Goal: Task Accomplishment & Management: Manage account settings

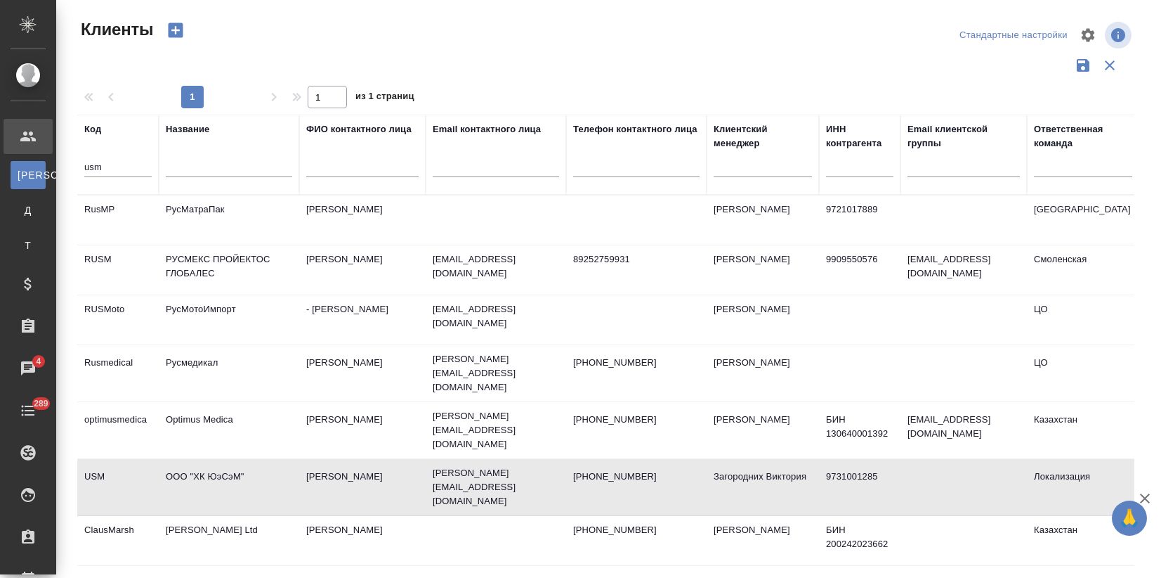
select select "RU"
drag, startPoint x: 122, startPoint y: 169, endPoint x: 66, endPoint y: 166, distance: 55.6
click at [66, 166] on div "Клиенты Стандартные настройки 1 1 из 1 страниц Код usm Название ФИО контактного…" at bounding box center [608, 314] width 1105 height 628
click at [259, 232] on td "РусМатраПак" at bounding box center [229, 219] width 141 height 49
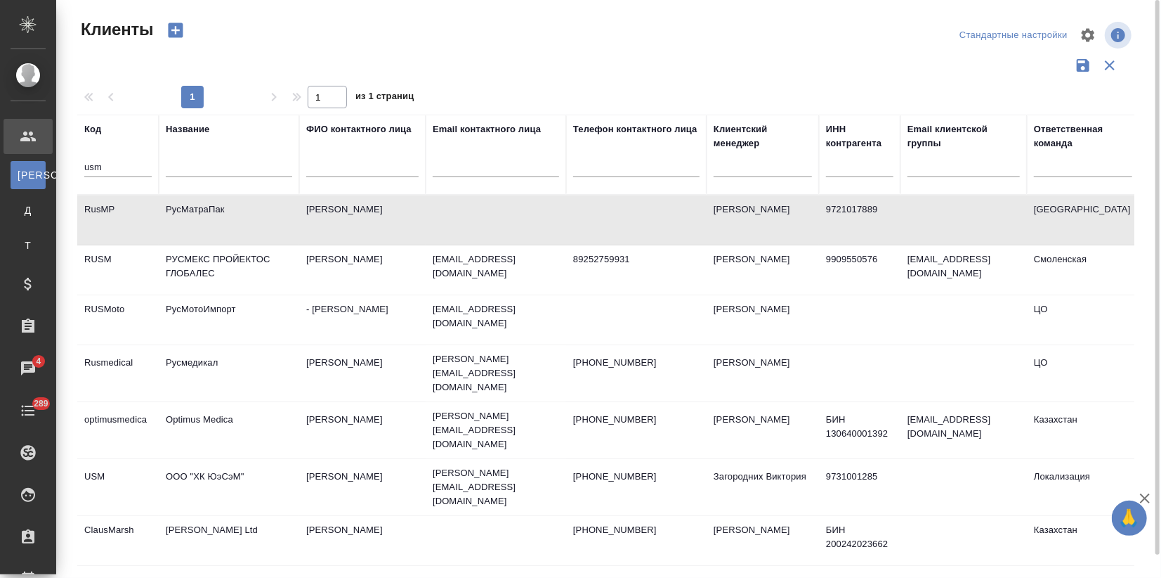
click at [105, 169] on input "usm" at bounding box center [117, 168] width 67 height 18
drag, startPoint x: 105, startPoint y: 169, endPoint x: 69, endPoint y: 164, distance: 36.1
click at [70, 164] on div "Клиенты Стандартные настройки 1 1 из 1 страниц Код usm Название ФИО контактного…" at bounding box center [612, 314] width 1084 height 628
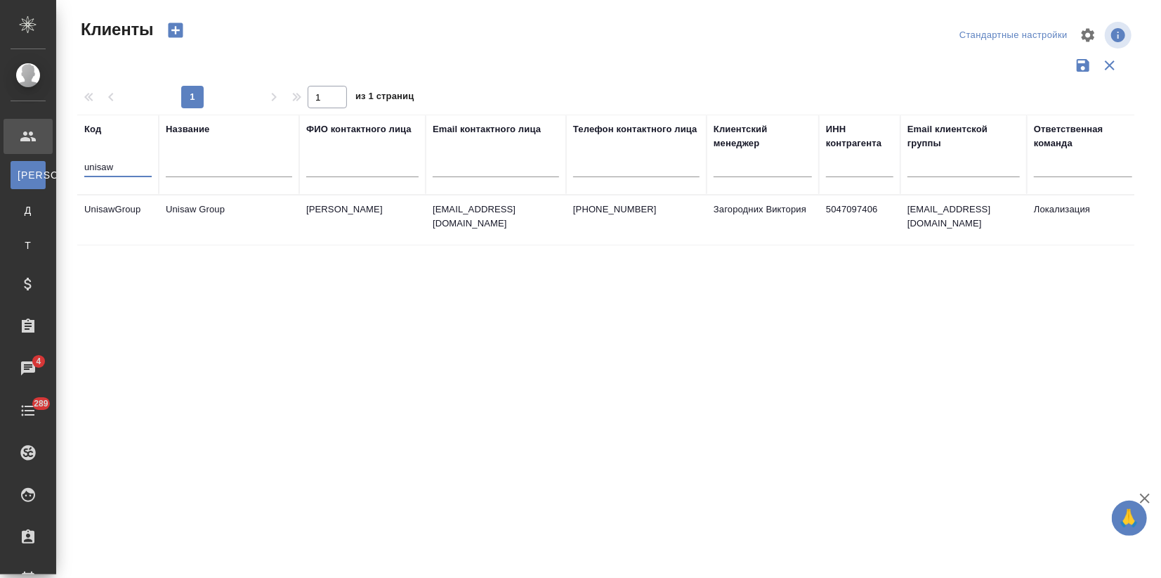
type input "unisaw"
click at [155, 223] on td "UnisawGroup" at bounding box center [118, 219] width 82 height 49
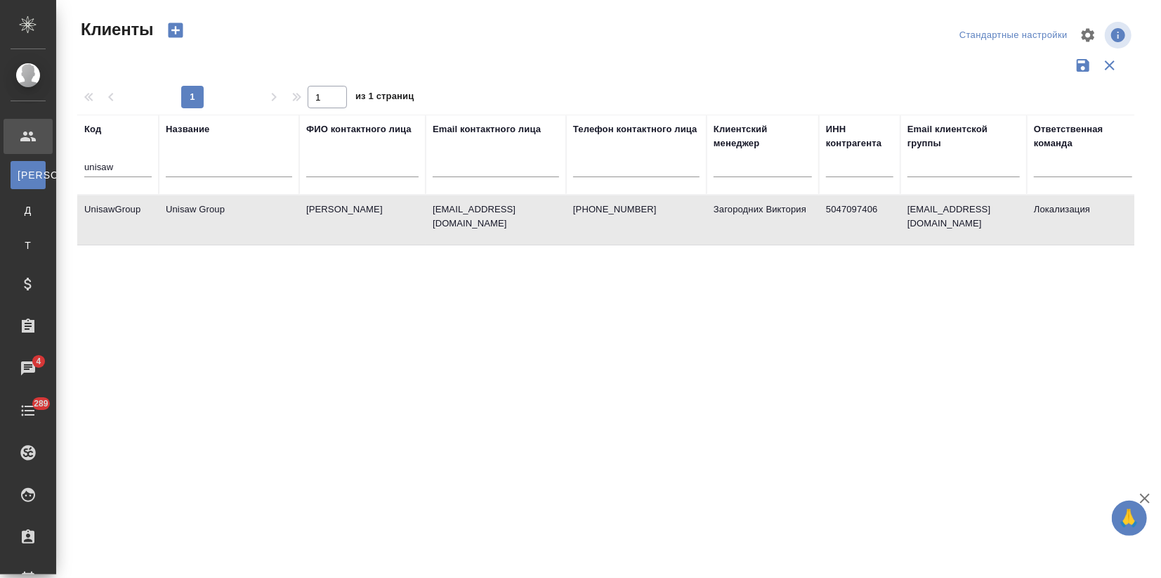
click at [155, 223] on td "UnisawGroup" at bounding box center [118, 219] width 82 height 49
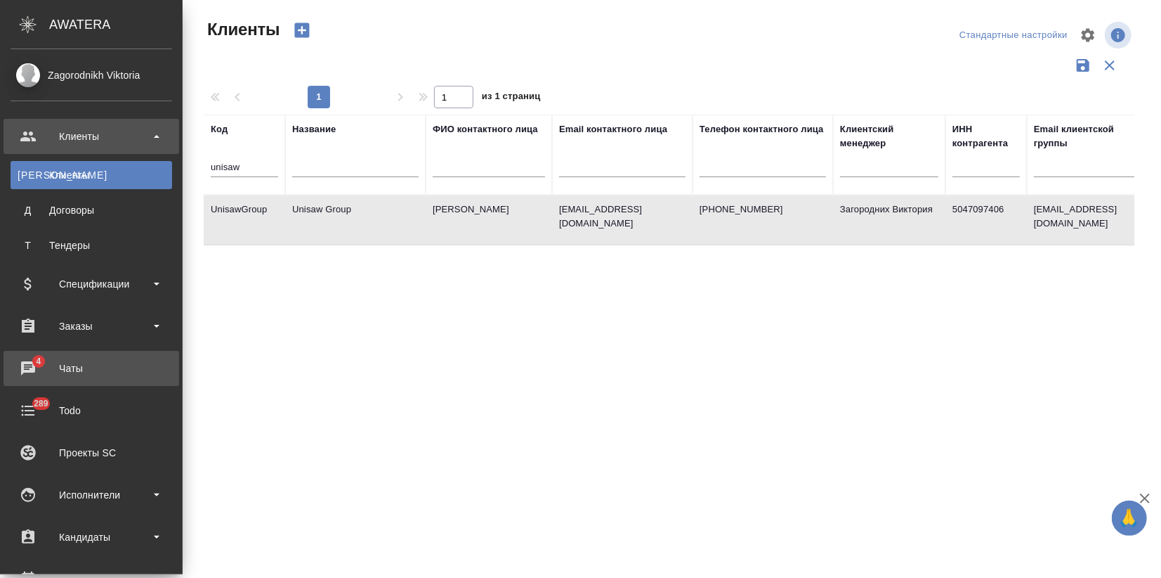
click at [31, 367] on div "Чаты" at bounding box center [92, 368] width 162 height 21
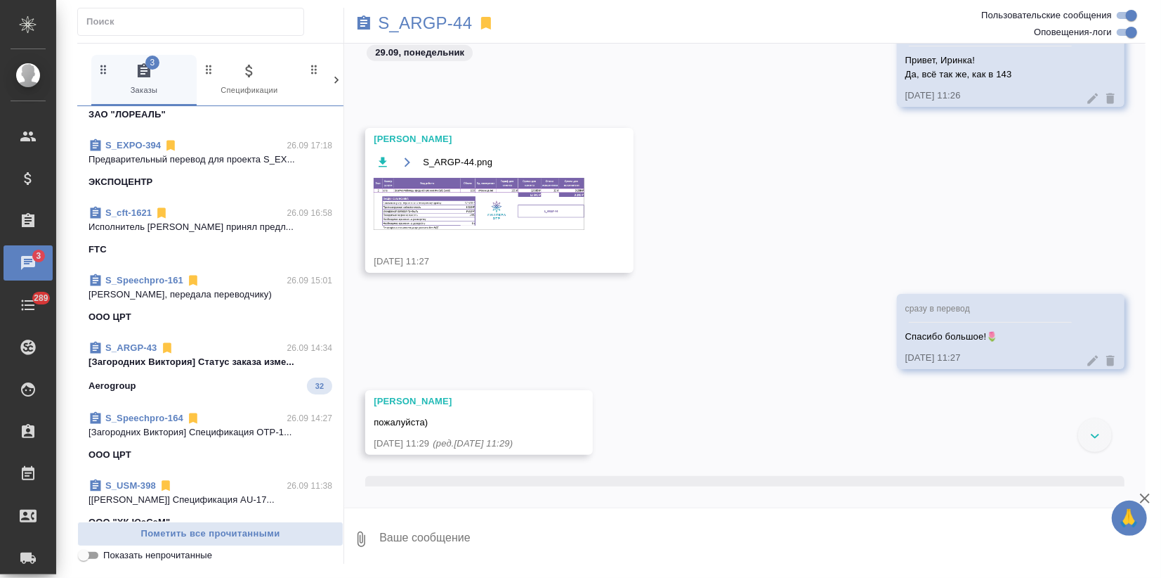
scroll to position [1006, 0]
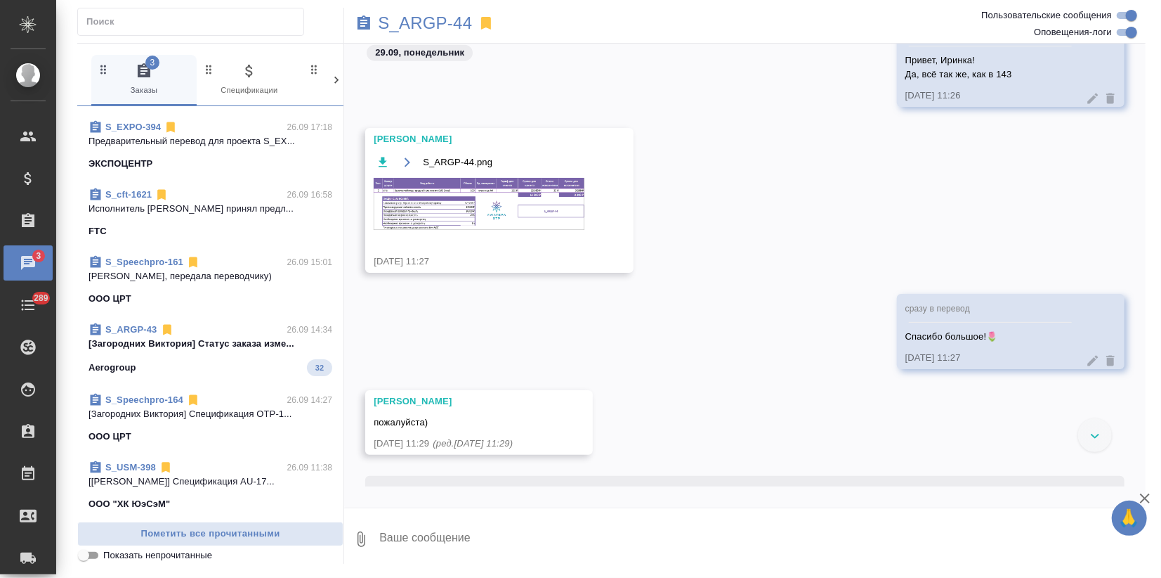
click at [240, 349] on p "[Загородних Виктория] Статус заказа изме..." at bounding box center [211, 344] width 244 height 14
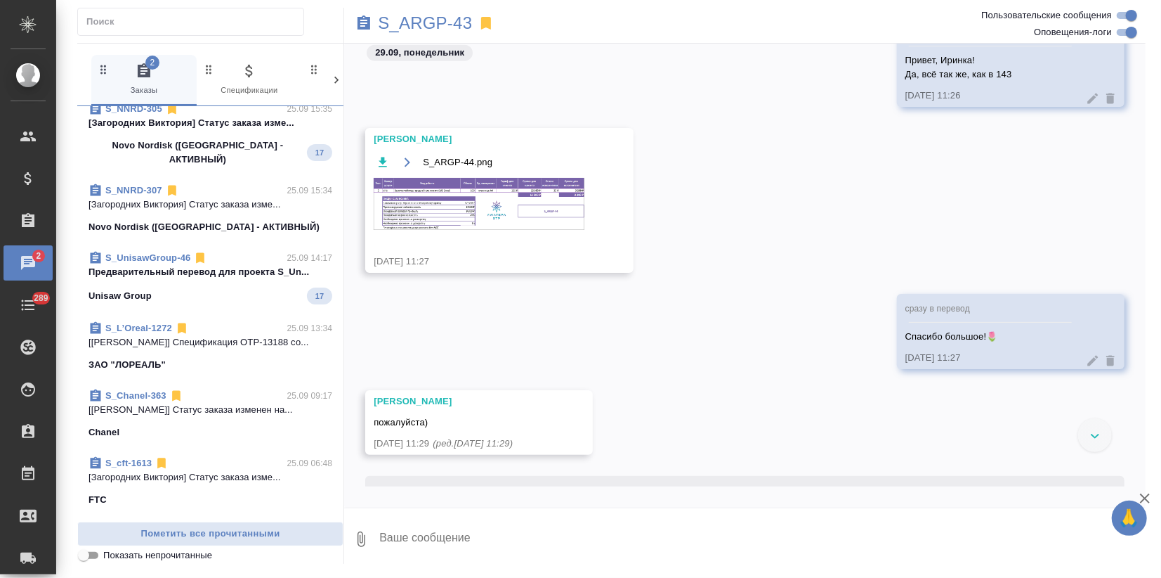
scroll to position [6167, 0]
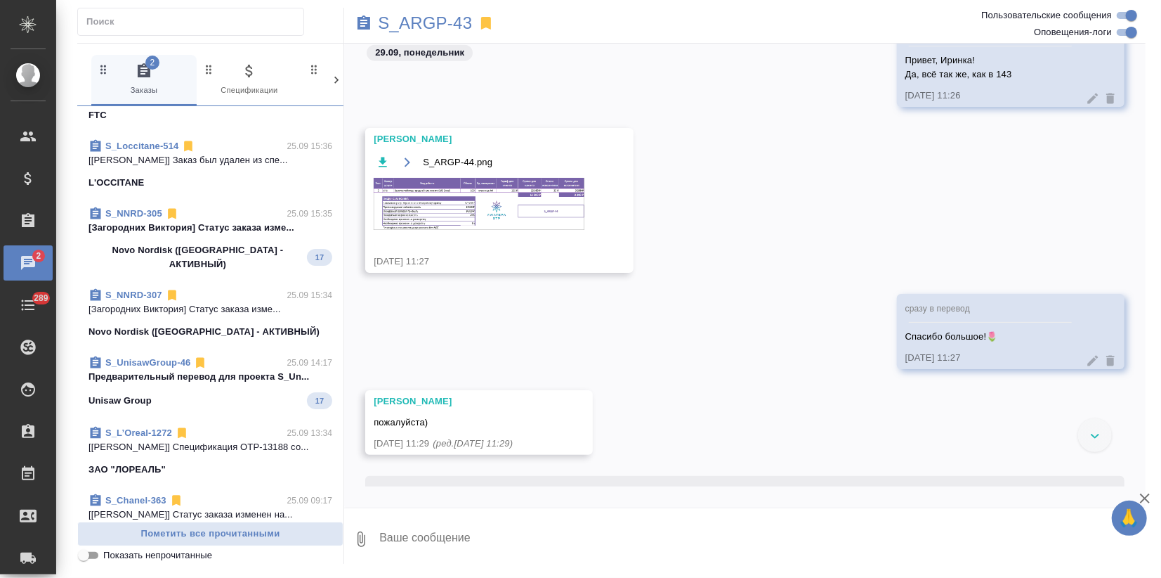
click at [215, 392] on div "Unisaw Group 17" at bounding box center [211, 400] width 244 height 17
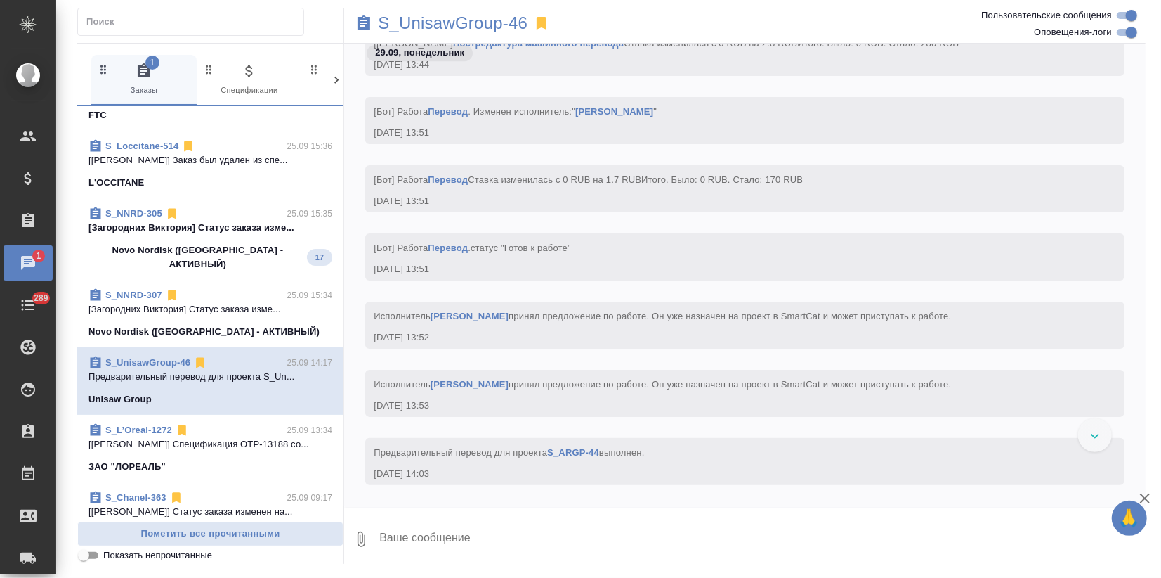
scroll to position [2841, 0]
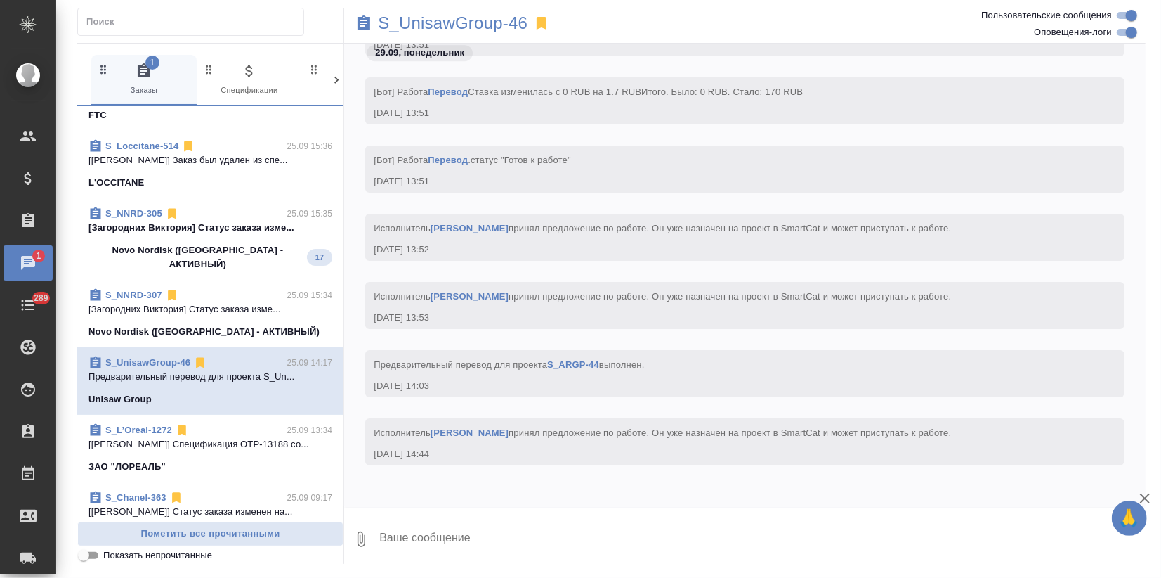
click at [217, 241] on span "S_NNRD-305 25.09 15:35 [Загородних Виктория] Статус заказа изме... Novo Nordisk…" at bounding box center [211, 239] width 244 height 65
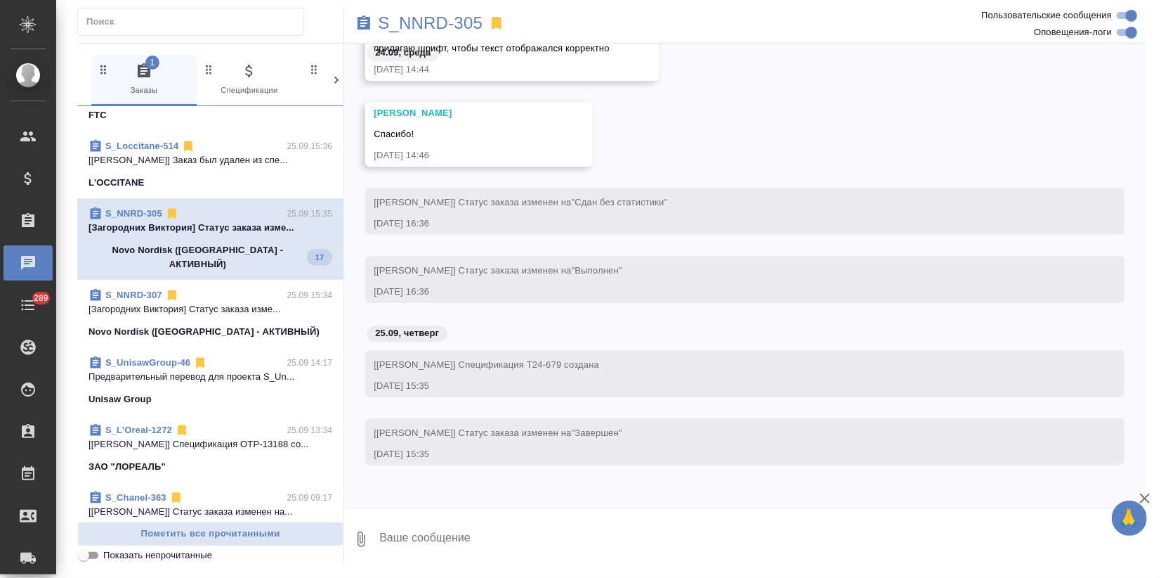
scroll to position [5518, 0]
click at [1147, 497] on icon "button" at bounding box center [1145, 498] width 17 height 17
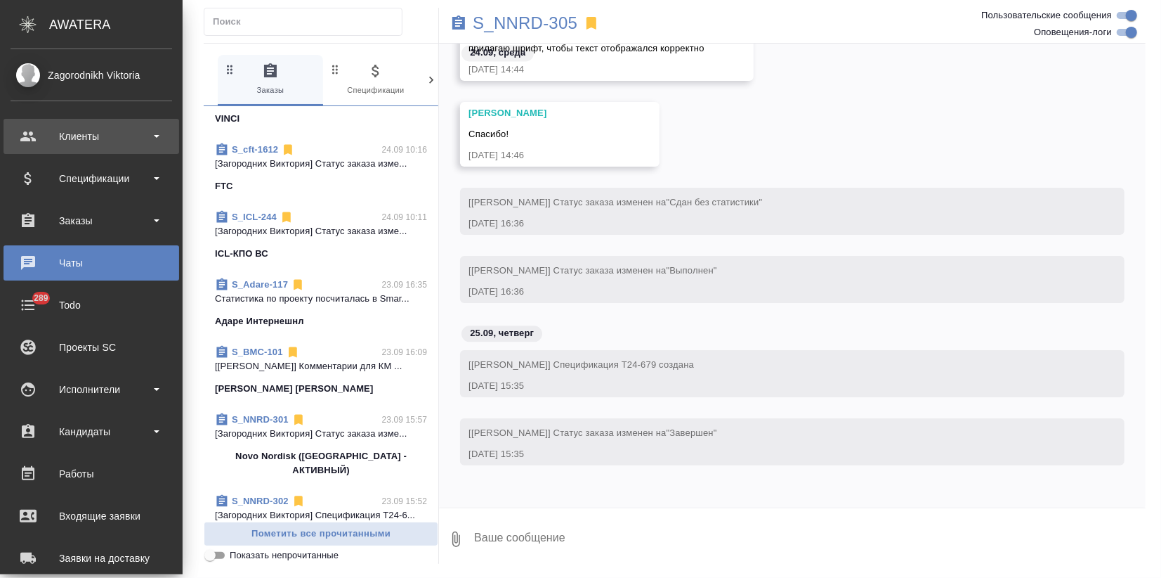
scroll to position [6992, 0]
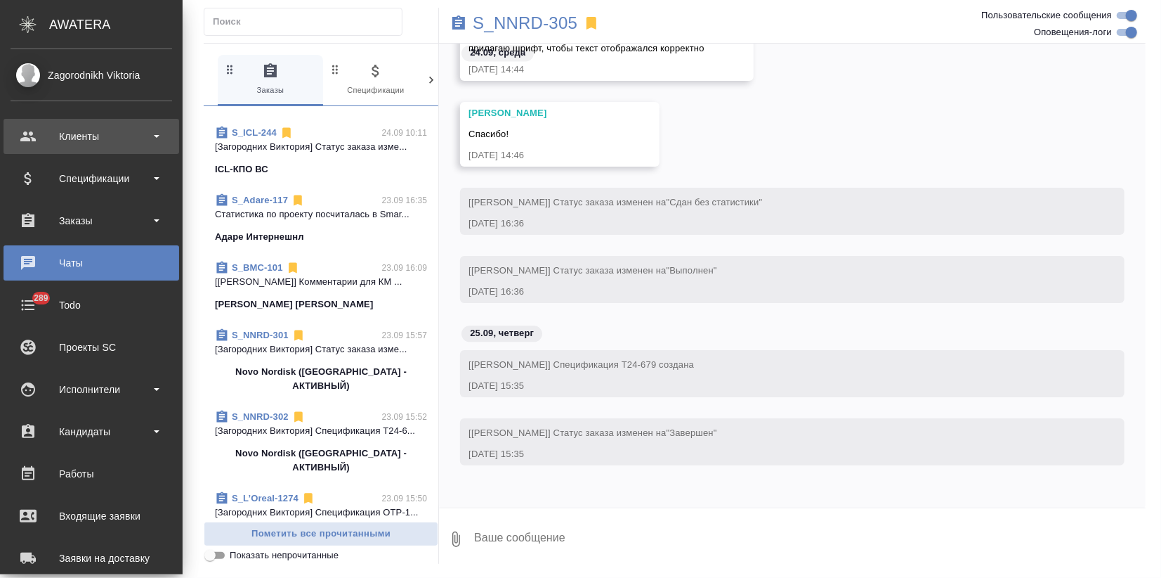
click at [40, 134] on div "Клиенты" at bounding box center [92, 136] width 162 height 21
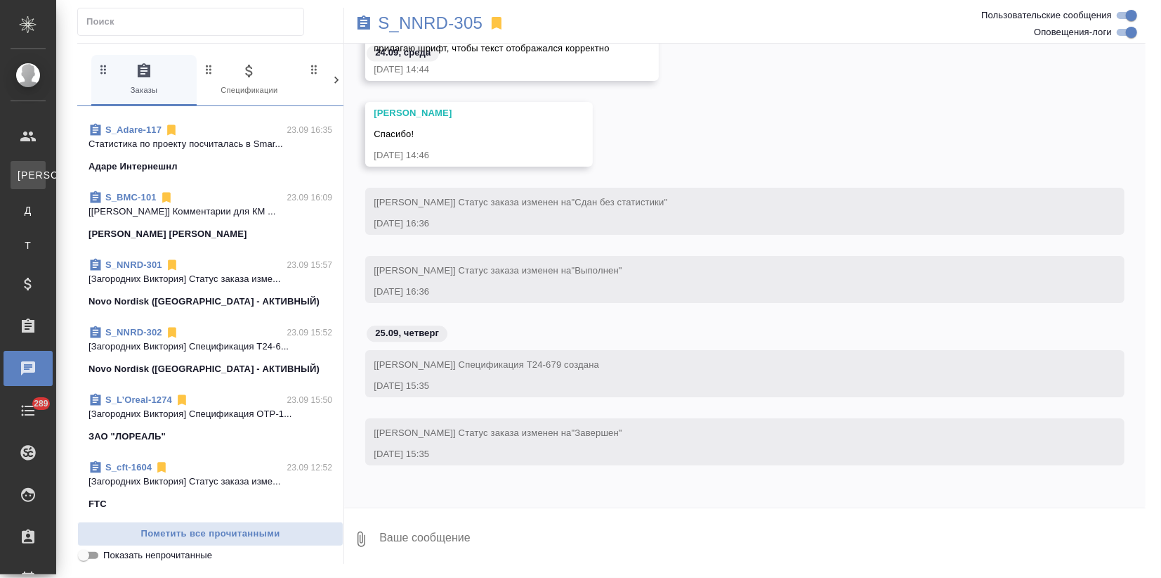
click at [21, 179] on div "Клиенты" at bounding box center [10, 175] width 21 height 14
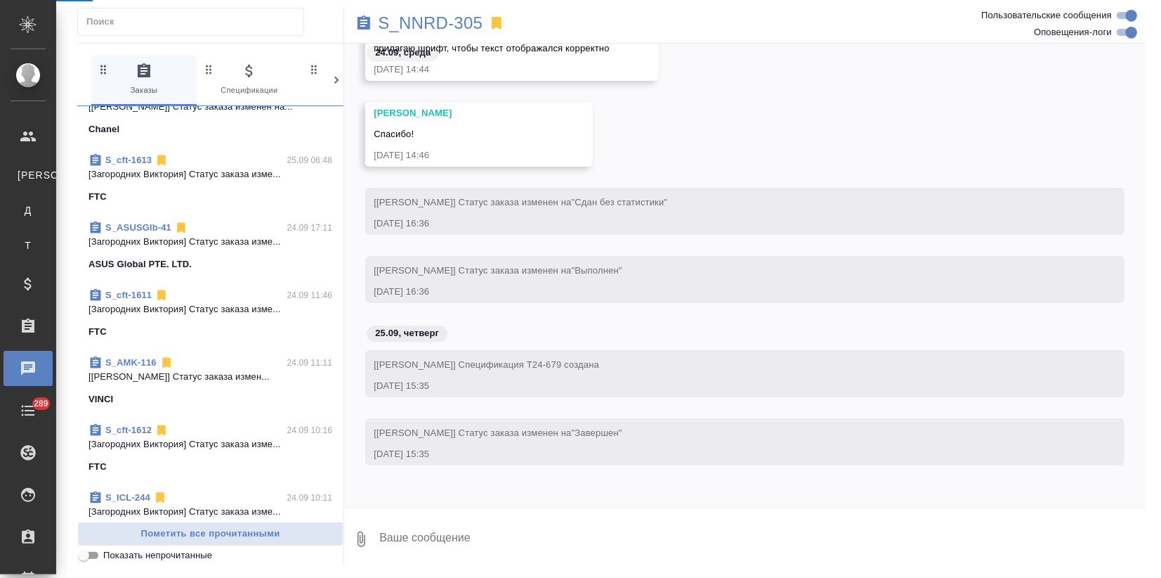
select select "RU"
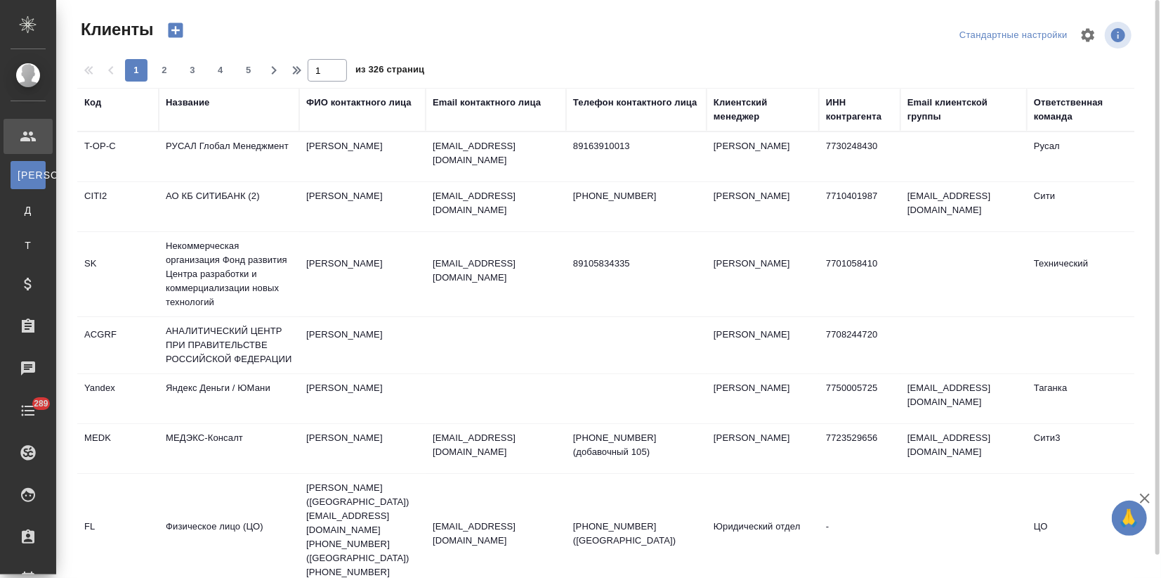
click at [185, 108] on div "Название" at bounding box center [188, 103] width 44 height 14
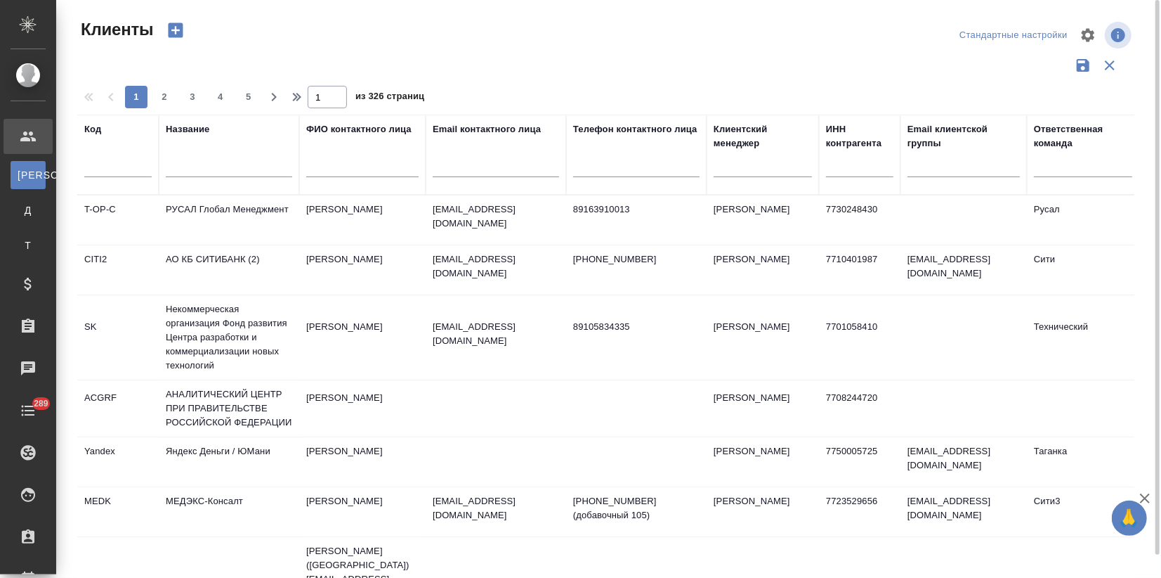
click at [185, 169] on input "text" at bounding box center [229, 168] width 126 height 18
type input "y"
type input "u"
type input "н"
type input "гамма"
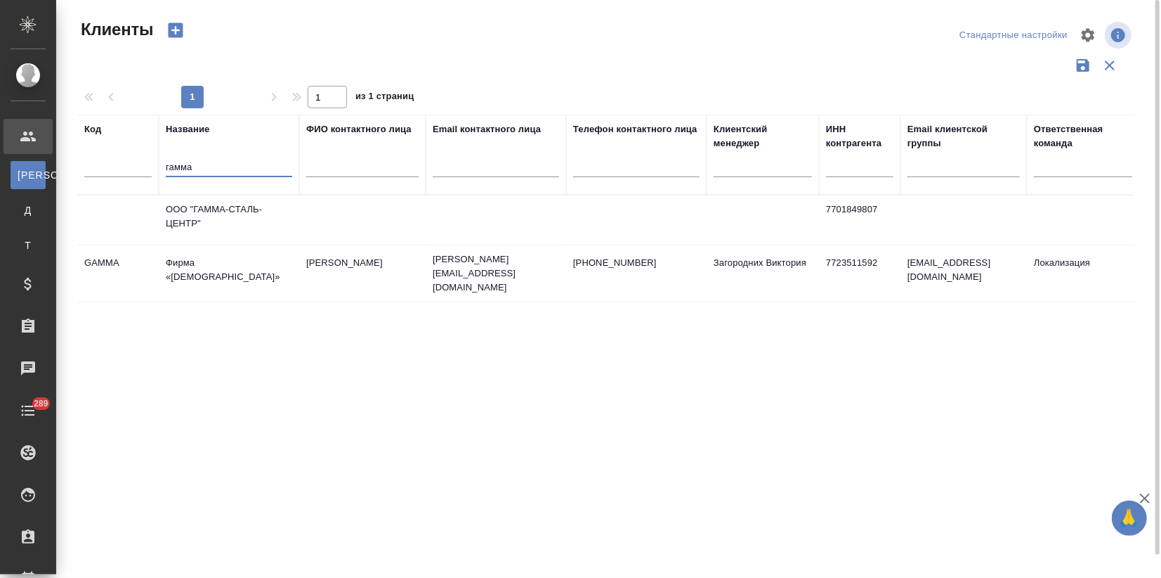
click at [177, 268] on td "Фирма «[DEMOGRAPHIC_DATA]»" at bounding box center [229, 273] width 141 height 49
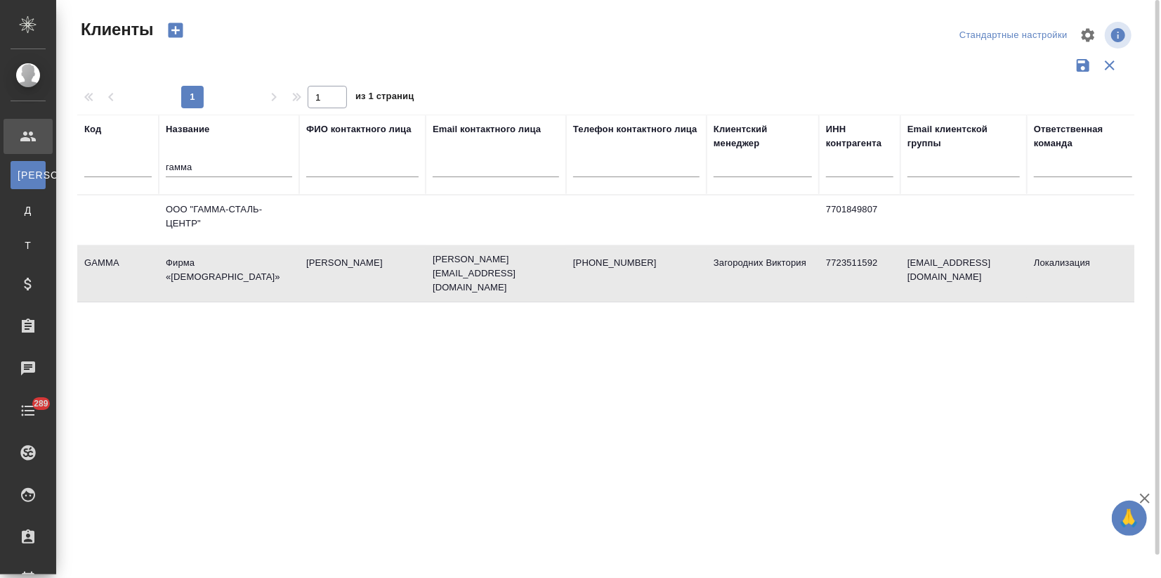
click at [177, 268] on td "Фирма «[DEMOGRAPHIC_DATA]»" at bounding box center [229, 273] width 141 height 49
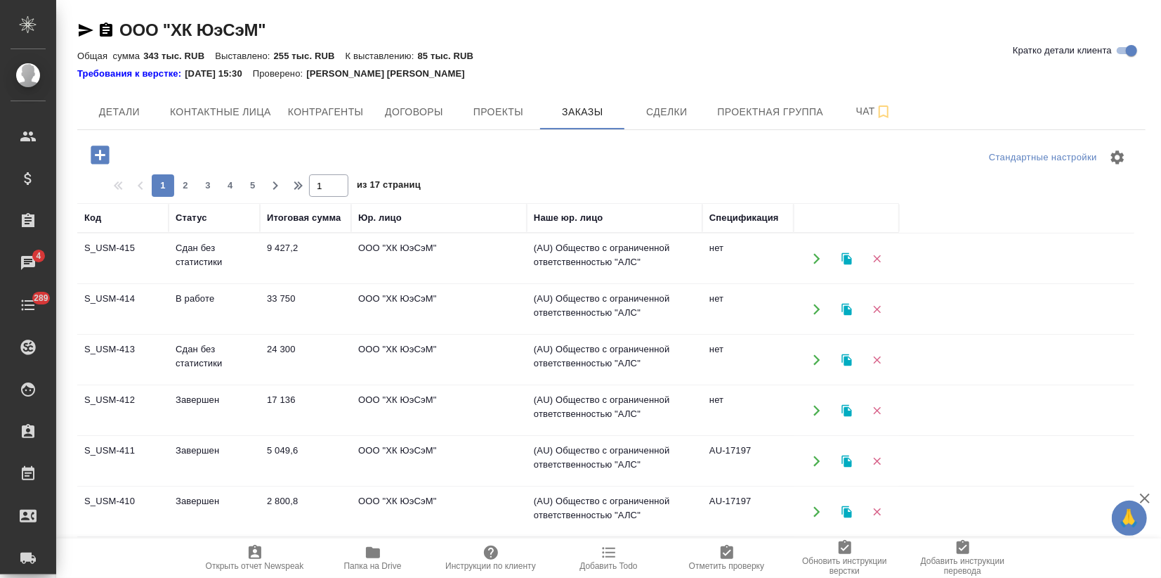
click at [849, 313] on icon "button" at bounding box center [847, 309] width 10 height 12
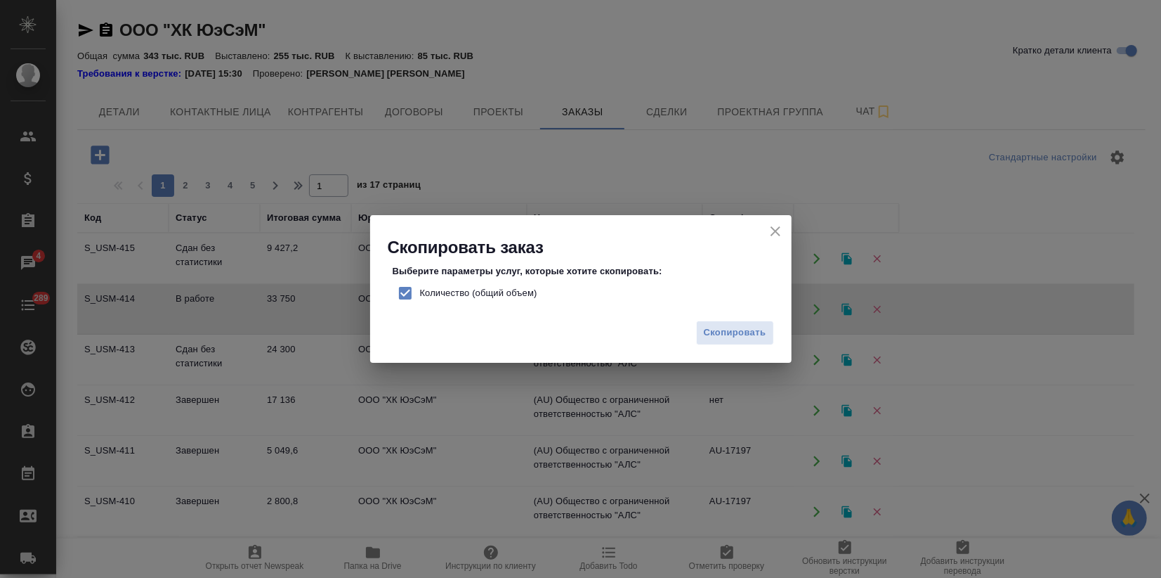
click at [402, 293] on input "Количество (общий объем)" at bounding box center [406, 293] width 30 height 30
checkbox input "false"
click at [701, 337] on button "Скопировать" at bounding box center [735, 332] width 78 height 25
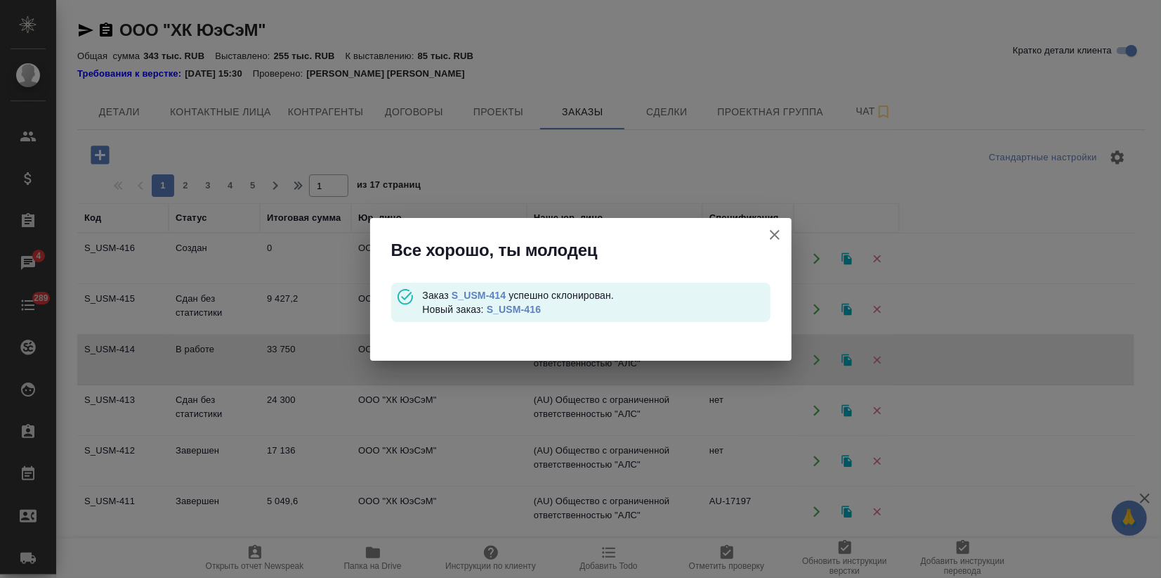
click at [533, 307] on link "S_USM-416" at bounding box center [514, 309] width 54 height 11
click at [779, 235] on icon "button" at bounding box center [775, 234] width 17 height 17
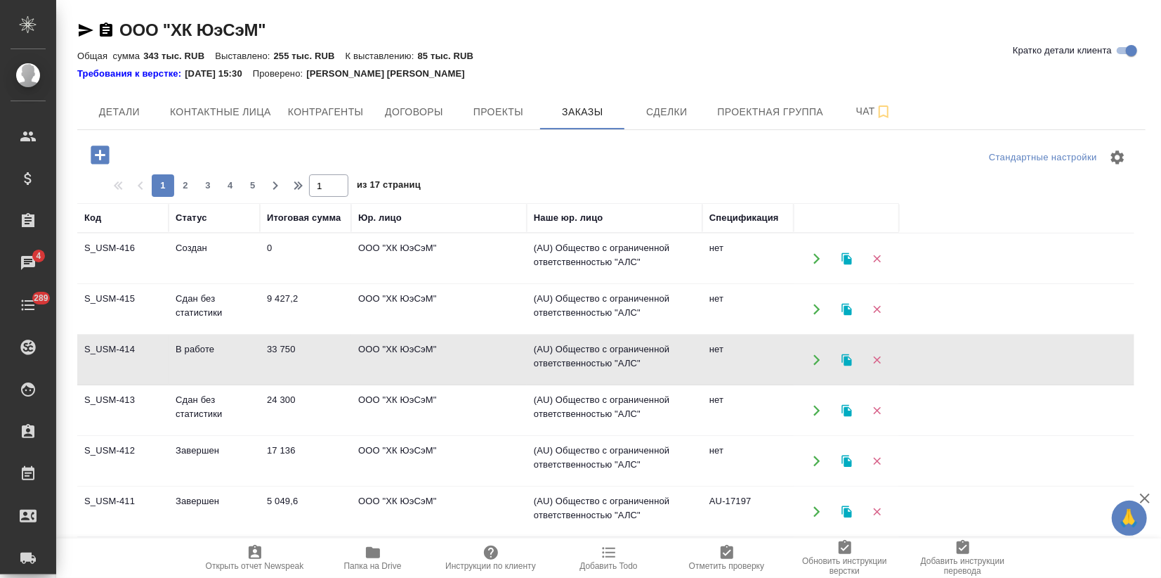
click at [849, 254] on icon "button" at bounding box center [847, 258] width 13 height 13
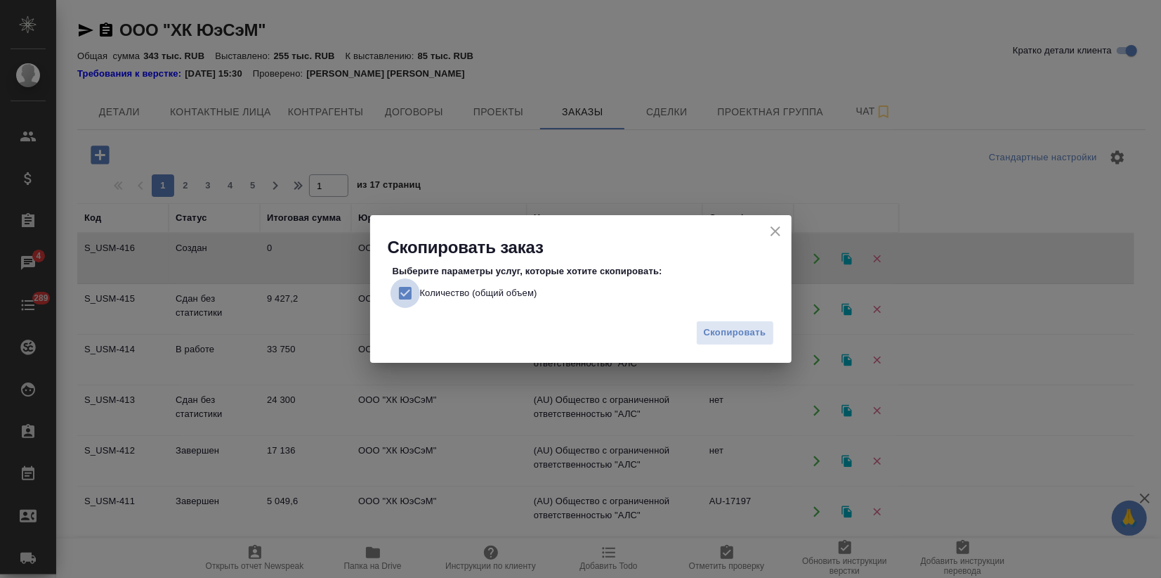
click at [405, 293] on input "Количество (общий объем)" at bounding box center [406, 293] width 30 height 30
checkbox input "false"
click at [739, 337] on span "Скопировать" at bounding box center [735, 333] width 63 height 16
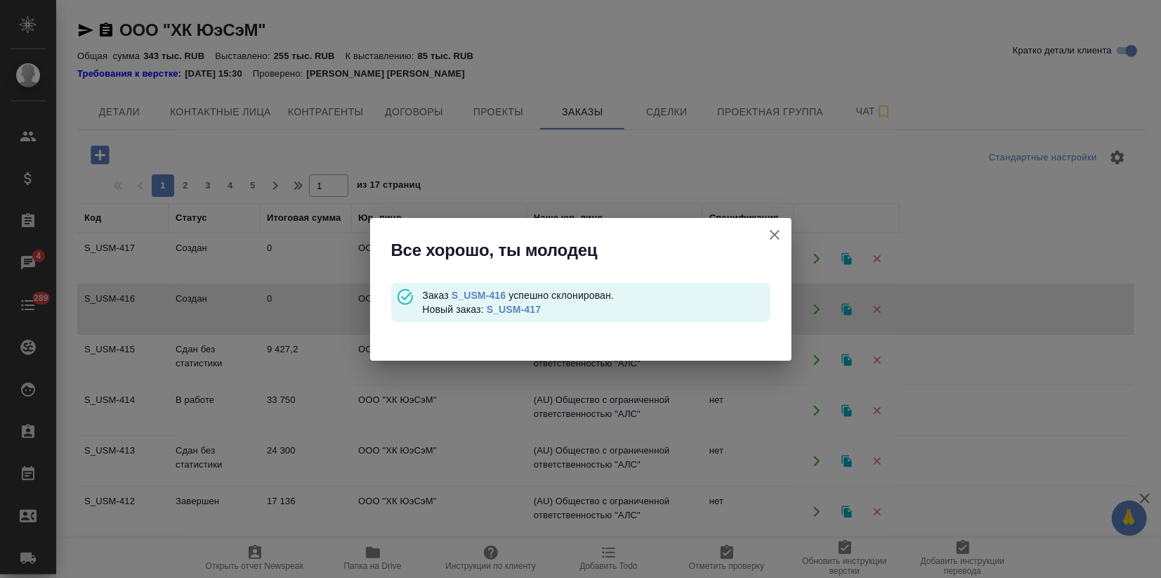
click at [514, 309] on link "S_USM-417" at bounding box center [514, 309] width 54 height 11
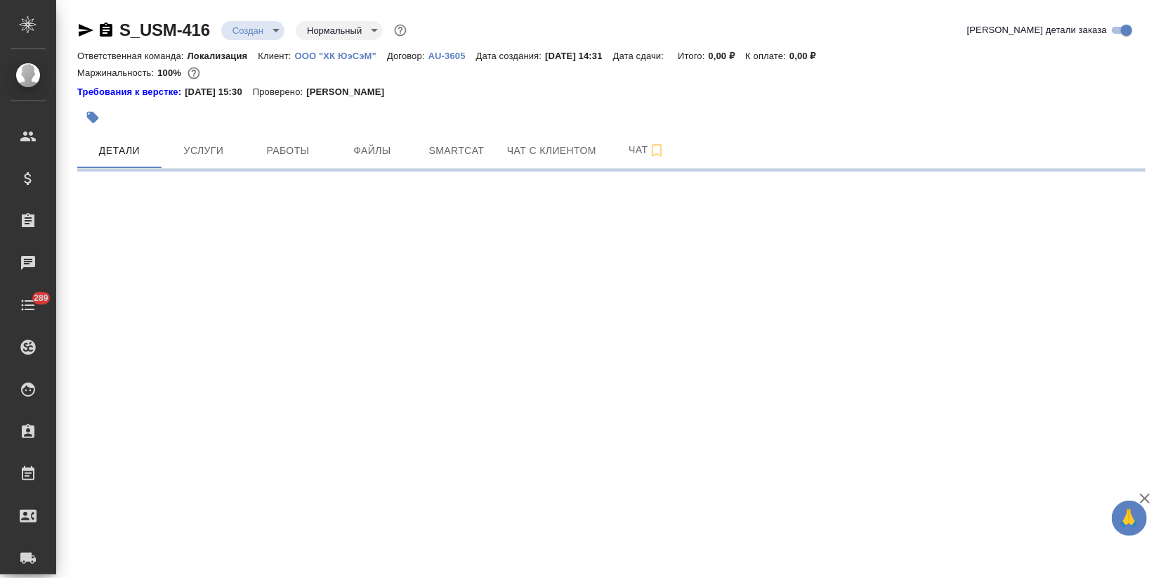
select select "RU"
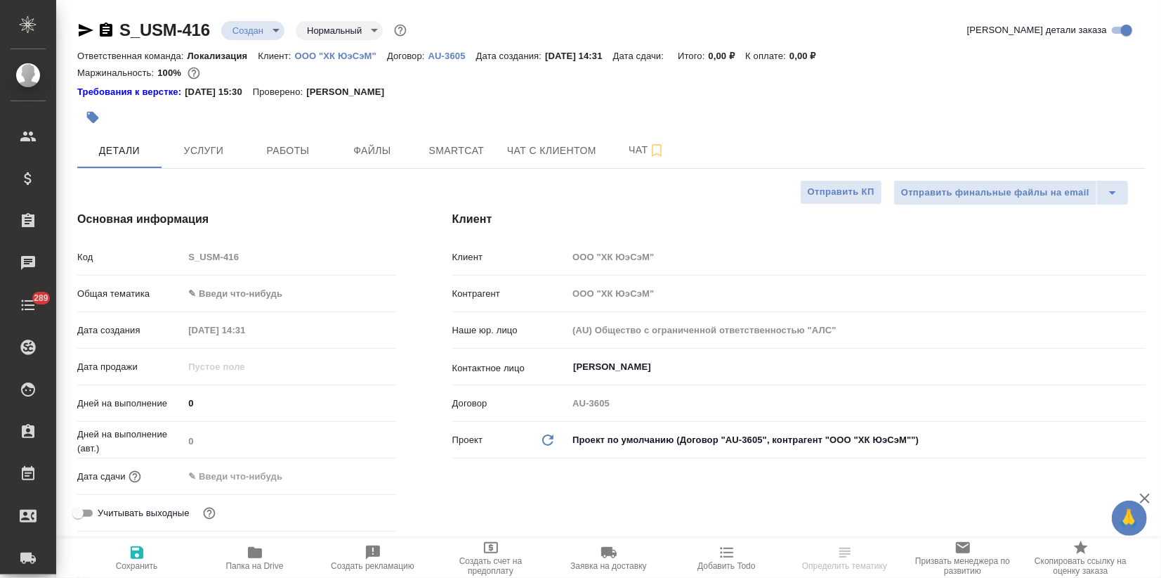
type textarea "x"
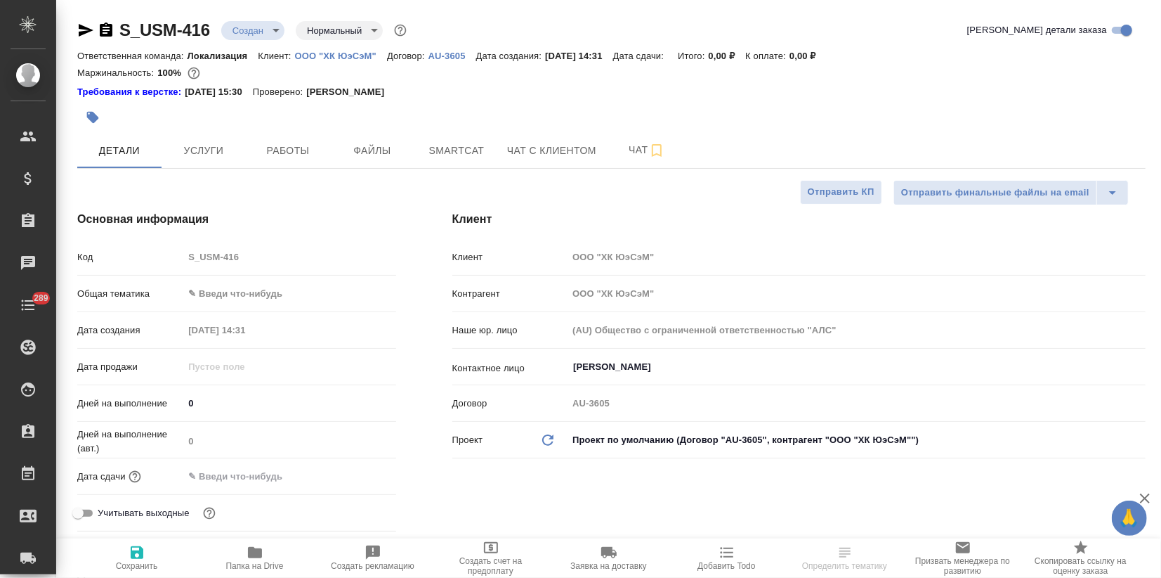
type textarea "x"
click at [380, 157] on span "Файлы" at bounding box center [372, 151] width 67 height 18
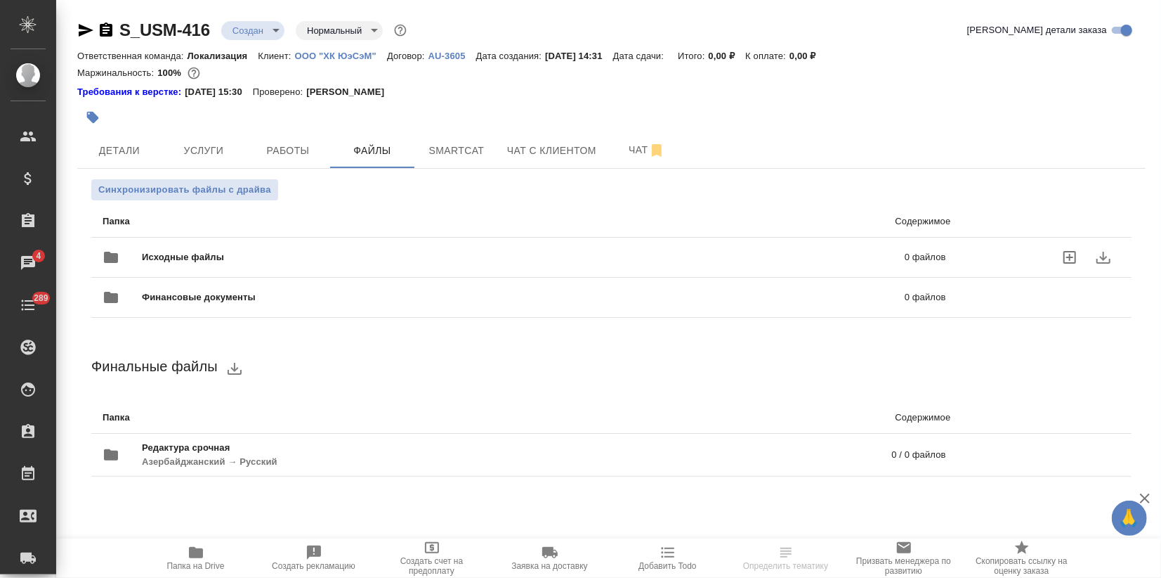
click at [194, 255] on span "Исходные файлы" at bounding box center [353, 257] width 423 height 14
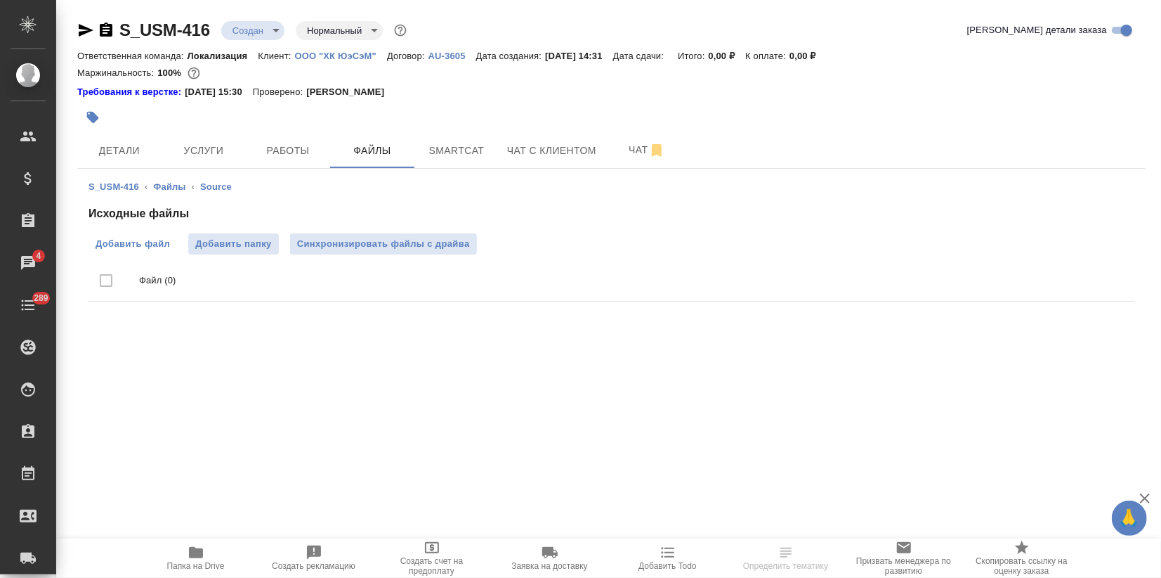
click at [129, 242] on span "Добавить файл" at bounding box center [133, 244] width 74 height 14
click at [0, 0] on input "Добавить файл" at bounding box center [0, 0] width 0 height 0
click at [125, 247] on span "Добавить файл" at bounding box center [133, 244] width 74 height 14
click at [0, 0] on input "Добавить файл" at bounding box center [0, 0] width 0 height 0
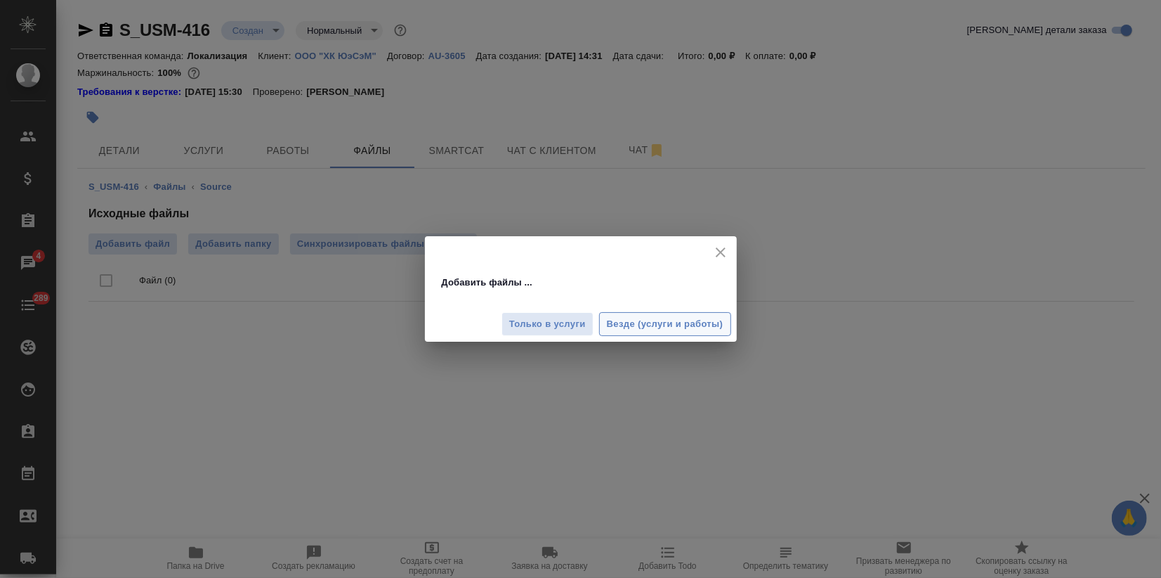
click at [663, 321] on span "Везде (услуги и работы)" at bounding box center [665, 324] width 117 height 16
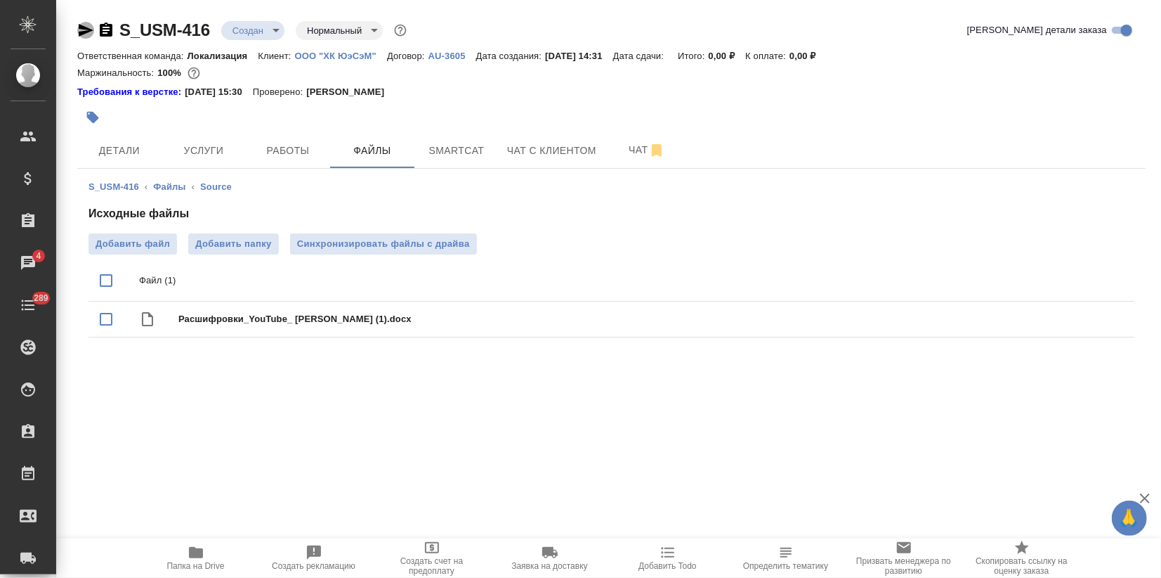
click at [85, 31] on icon "button" at bounding box center [86, 30] width 15 height 13
drag, startPoint x: 101, startPoint y: 316, endPoint x: 398, endPoint y: 358, distance: 299.5
click at [101, 315] on input "checkbox" at bounding box center [106, 319] width 30 height 30
checkbox input "true"
click at [1108, 320] on icon "delete" at bounding box center [1107, 319] width 10 height 13
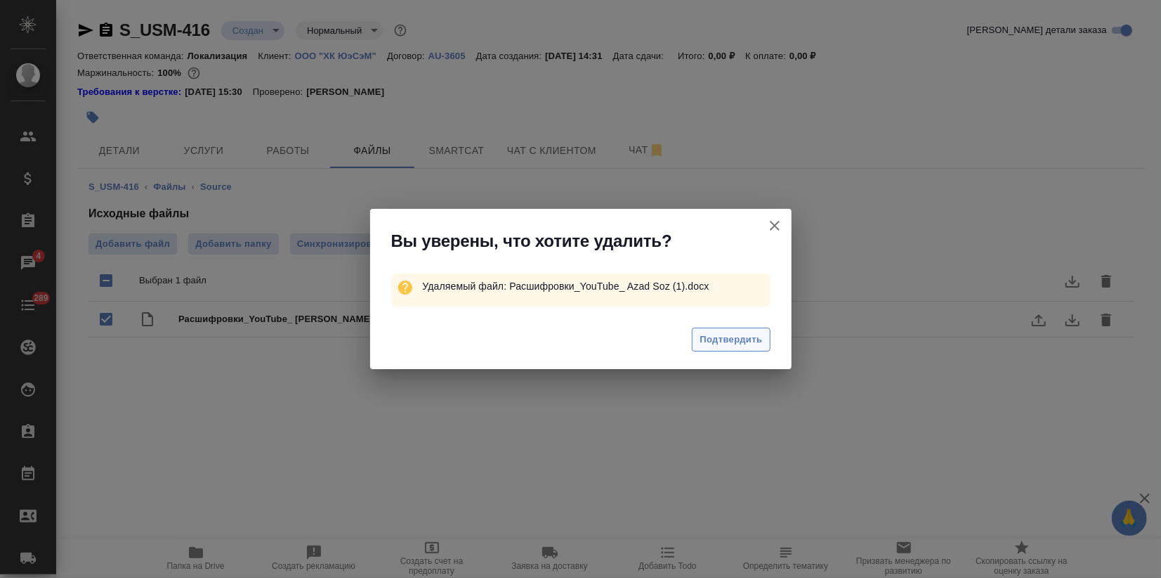
click at [725, 339] on span "Подтвердить" at bounding box center [731, 340] width 63 height 16
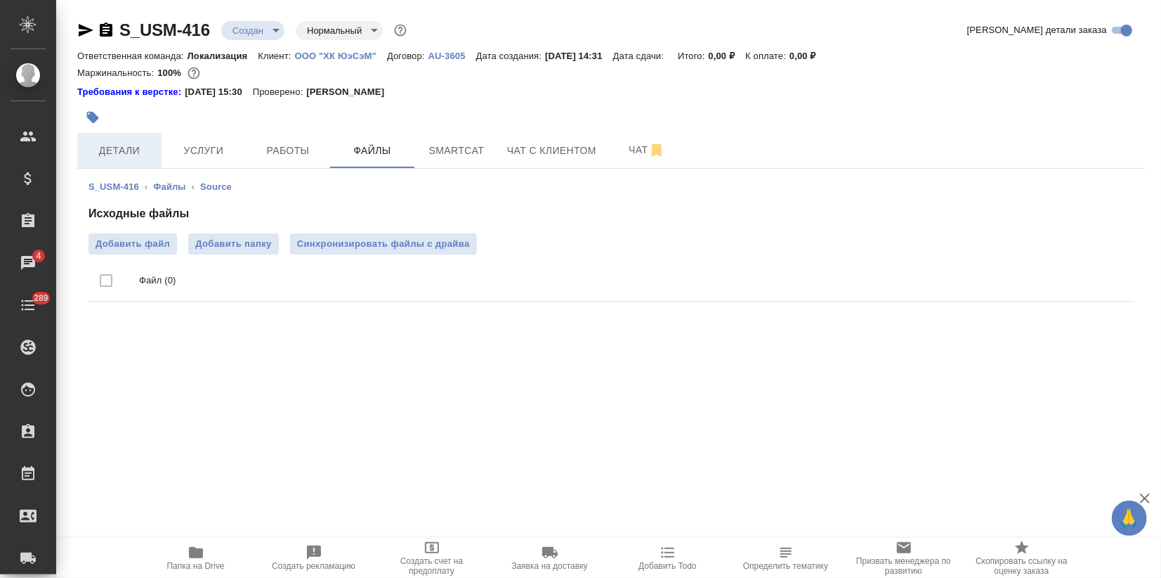
click at [105, 143] on span "Детали" at bounding box center [119, 151] width 67 height 18
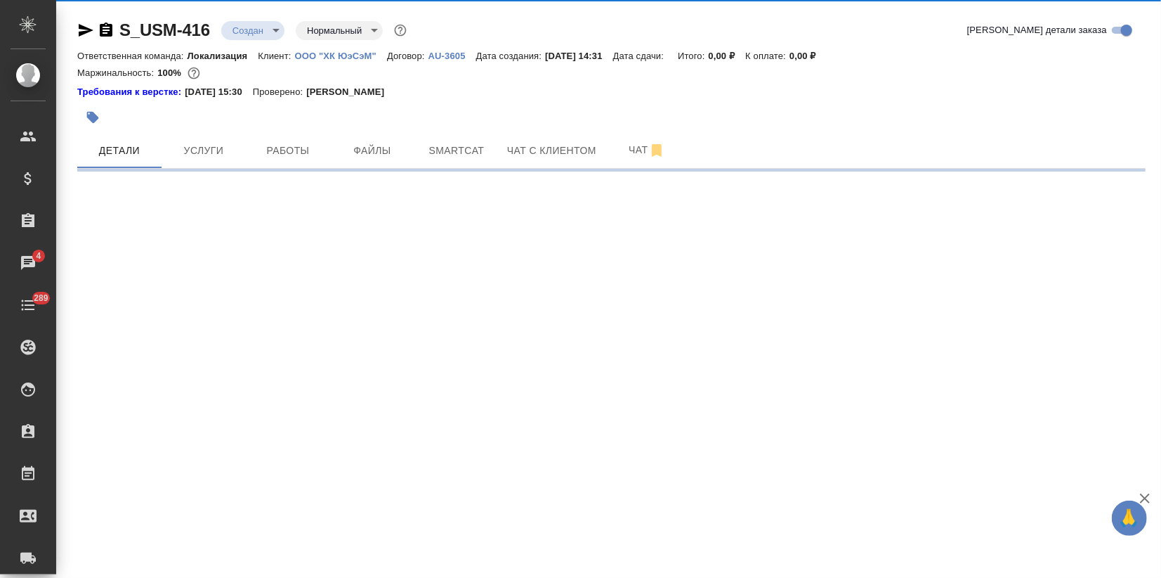
select select "RU"
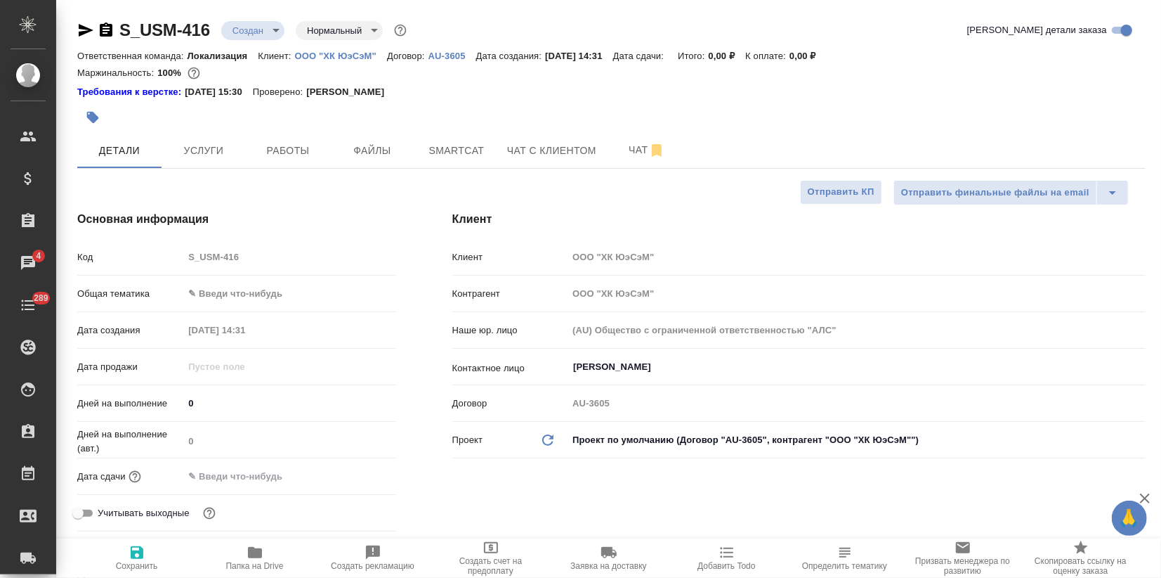
type textarea "x"
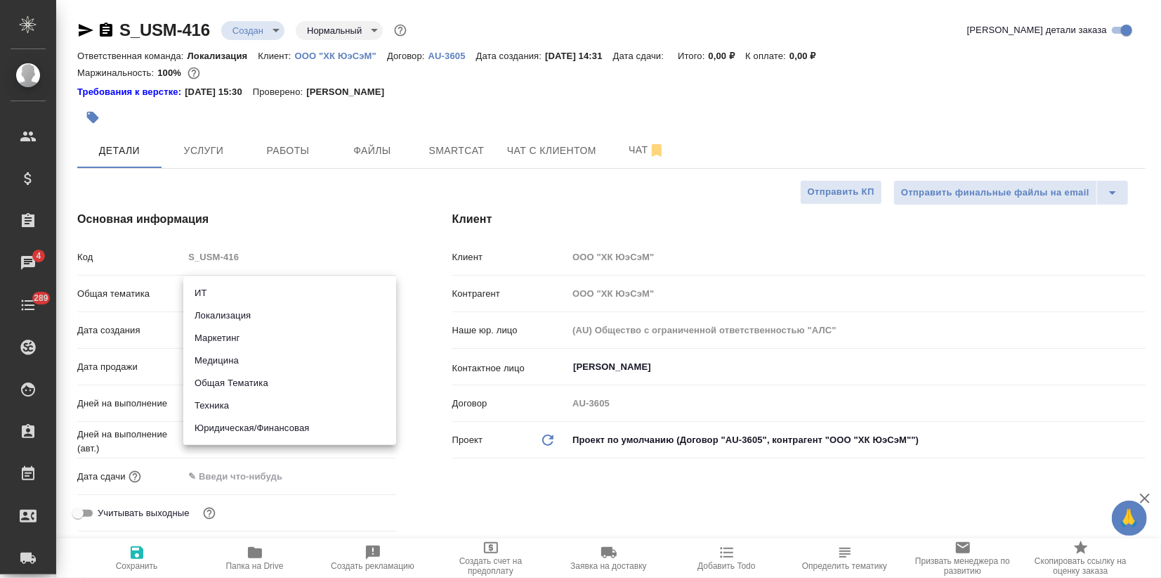
click at [214, 299] on body "🙏 .cls-1 fill:#fff; AWATERA Zagorodnikh Viktoria Клиенты Спецификации Заказы 4 …" at bounding box center [580, 289] width 1161 height 578
click at [219, 336] on li "Маркетинг" at bounding box center [289, 338] width 213 height 22
type input "marketing"
type textarea "x"
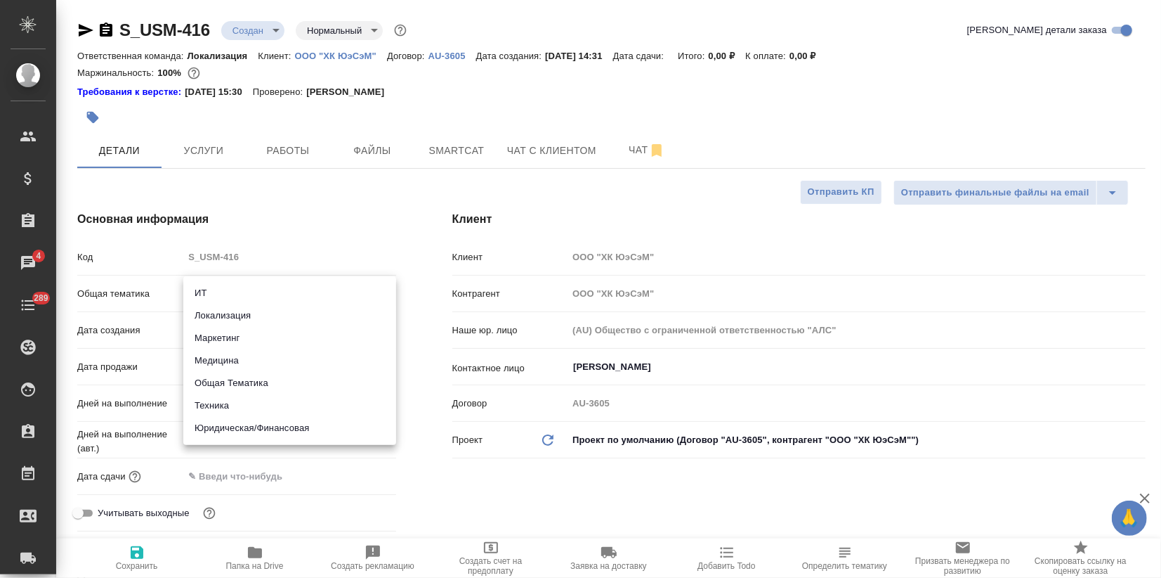
type textarea "x"
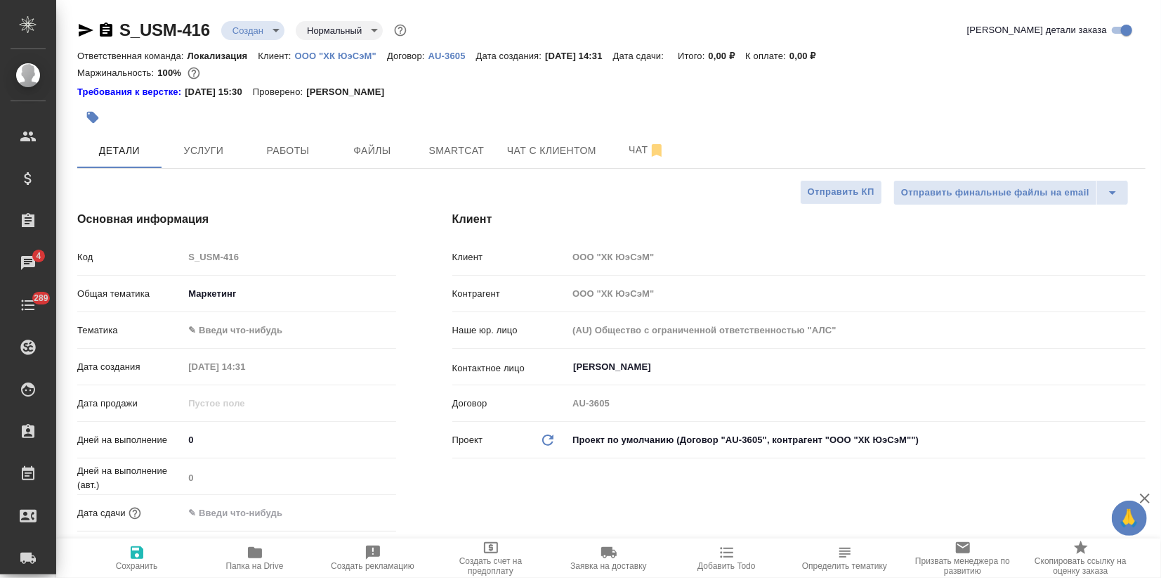
click at [219, 336] on body "🙏 .cls-1 fill:#fff; AWATERA Zagorodnikh Viktoria Клиенты Спецификации Заказы 4 …" at bounding box center [580, 289] width 1161 height 578
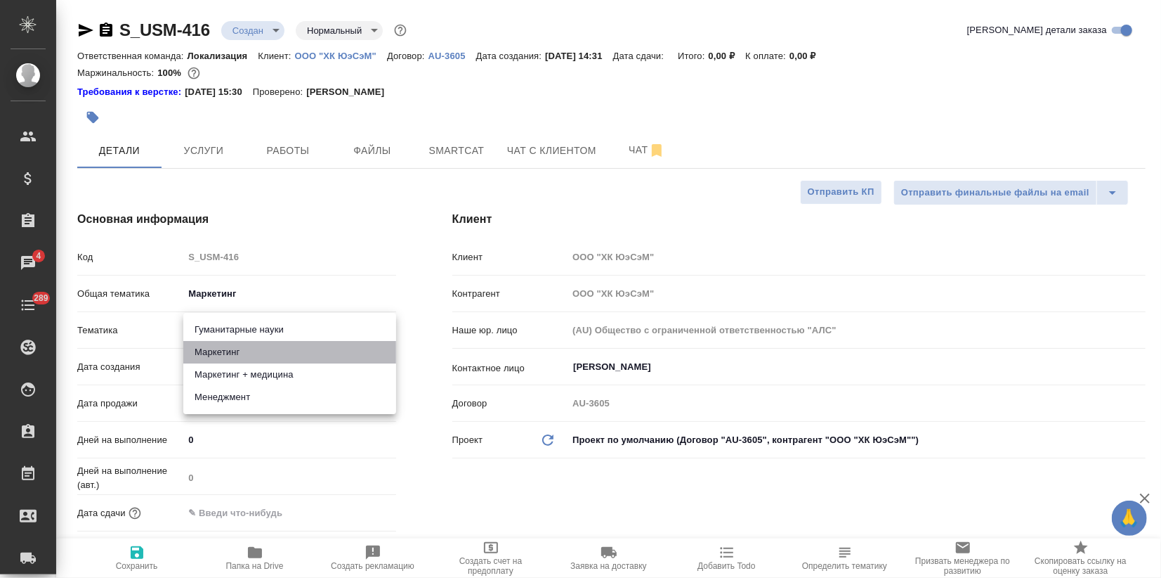
click at [219, 351] on li "Маркетинг" at bounding box center [289, 352] width 213 height 22
type textarea "x"
type input "5a8b8b956a9677013d343d63"
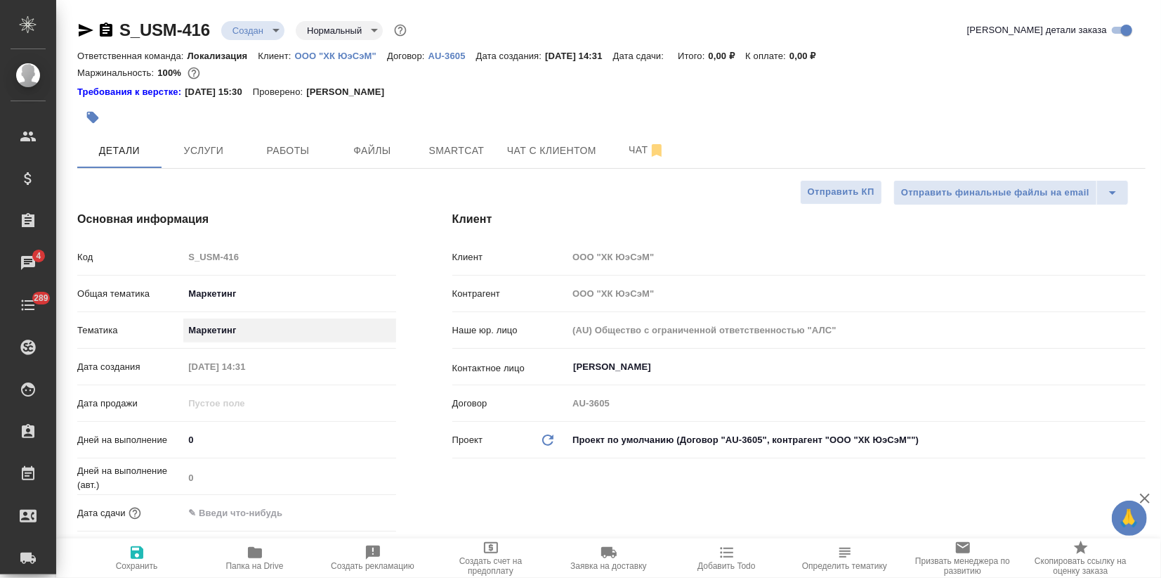
scroll to position [390, 0]
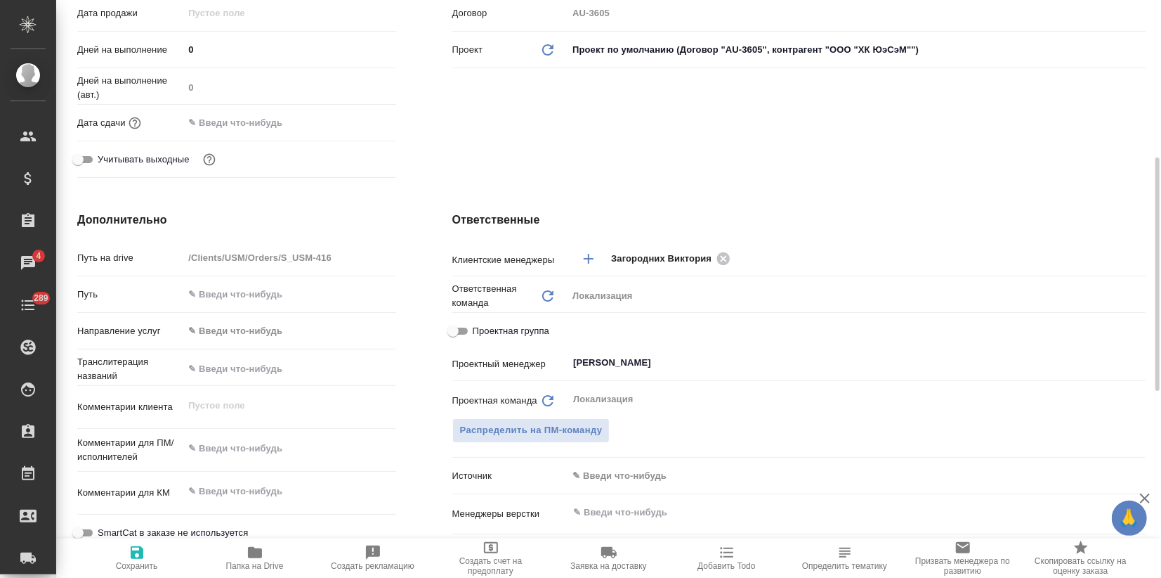
type textarea "x"
click at [205, 447] on textarea at bounding box center [289, 448] width 212 height 24
paste textarea "Сверьте, пожалуйста, с роликами - если будут изменения, верните, пожалуйста, в …"
type textarea "Сверьте, пожалуйста, с роликами - если будут изменения, верните, пожалуйста, в …"
type textarea "x"
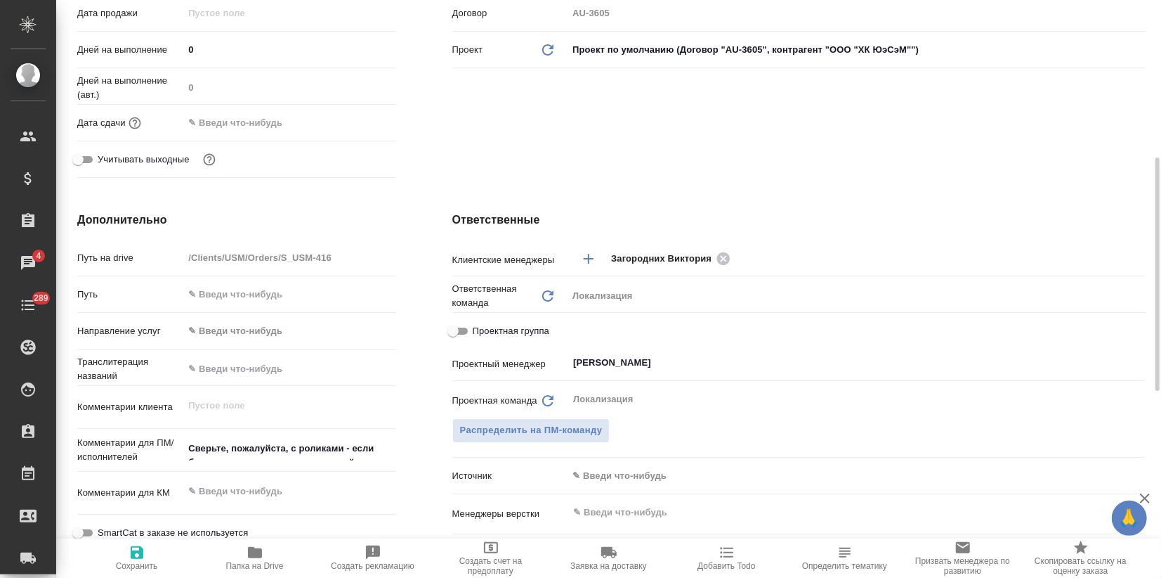
type textarea "x"
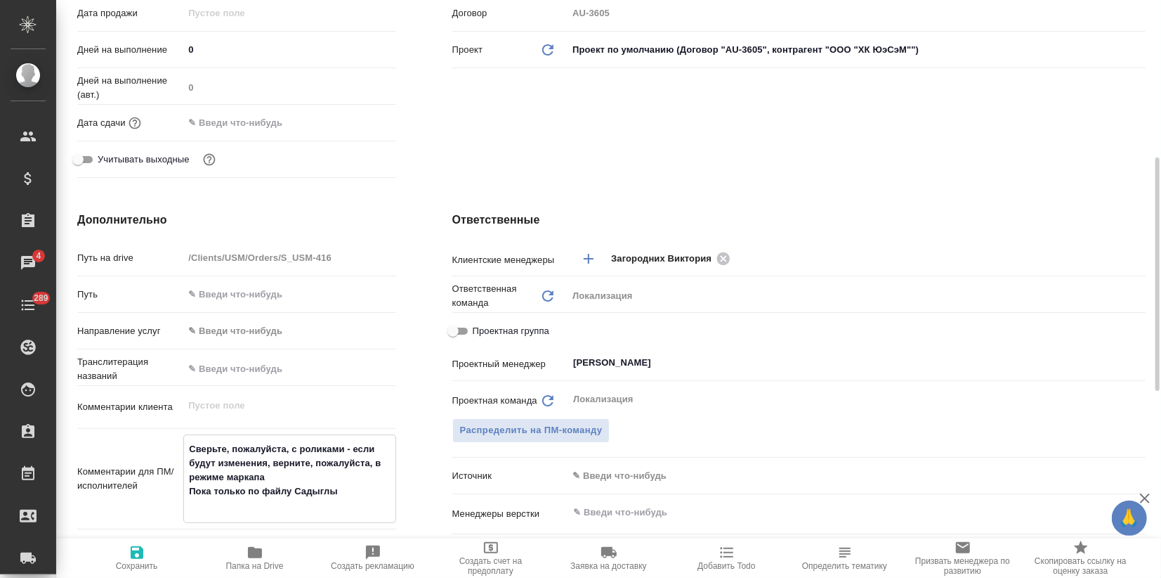
type textarea "Сверьте, пожалуйста, с роликами - если будут изменения, верните, пожалуйста, в …"
type textarea "x"
click at [152, 550] on span "Сохранить" at bounding box center [136, 557] width 101 height 27
type textarea "x"
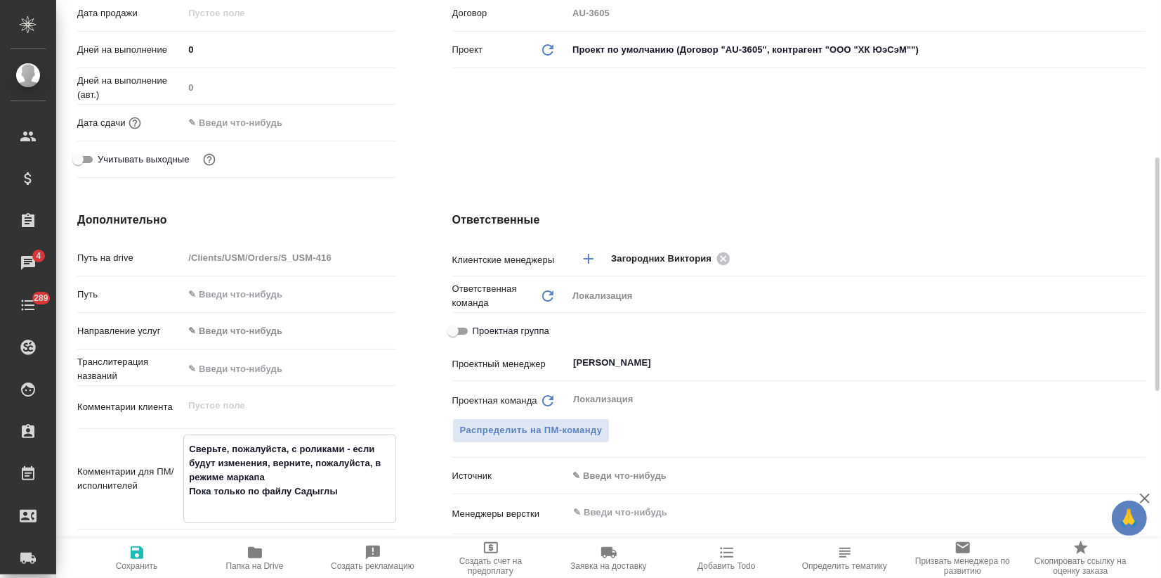
type textarea "x"
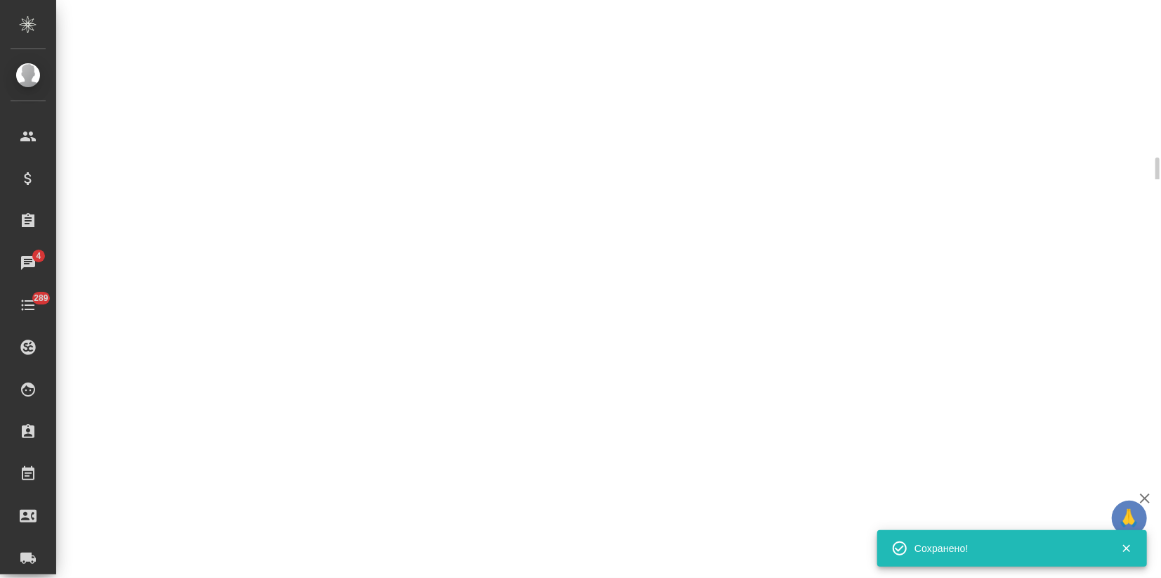
select select "RU"
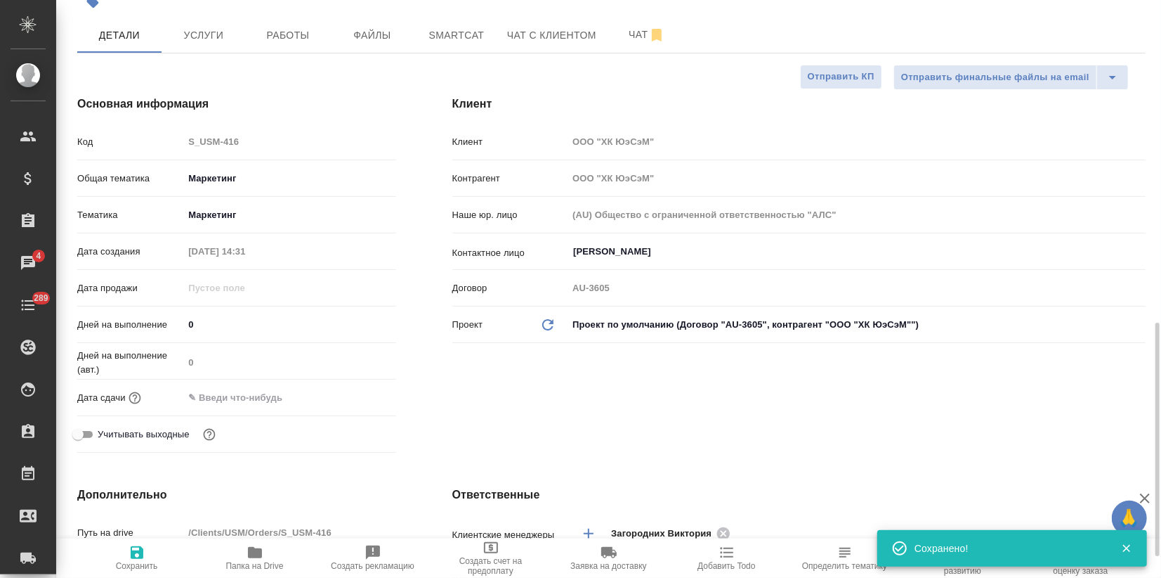
type textarea "x"
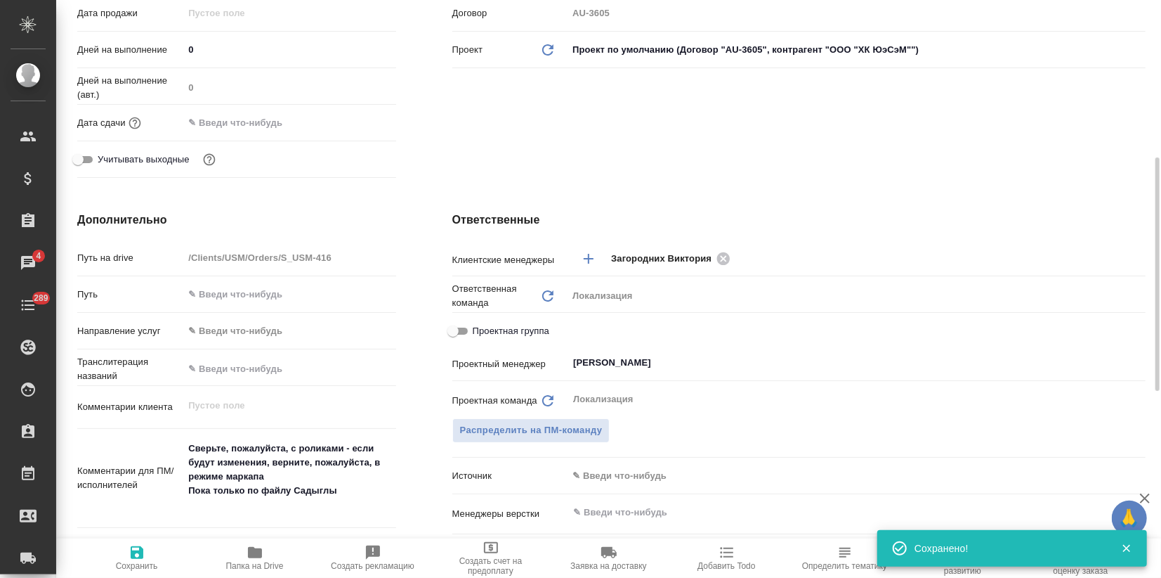
scroll to position [468, 0]
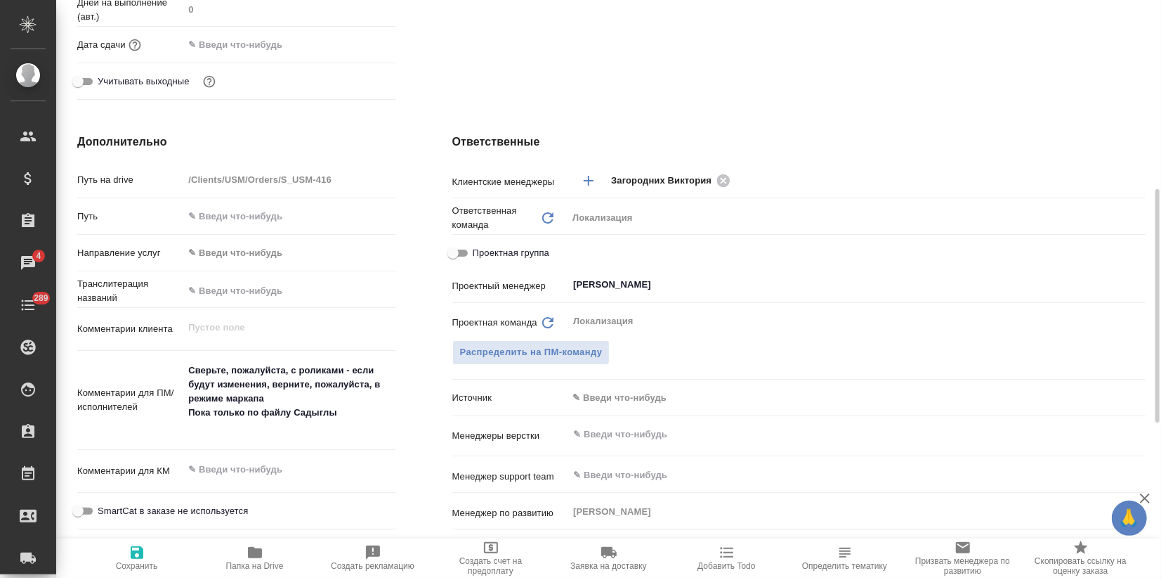
type textarea "x"
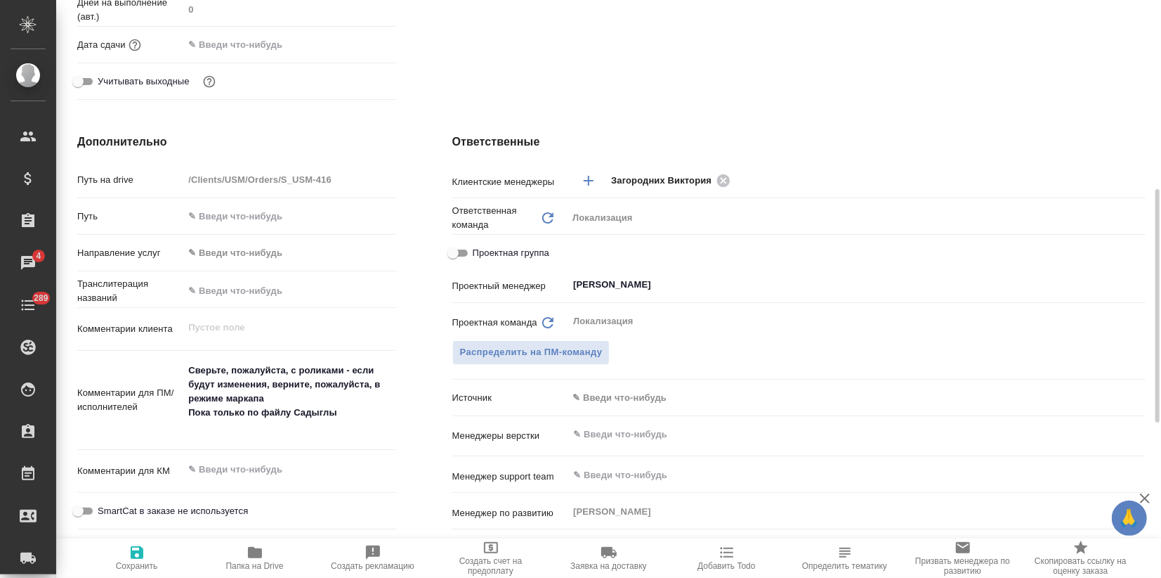
type textarea "x"
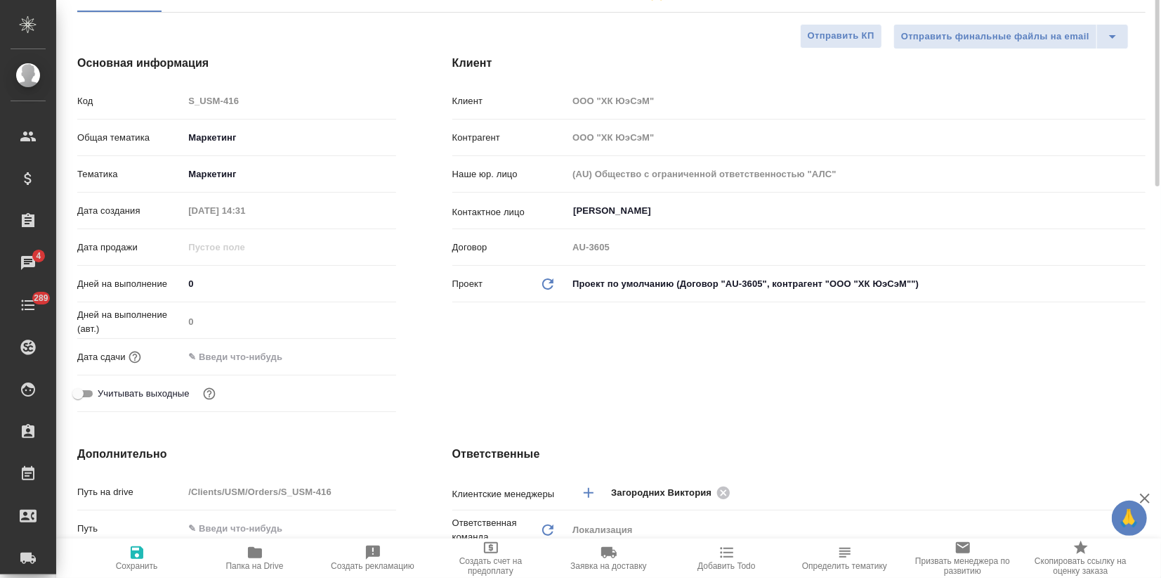
scroll to position [0, 0]
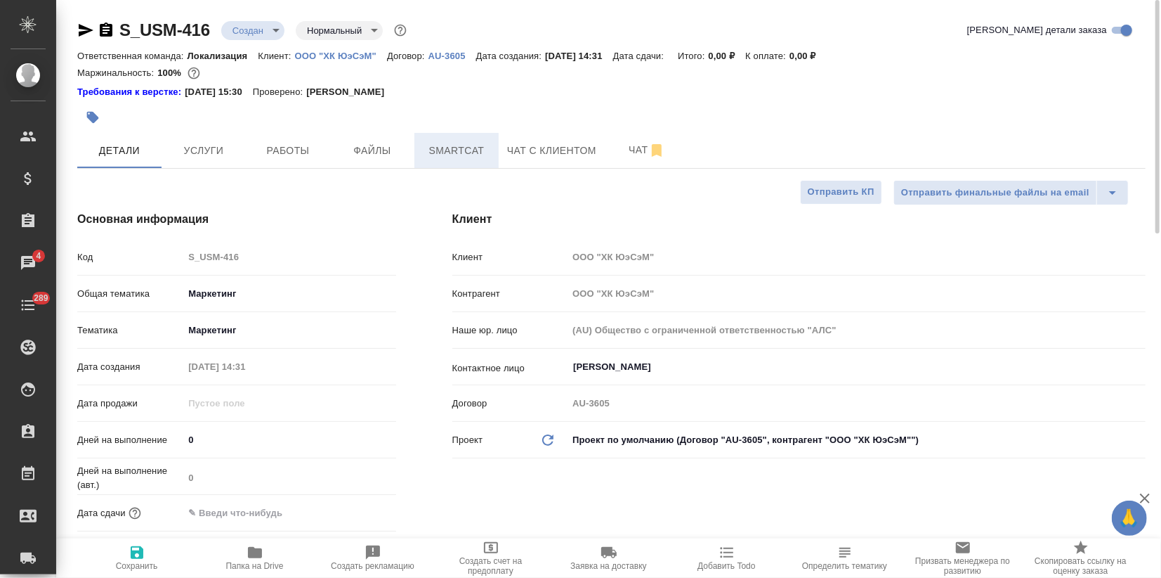
click at [441, 152] on span "Smartcat" at bounding box center [456, 151] width 67 height 18
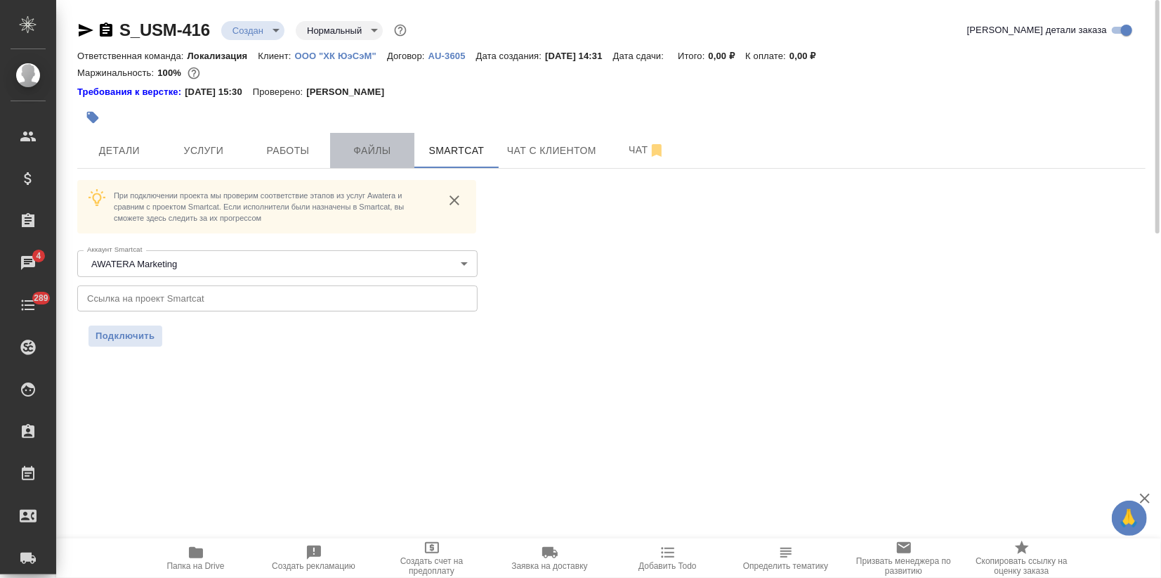
click at [367, 146] on span "Файлы" at bounding box center [372, 151] width 67 height 18
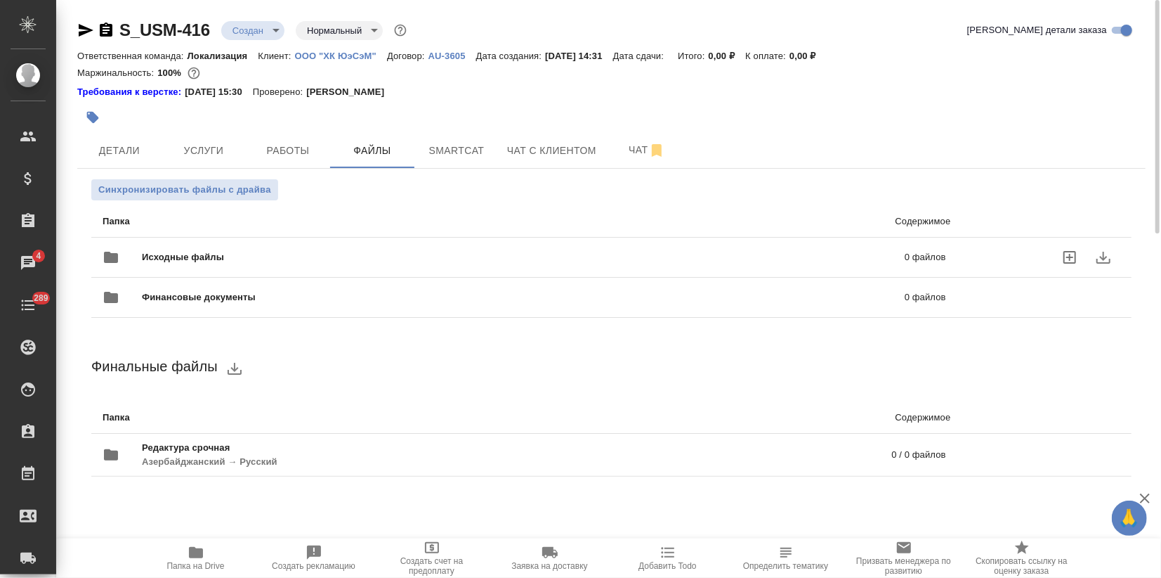
click at [191, 255] on span "Исходные файлы" at bounding box center [353, 257] width 423 height 14
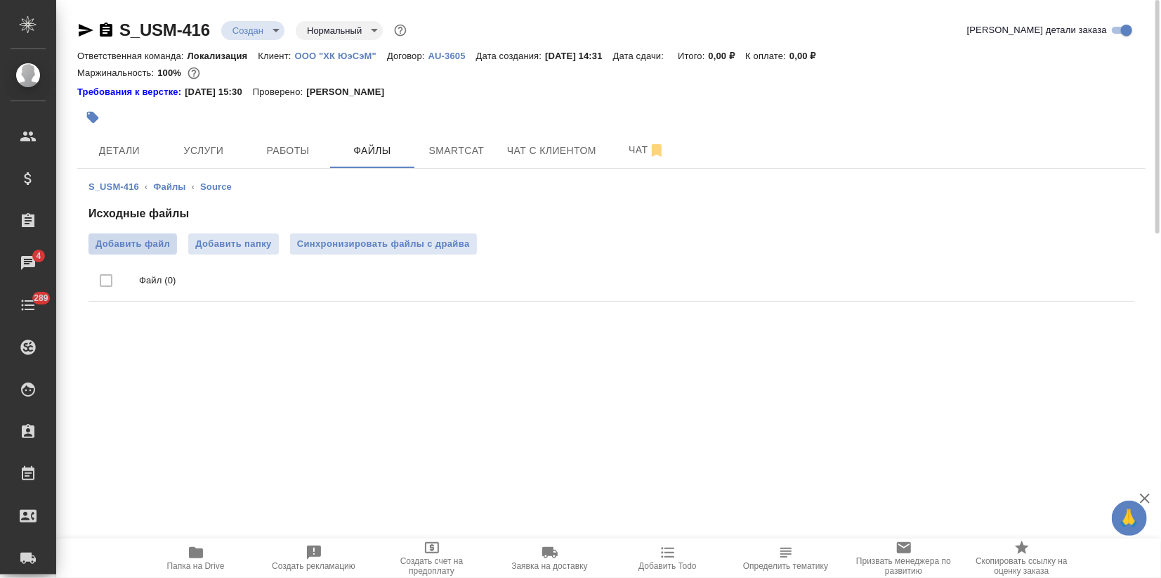
click at [141, 246] on span "Добавить файл" at bounding box center [133, 244] width 74 height 14
click at [0, 0] on input "Добавить файл" at bounding box center [0, 0] width 0 height 0
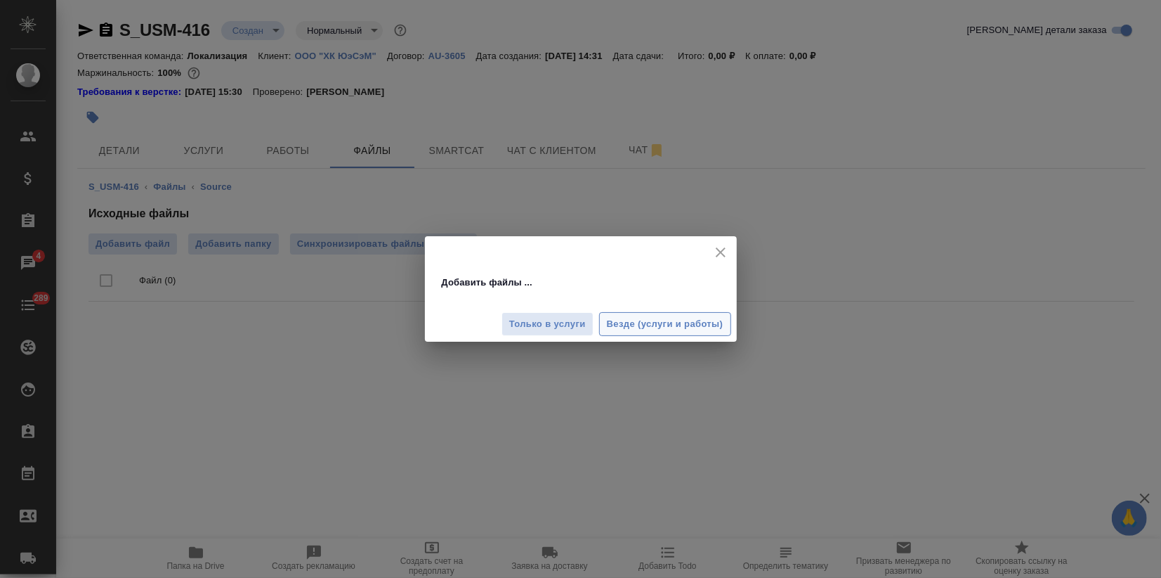
click at [677, 332] on button "Везде (услуги и работы)" at bounding box center [665, 324] width 132 height 25
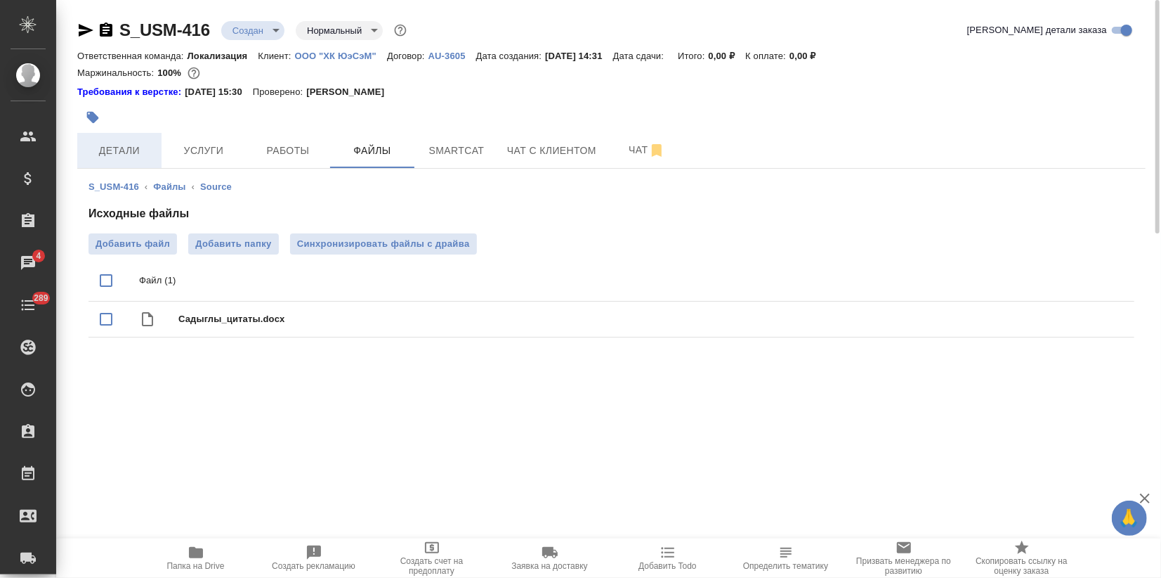
click at [141, 150] on span "Детали" at bounding box center [119, 151] width 67 height 18
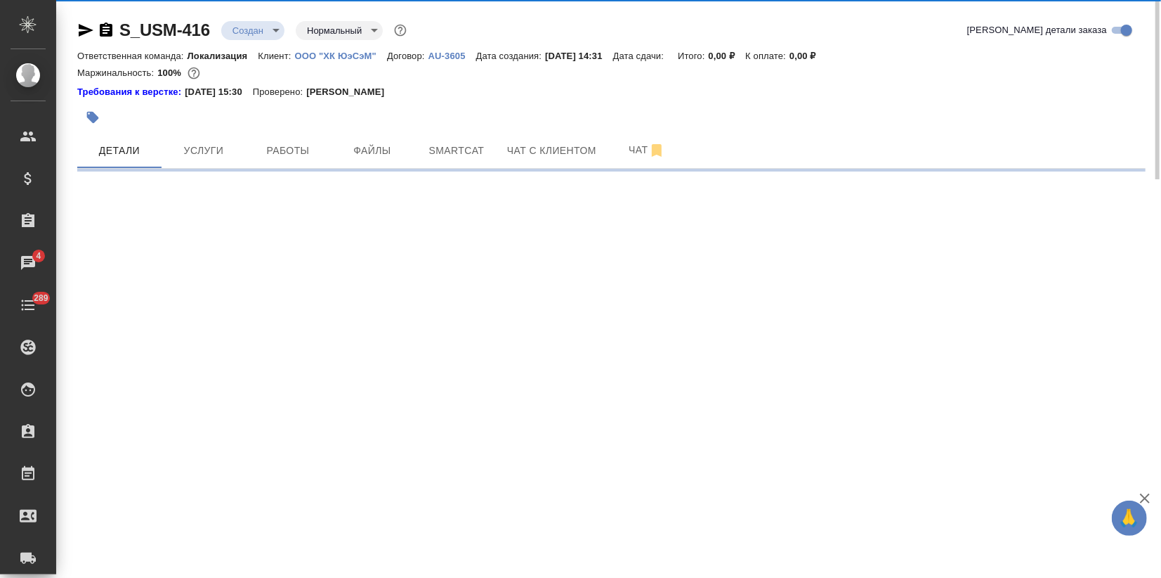
select select "RU"
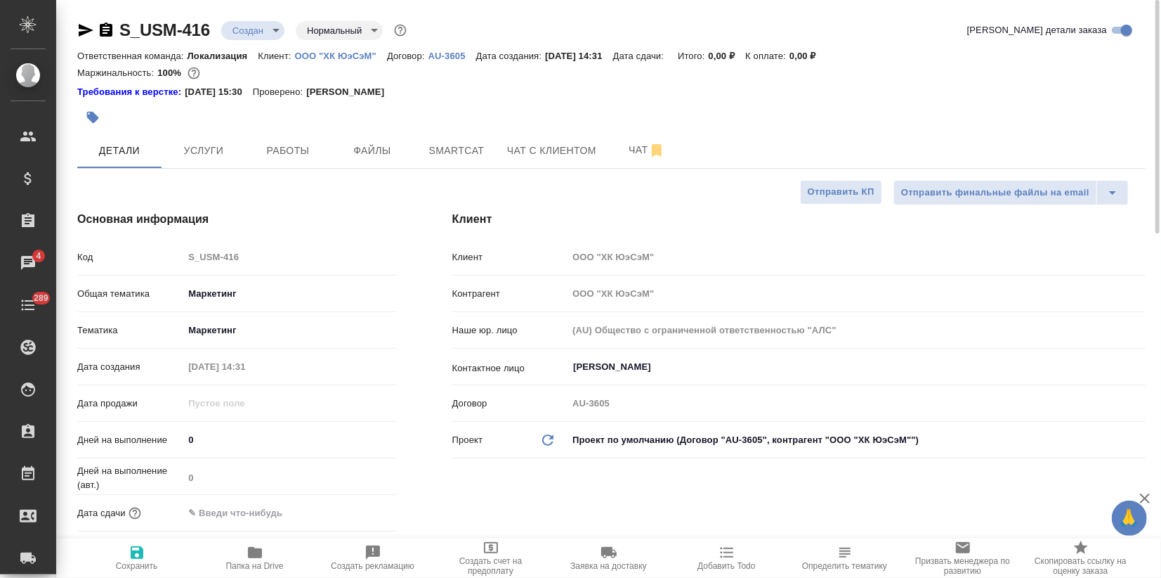
type textarea "x"
click at [80, 28] on icon "button" at bounding box center [86, 30] width 15 height 13
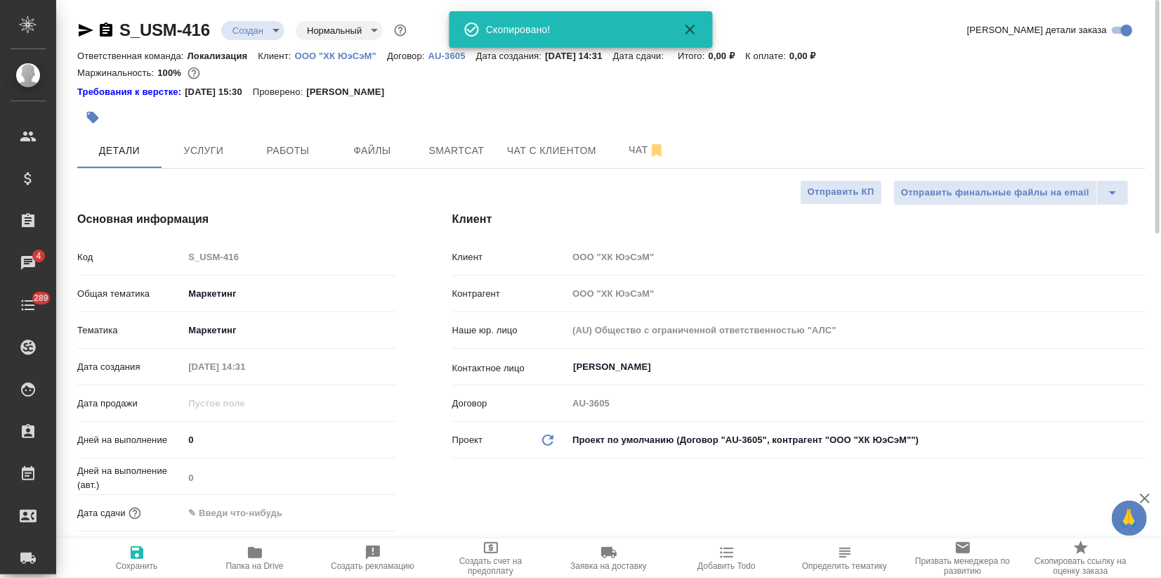
type textarea "x"
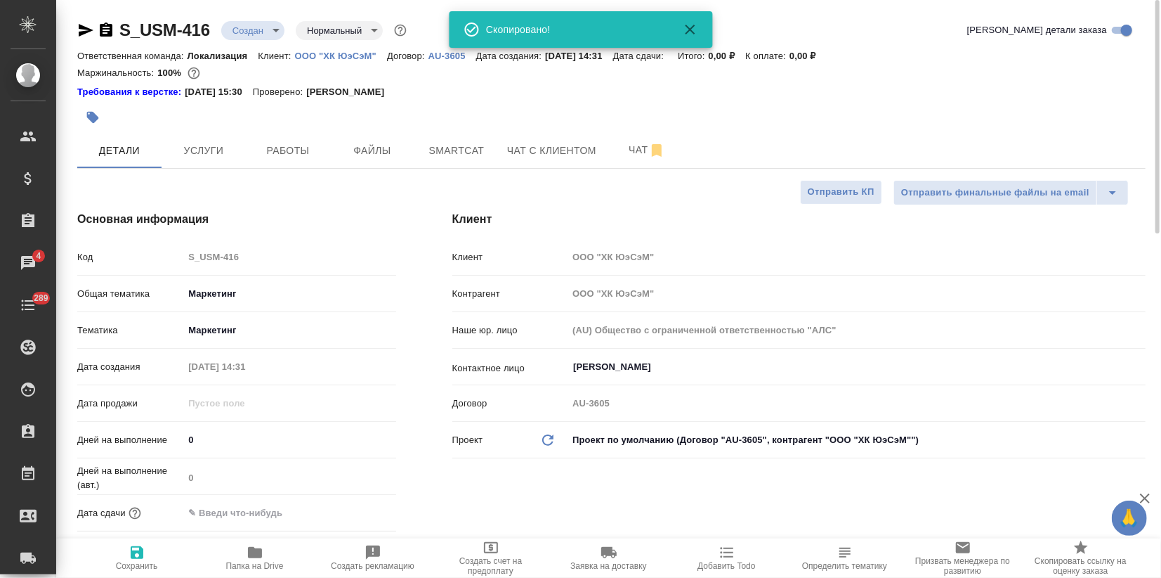
type textarea "x"
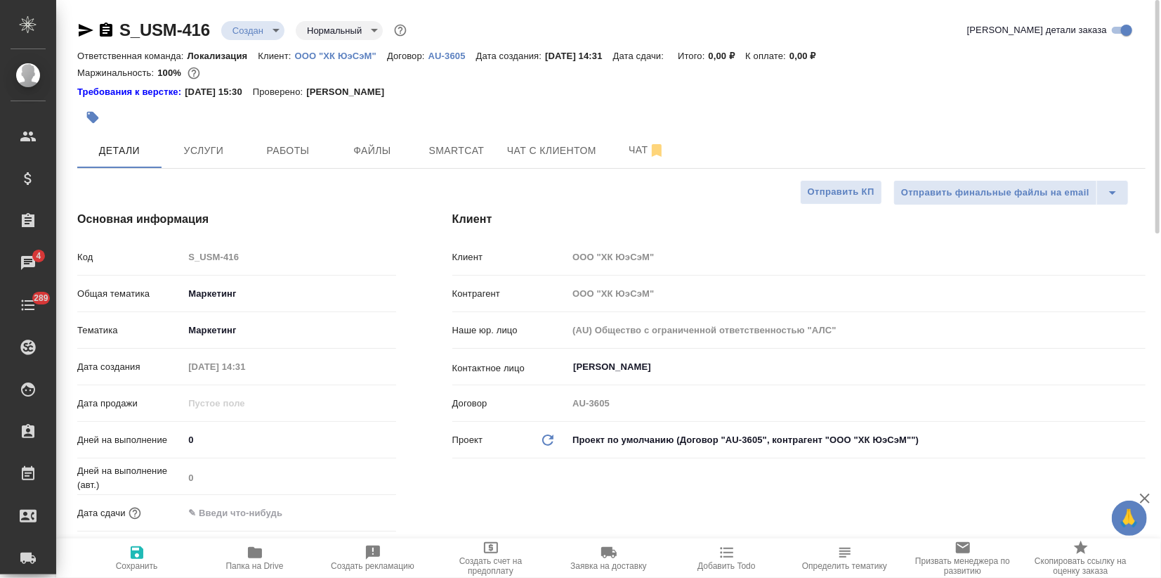
type textarea "x"
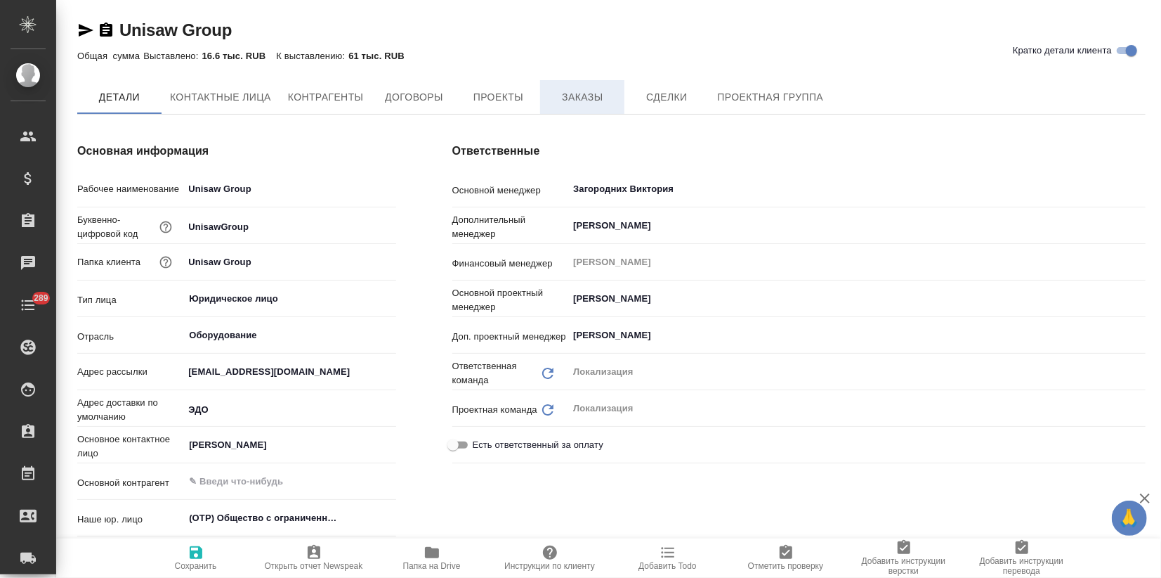
type textarea "x"
click at [590, 109] on button "Заказы" at bounding box center [582, 97] width 84 height 35
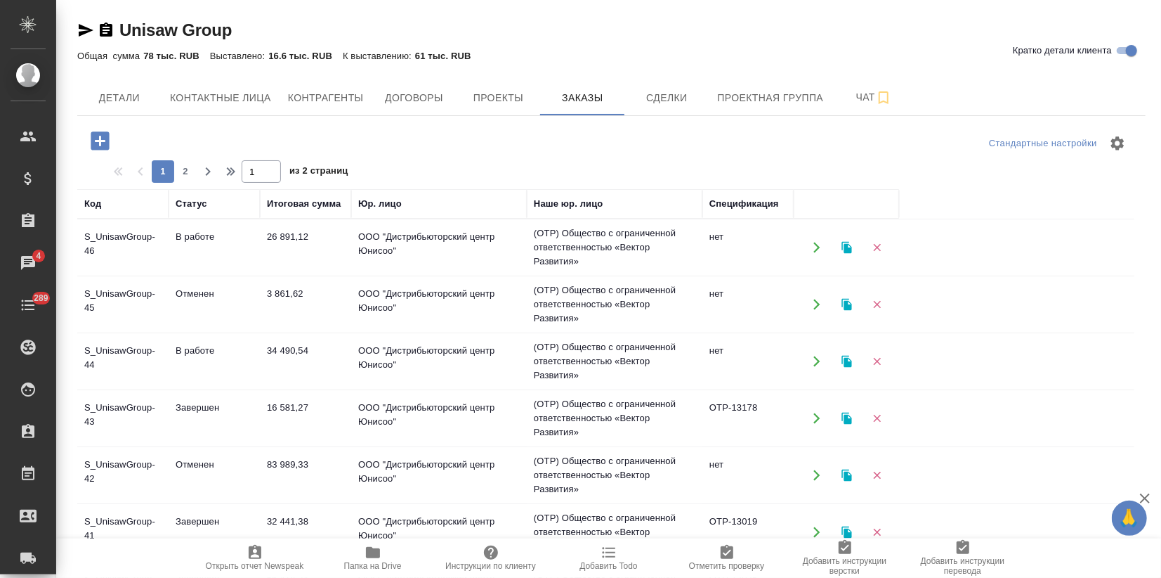
click at [185, 370] on td "В работе" at bounding box center [214, 361] width 91 height 49
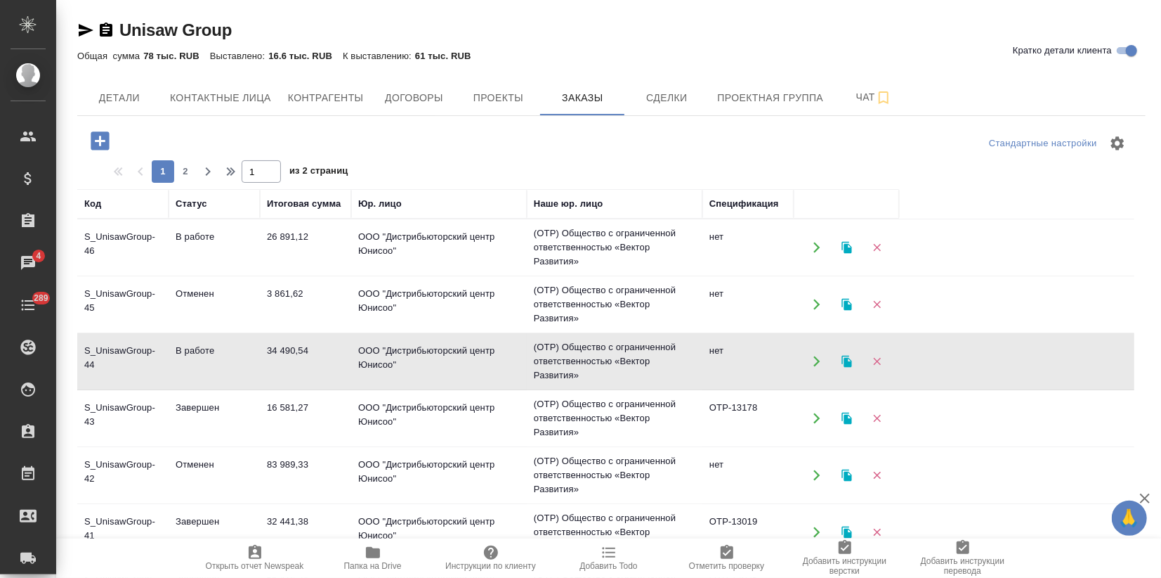
click at [185, 370] on td "В работе" at bounding box center [214, 361] width 91 height 49
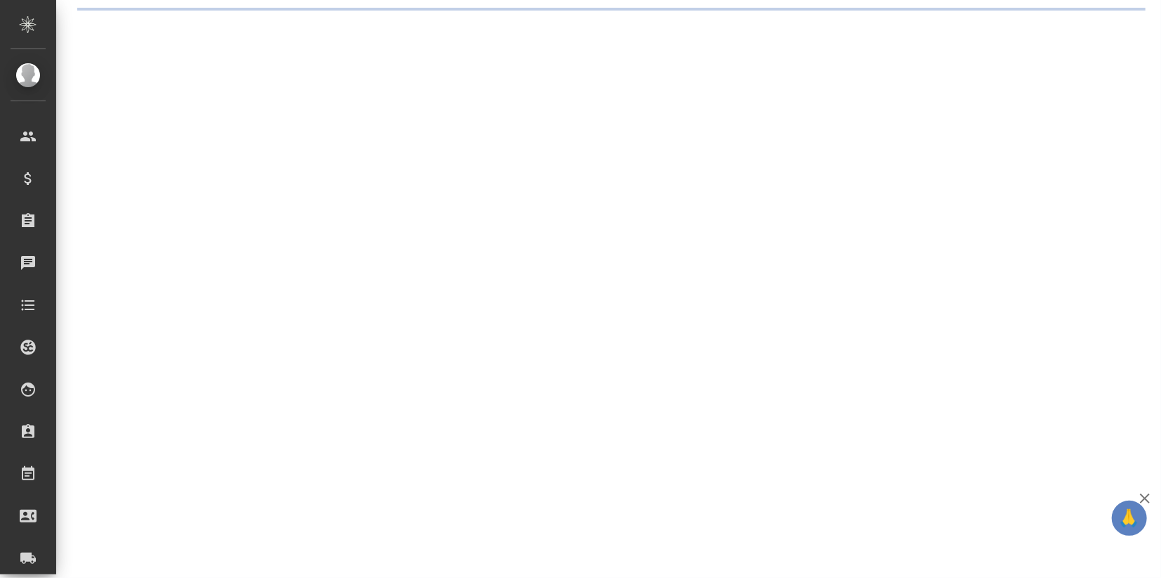
select select "RU"
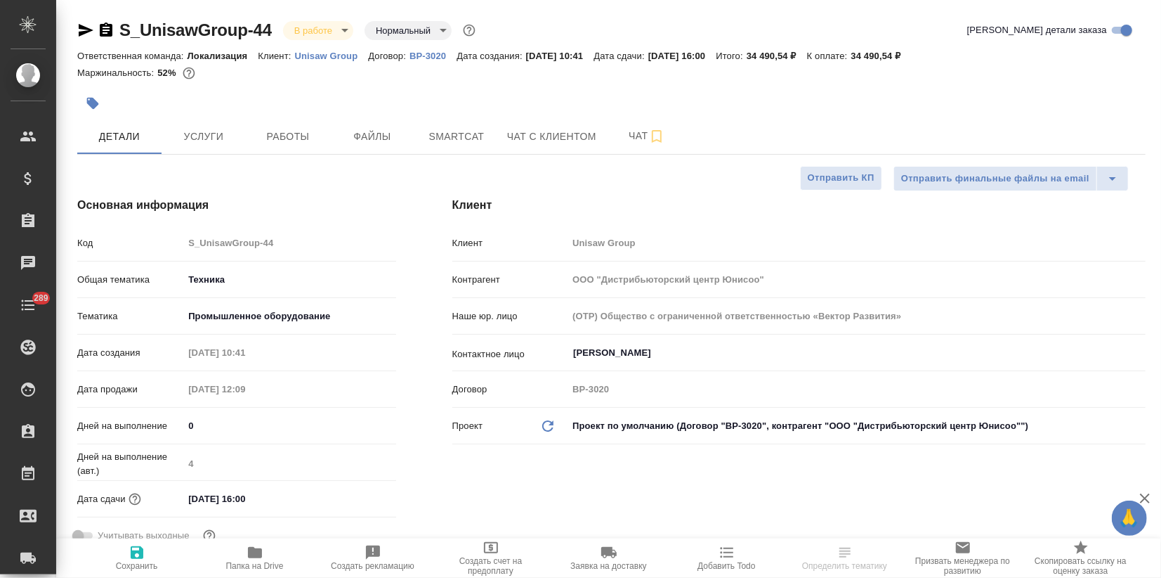
type textarea "x"
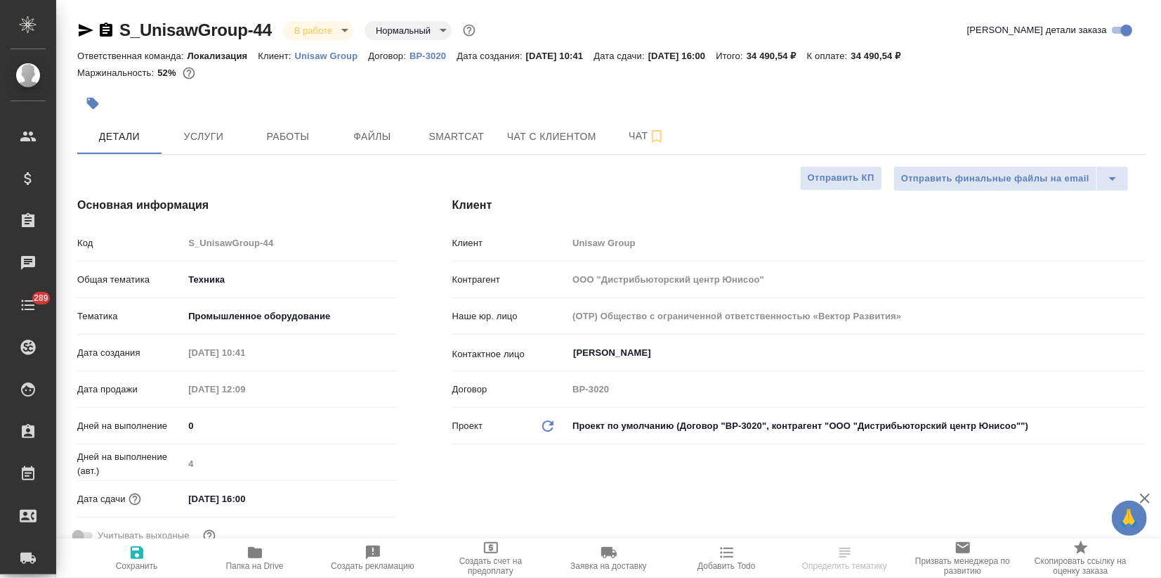
type textarea "x"
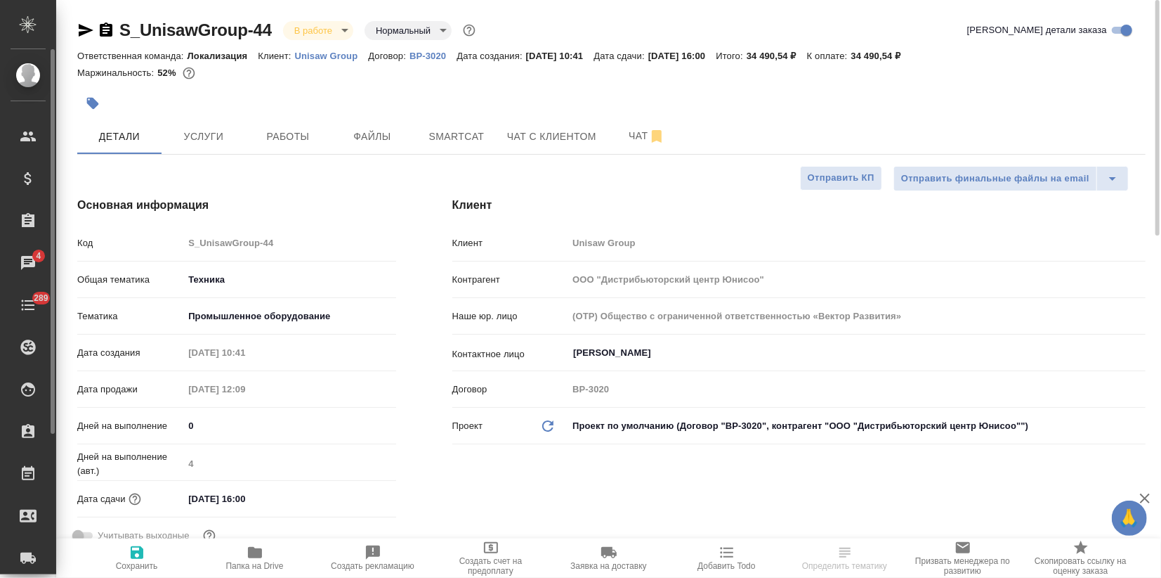
type textarea "x"
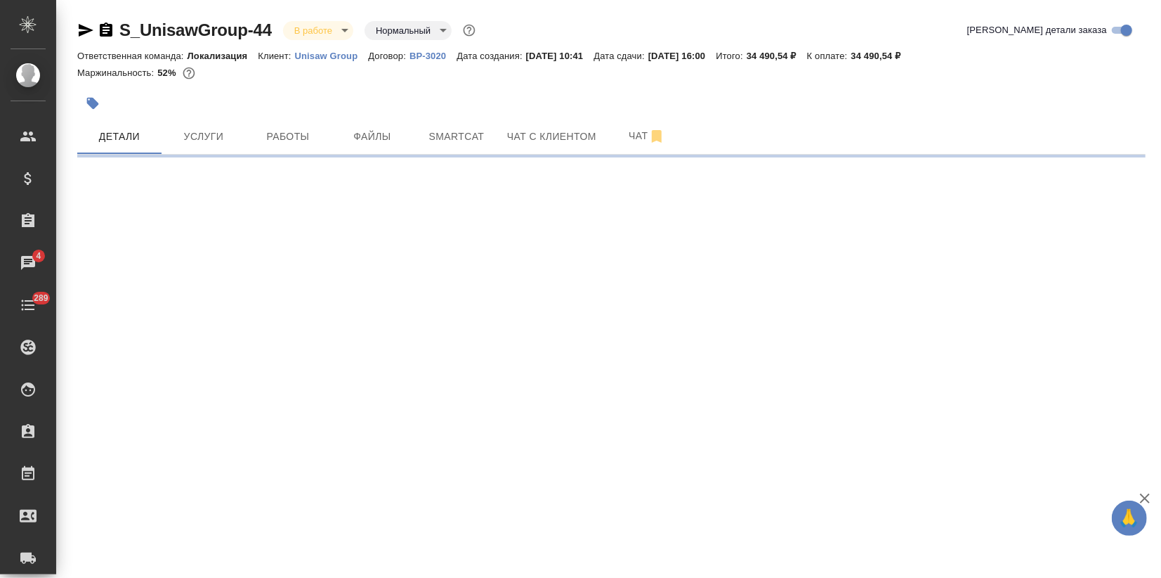
select select "RU"
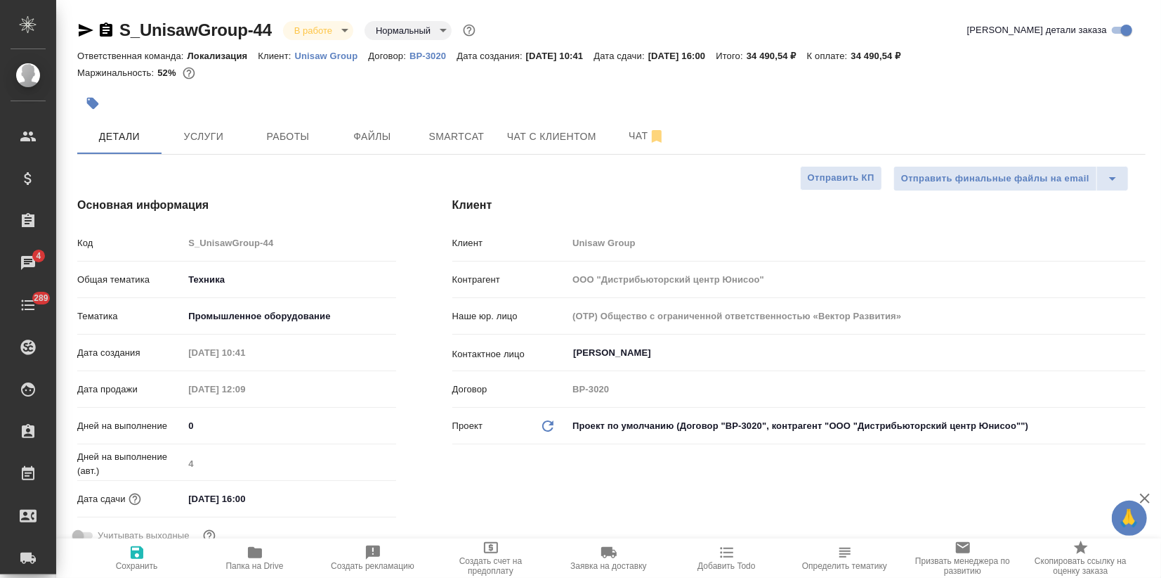
type textarea "x"
click at [77, 29] on icon "button" at bounding box center [85, 30] width 17 height 17
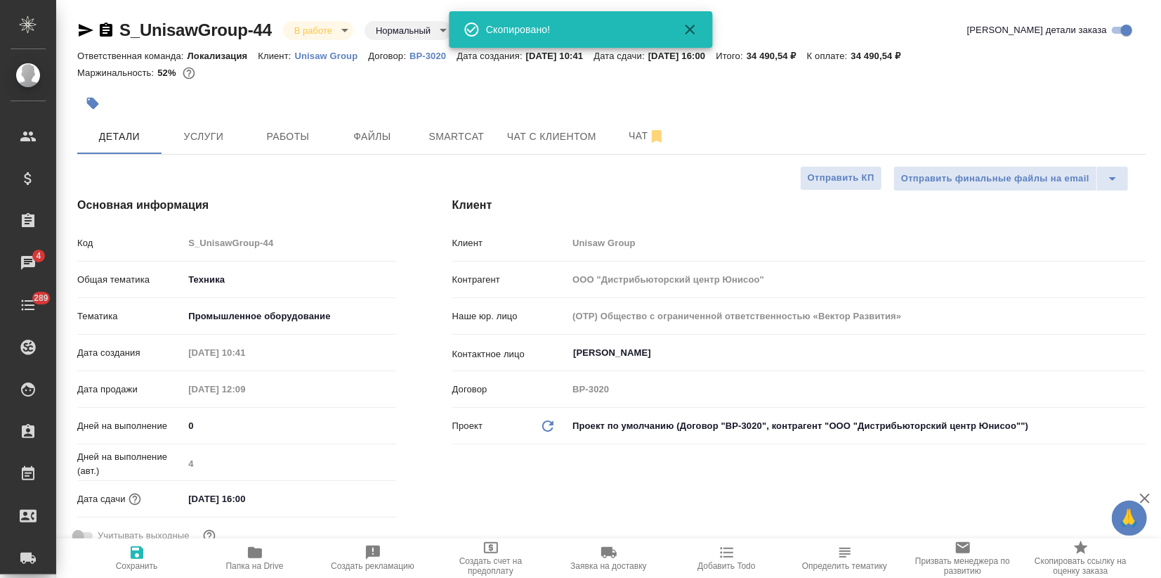
type textarea "x"
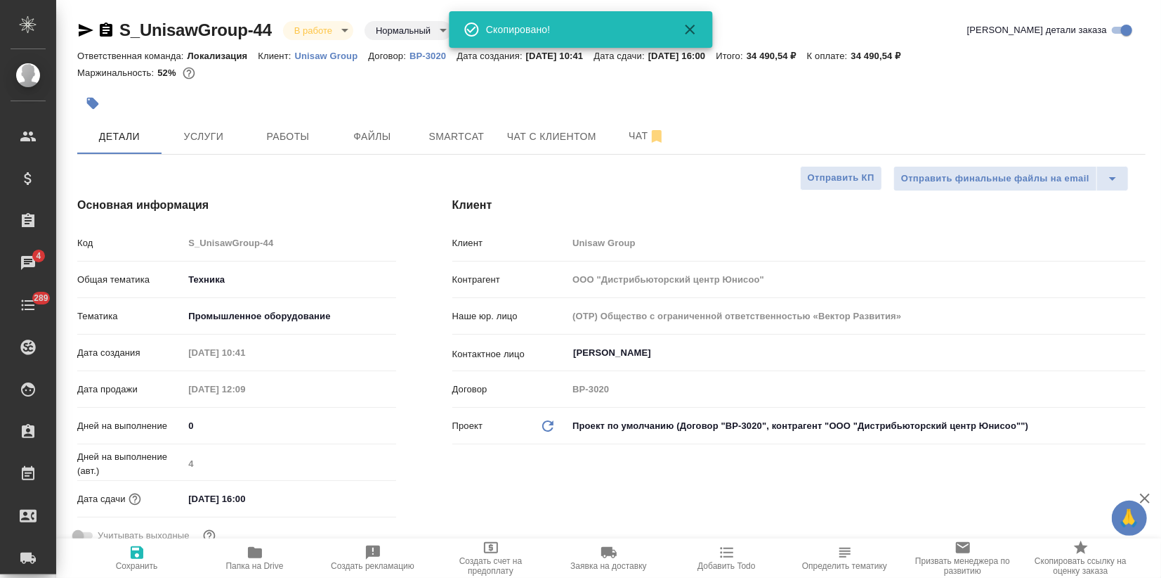
type textarea "x"
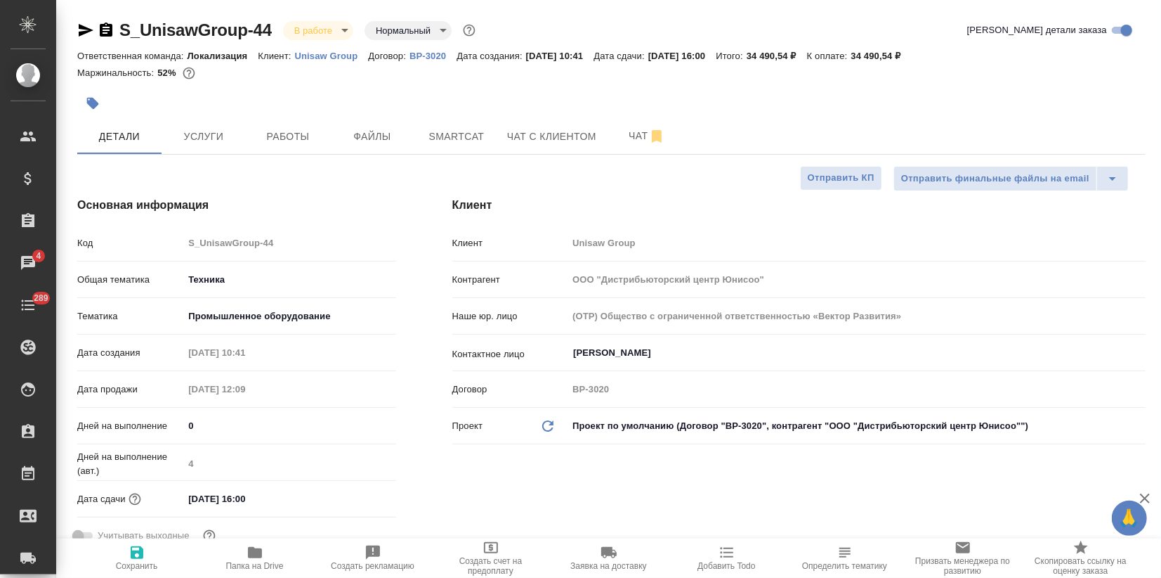
type textarea "x"
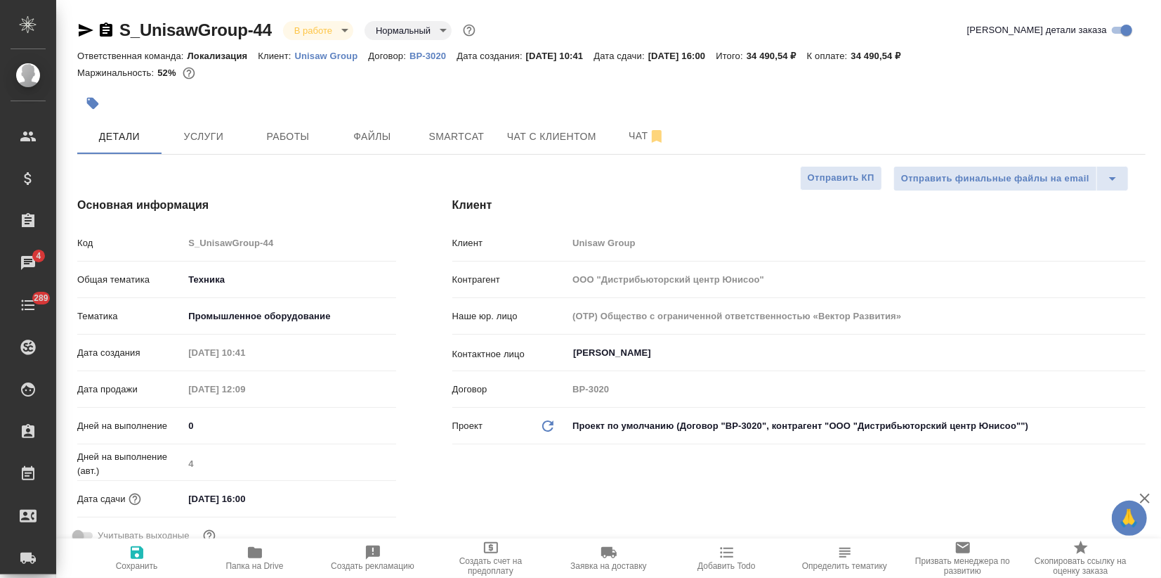
type textarea "x"
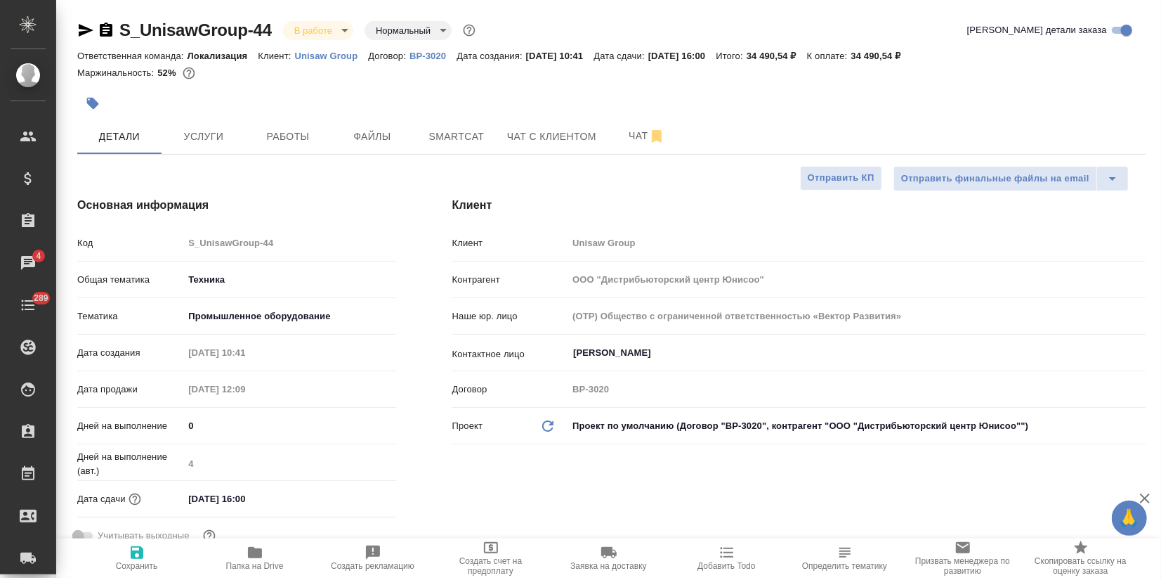
type textarea "x"
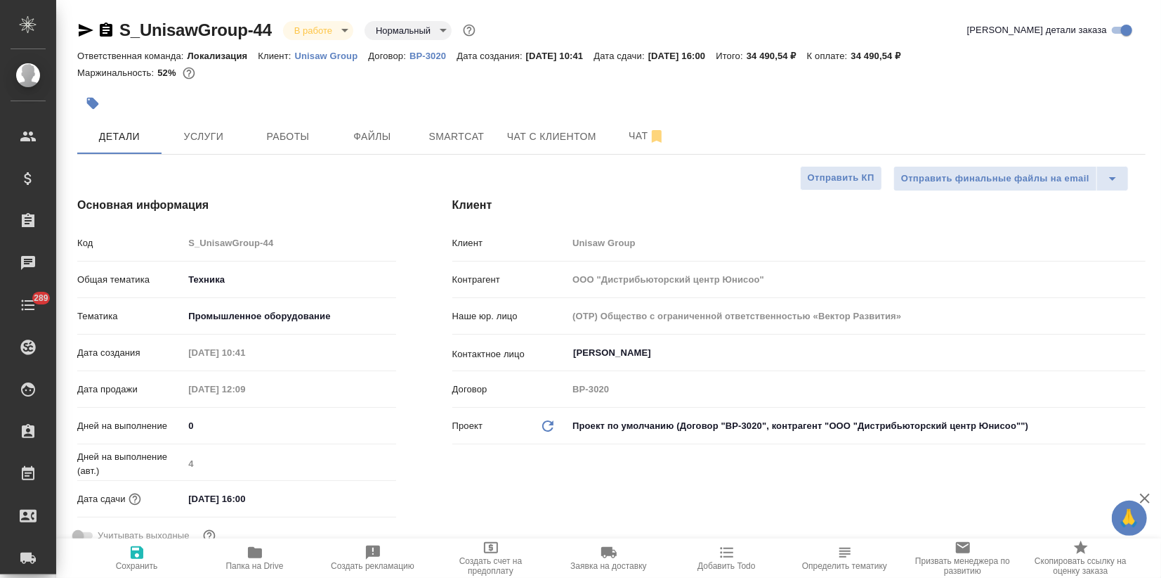
type textarea "x"
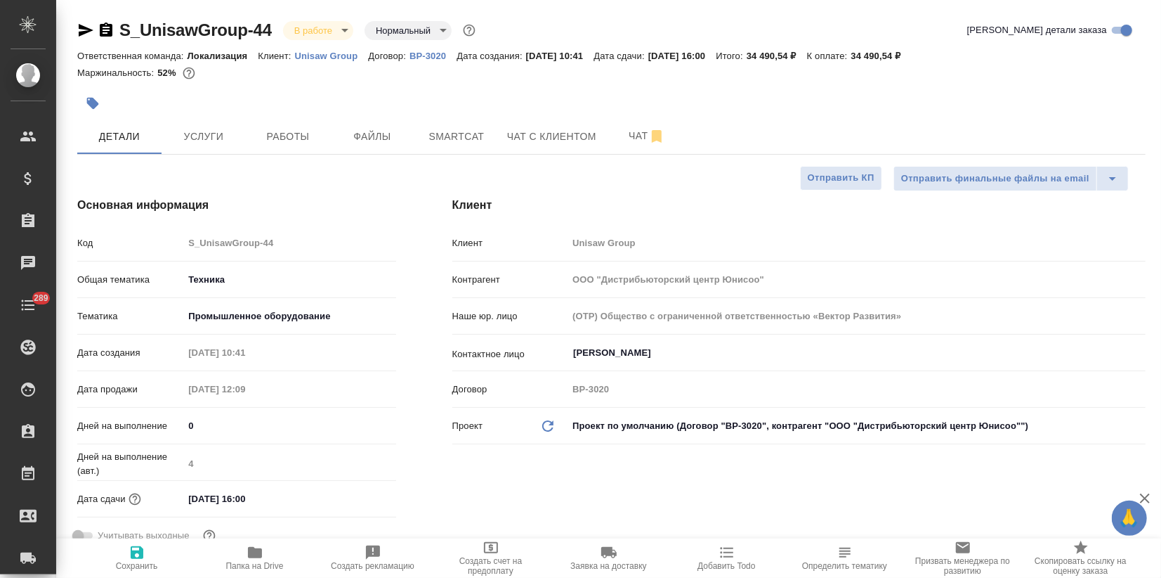
type textarea "x"
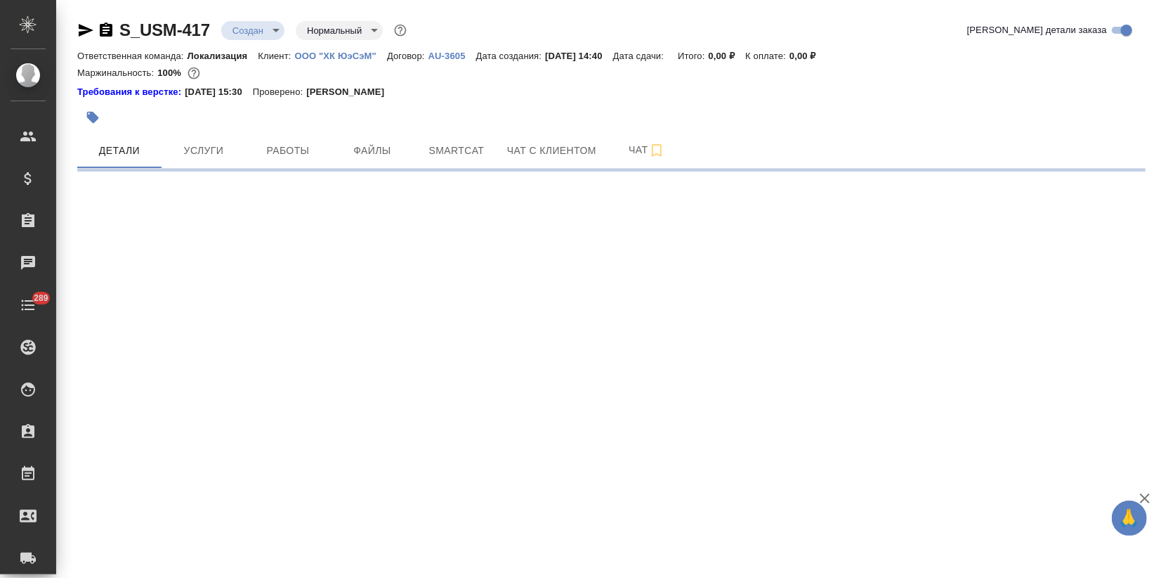
select select "RU"
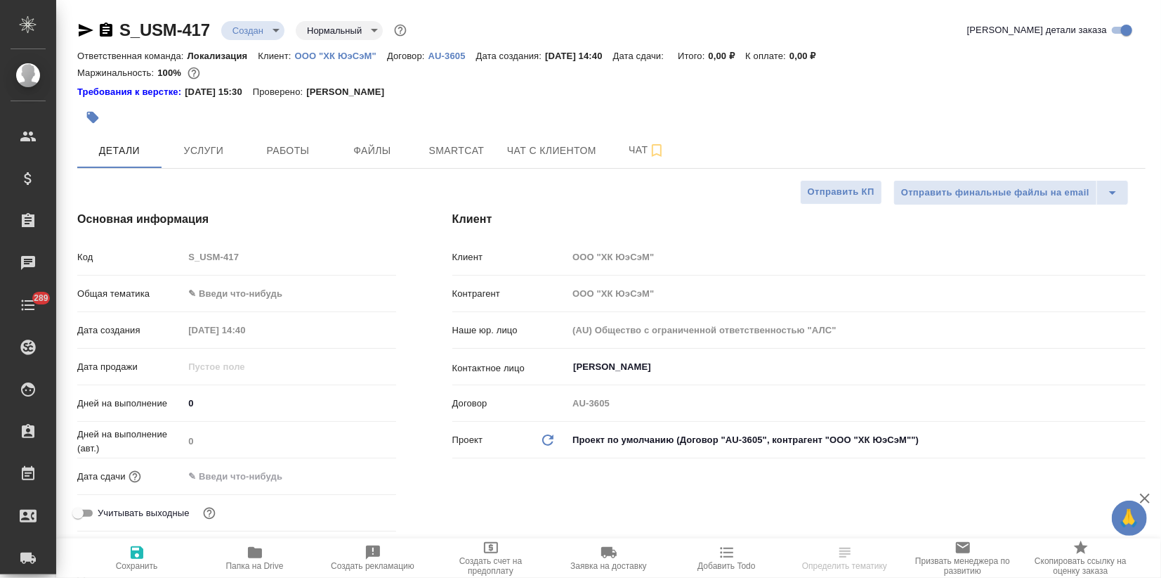
type textarea "x"
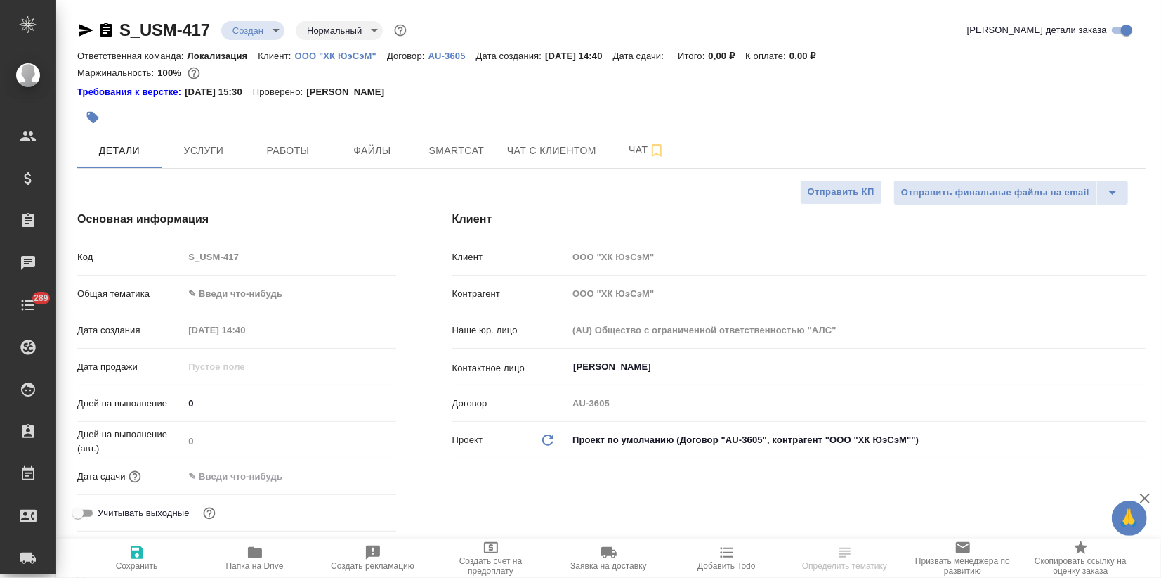
type textarea "x"
click at [204, 294] on body "🙏 .cls-1 fill:#fff; AWATERA Zagorodnikh Viktoria Клиенты Спецификации Заказы Ча…" at bounding box center [580, 289] width 1161 height 578
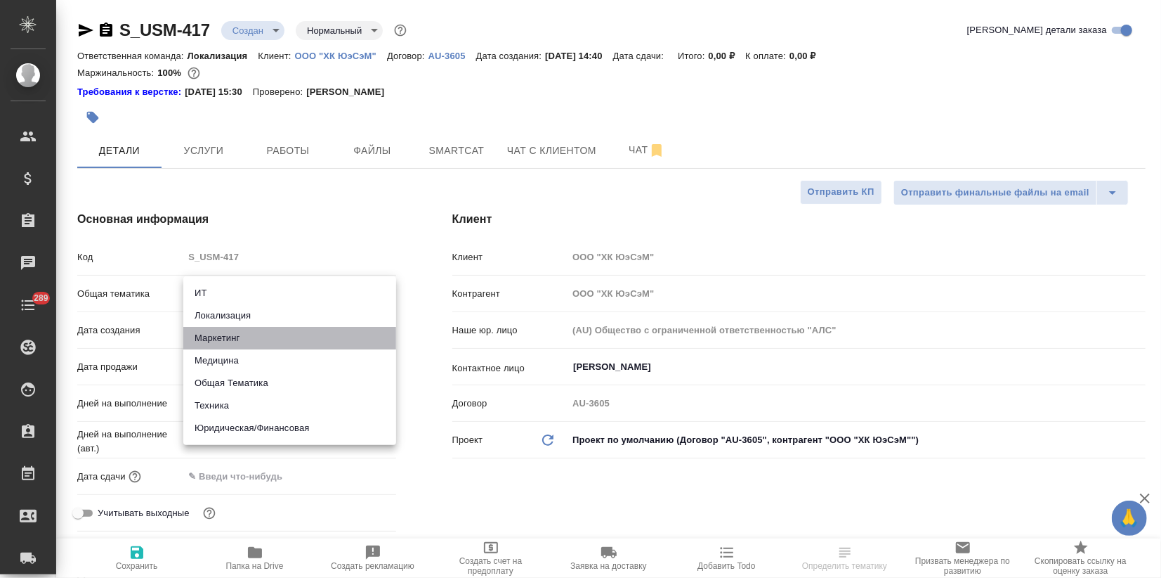
click at [221, 337] on li "Маркетинг" at bounding box center [289, 338] width 213 height 22
type input "marketing"
type textarea "x"
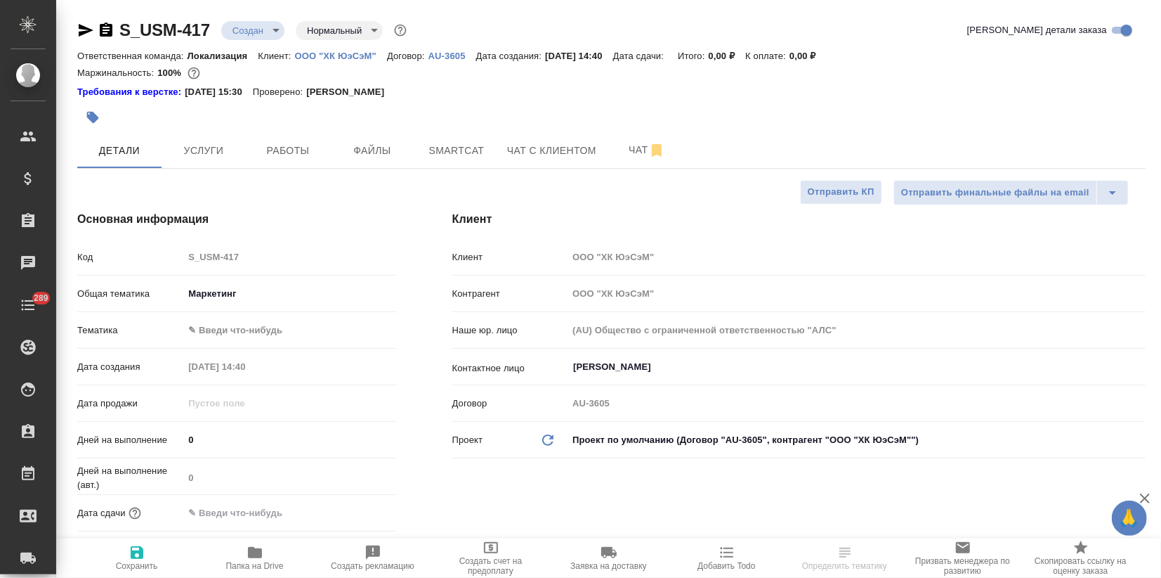
click at [219, 336] on body "🙏 .cls-1 fill:#fff; AWATERA Zagorodnikh Viktoria Клиенты Спецификации Заказы Ча…" at bounding box center [580, 289] width 1161 height 578
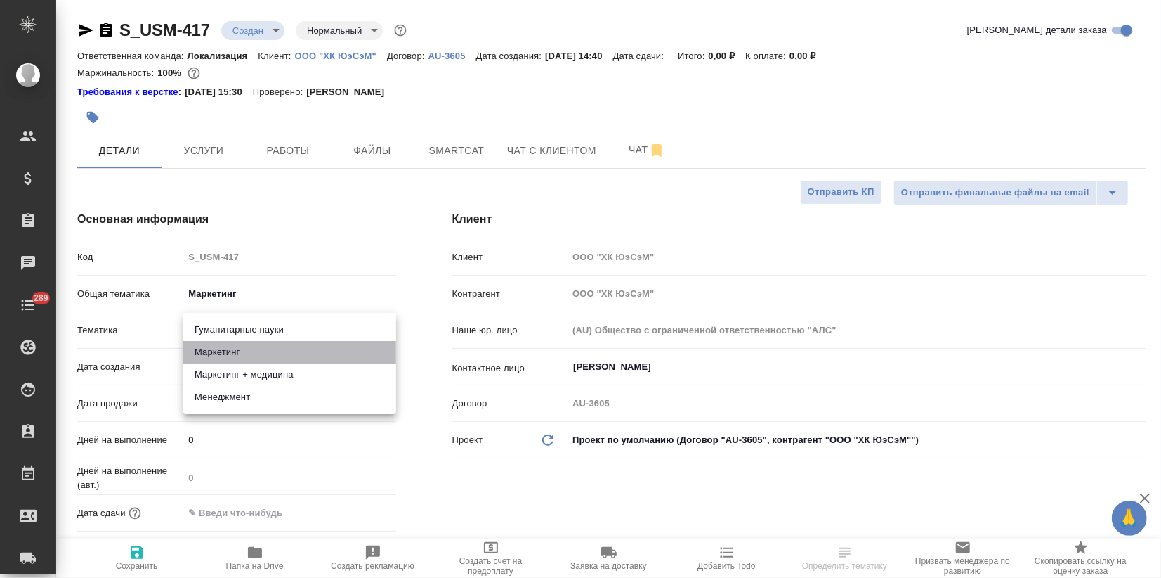
click at [221, 355] on li "Маркетинг" at bounding box center [289, 352] width 213 height 22
type textarea "x"
type input "5a8b8b956a9677013d343d63"
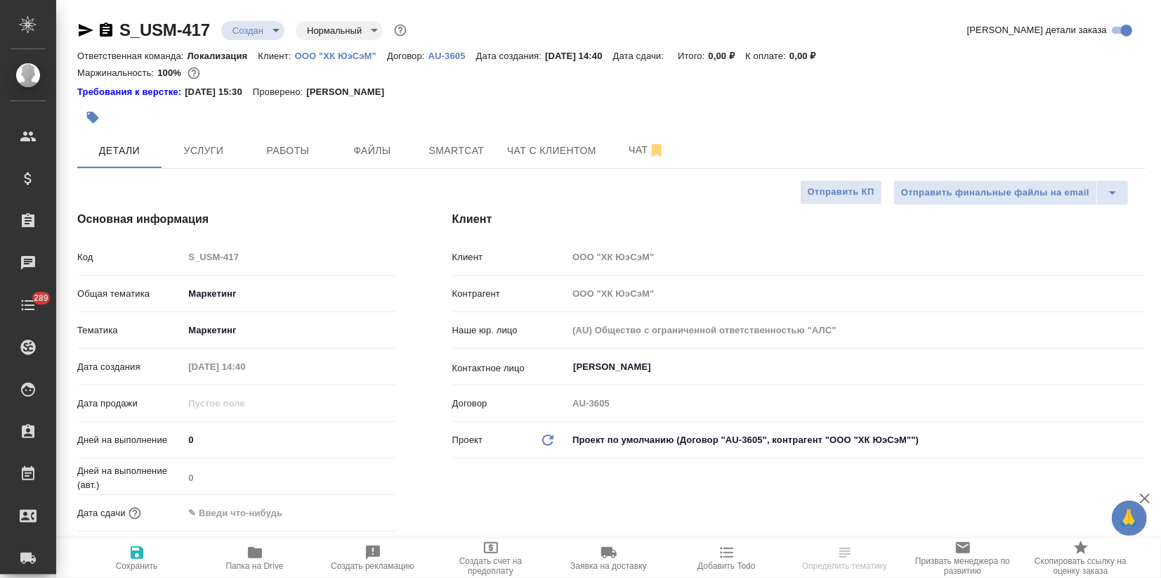
click at [133, 552] on icon "button" at bounding box center [137, 552] width 13 height 13
type textarea "x"
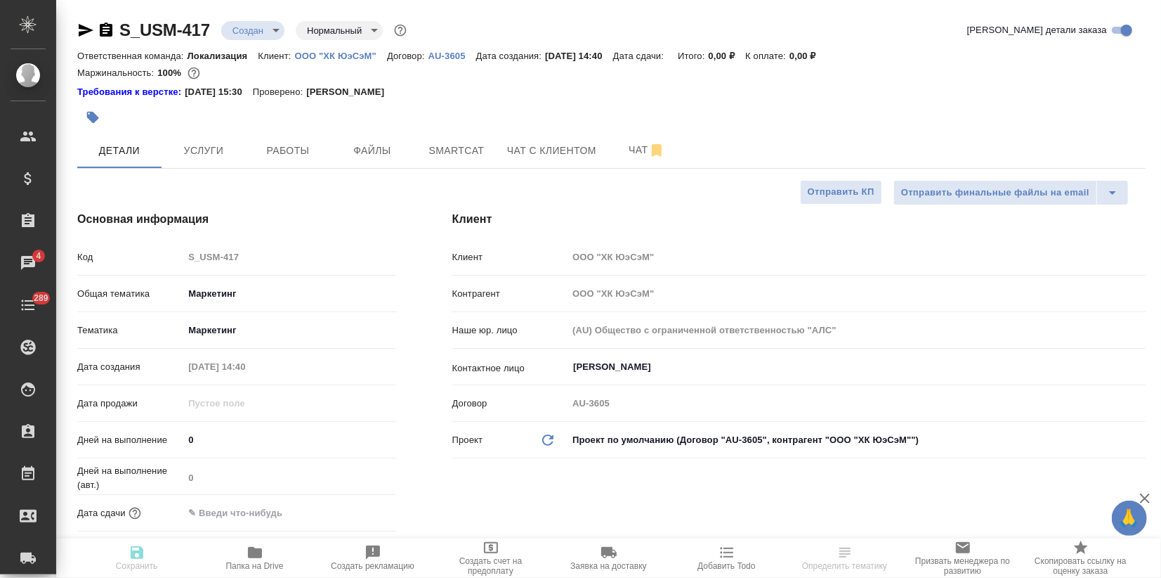
type textarea "x"
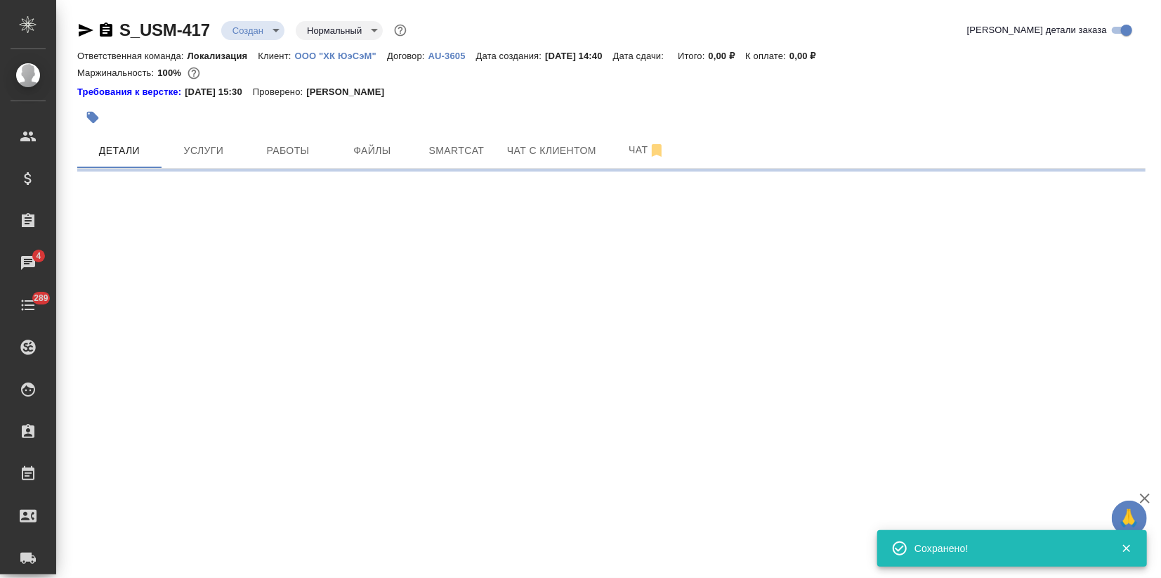
select select "RU"
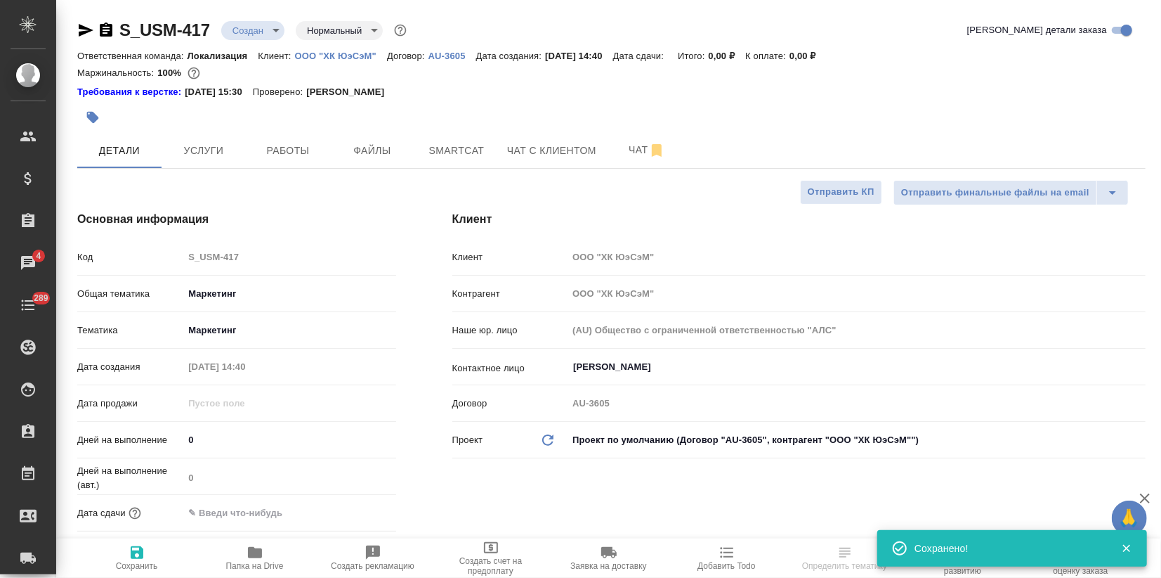
type textarea "x"
select select "RU"
type textarea "x"
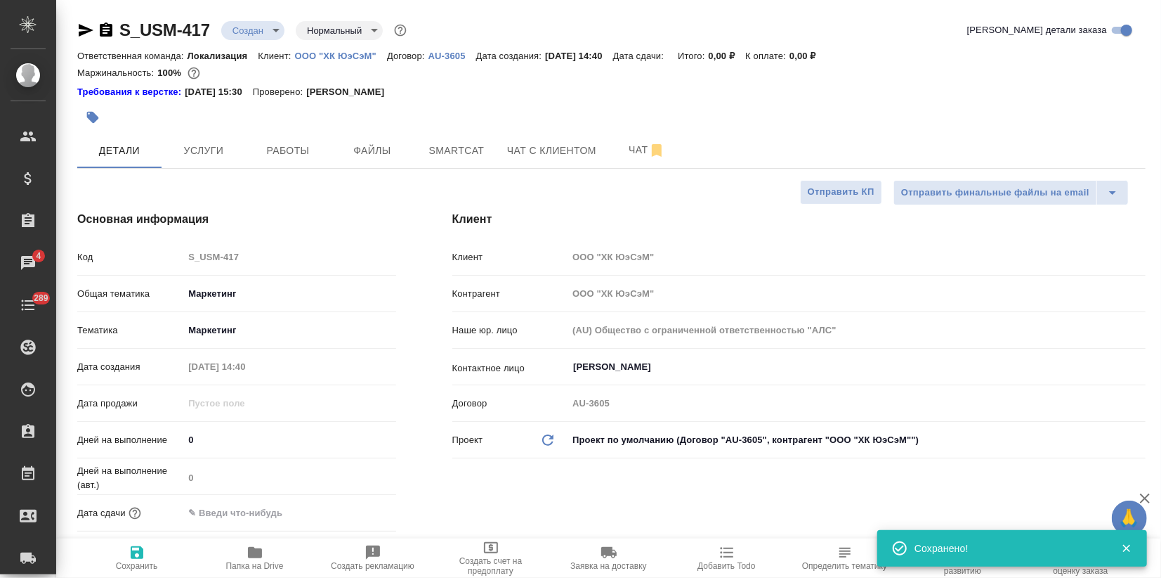
type textarea "x"
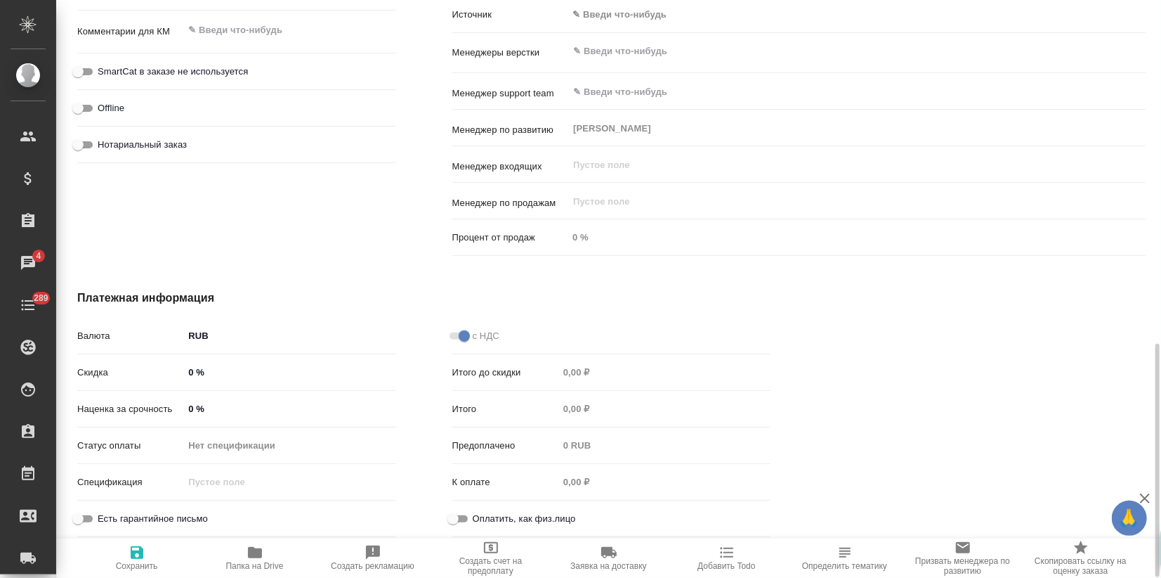
scroll to position [617, 0]
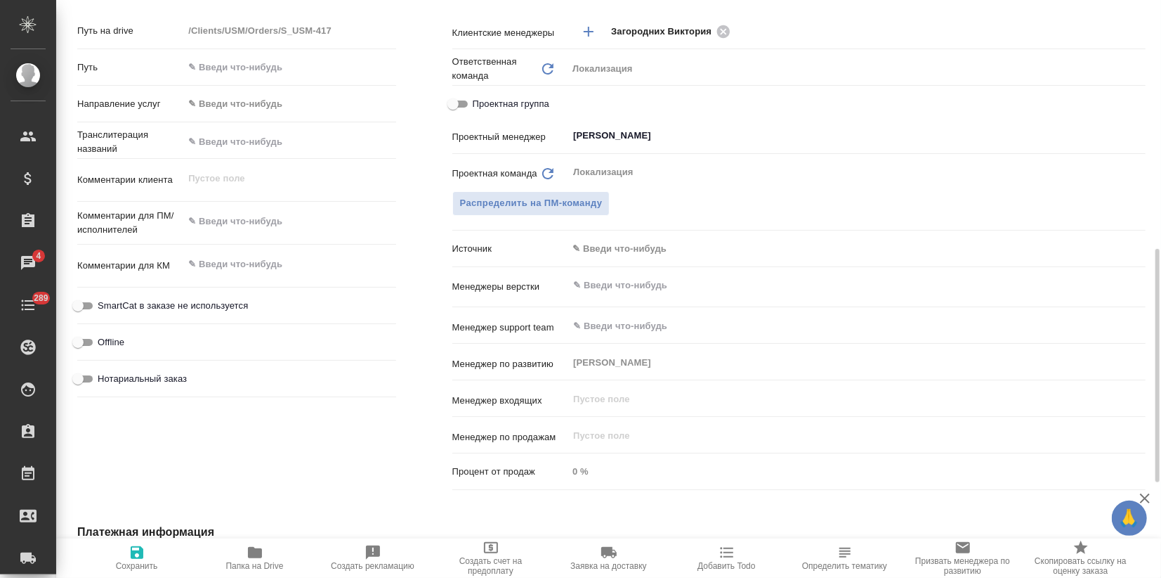
type textarea "x"
click at [219, 225] on textarea at bounding box center [289, 221] width 212 height 24
paste textarea "и давайте целиком стенограмму 1) сверим с роликами, 2) разобьем по спикерам (ук…"
type textarea "и давайте целиком стенограмму 1) сверим с роликами, 2) разобьем по спикерам (ук…"
type textarea "x"
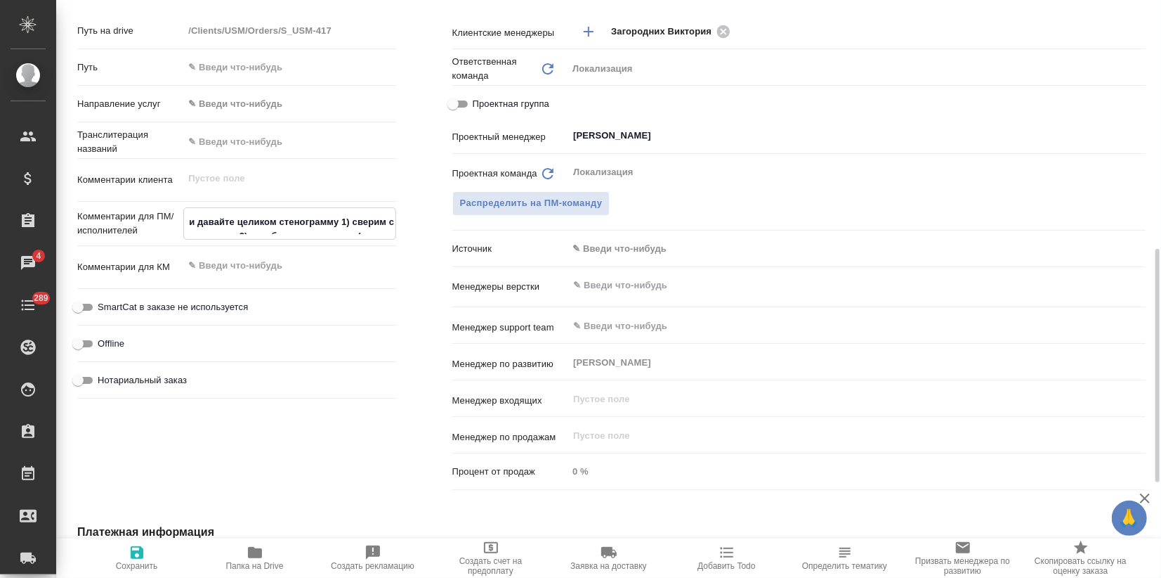
type textarea "x"
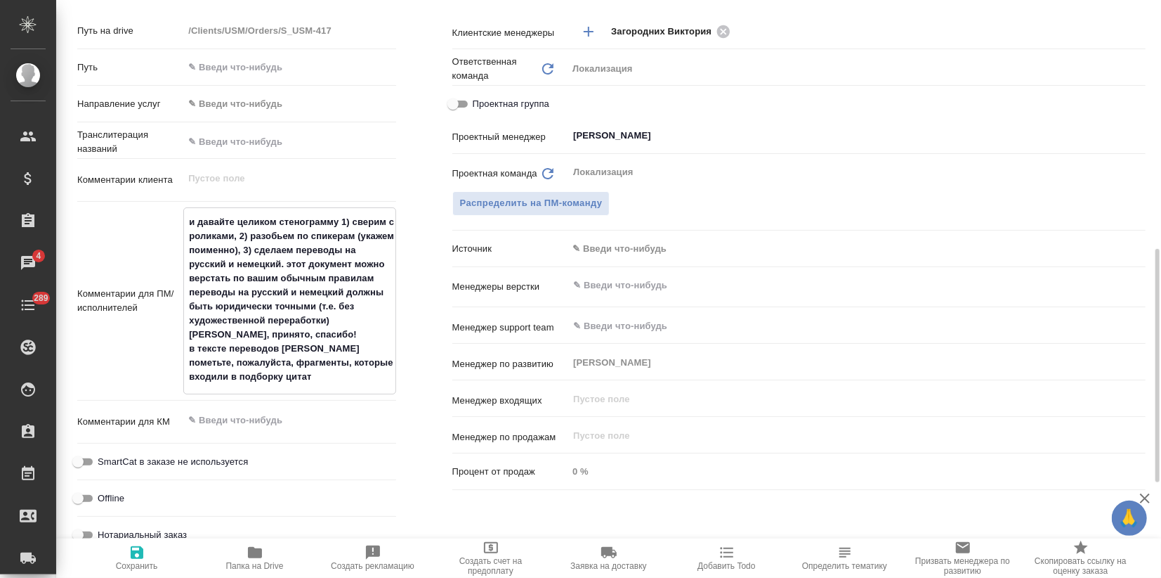
drag, startPoint x: 316, startPoint y: 332, endPoint x: 189, endPoint y: 336, distance: 127.2
click at [189, 336] on textarea "и давайте целиком стенограмму 1) сверим с роликами, 2) разобьем по спикерам (ук…" at bounding box center [289, 299] width 211 height 178
type textarea "x"
type textarea "и давайте целиком стенограмму 1) сверим с роликами, 2) разобьем по спикерам (ук…"
type textarea "x"
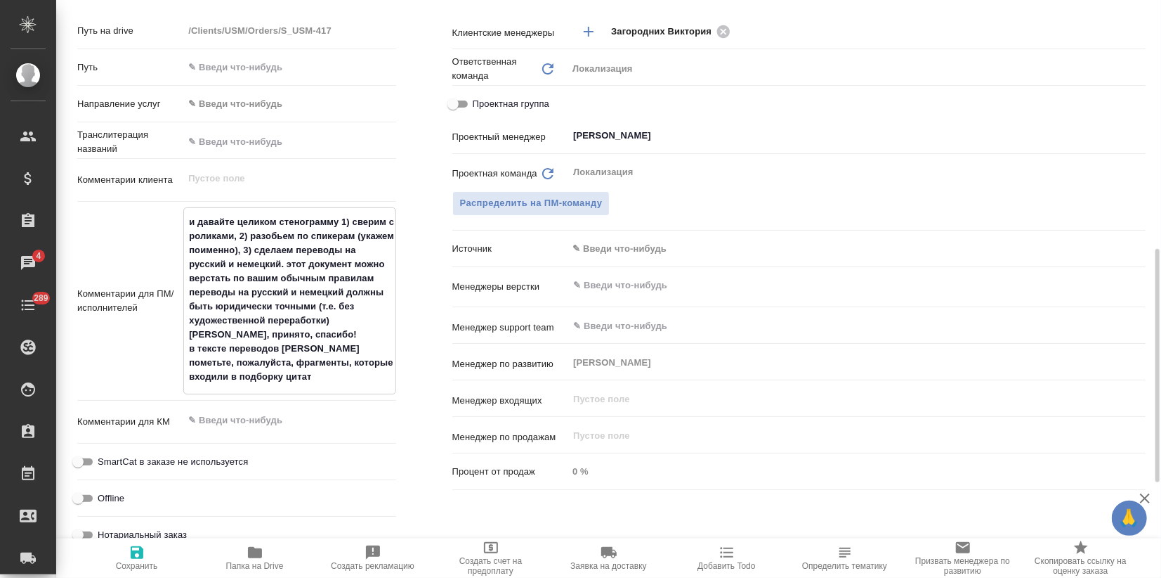
type textarea "x"
click at [190, 291] on textarea "и давайте целиком стенограмму 1) сверим с роликами, 2) разобьем по спикерам (ук…" at bounding box center [289, 299] width 211 height 178
type textarea "x"
type textarea "и давайте целиком стенограмму 1) сверим с роликами, 2) разобьем по спикерам (ук…"
type textarea "x"
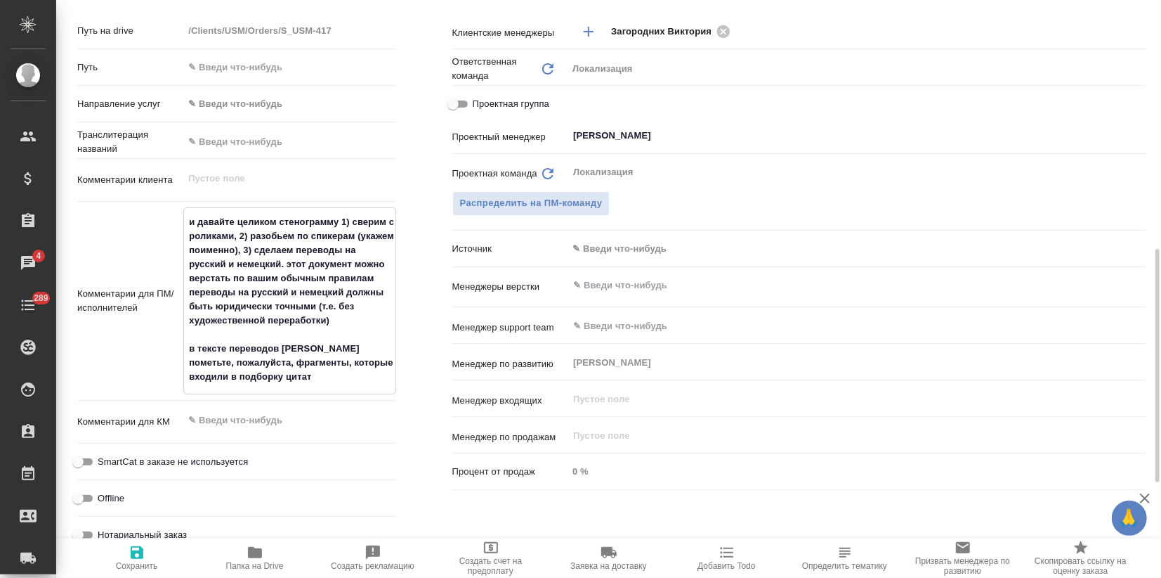
type textarea "x"
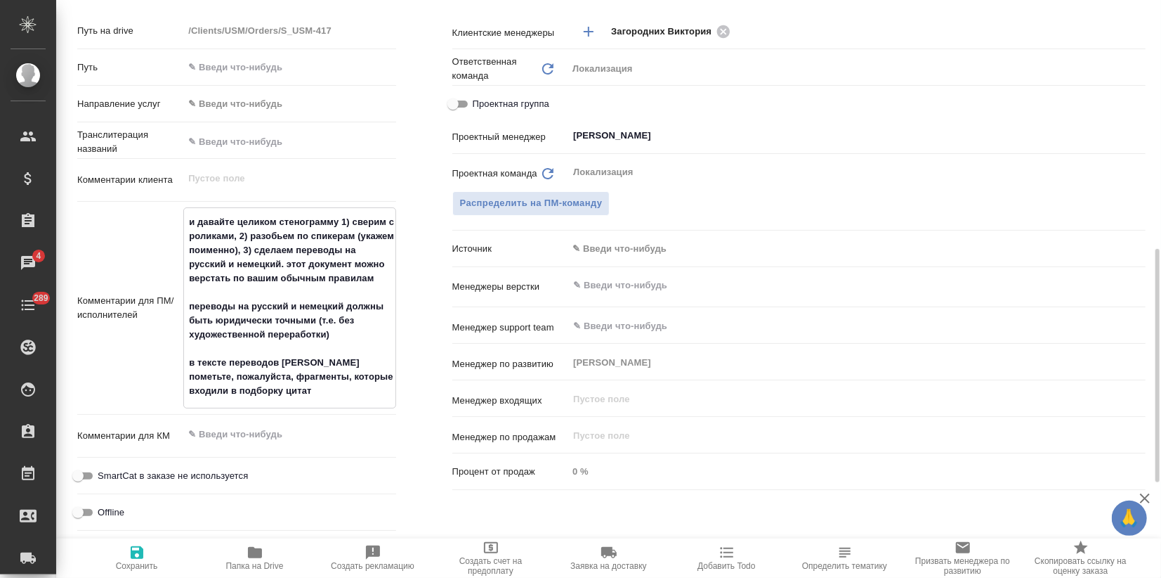
type textarea "x"
type textarea "и давайте целиком стенограмму 1) сверим с роликами, 2) разобьем по спикерам (ук…"
type textarea "x"
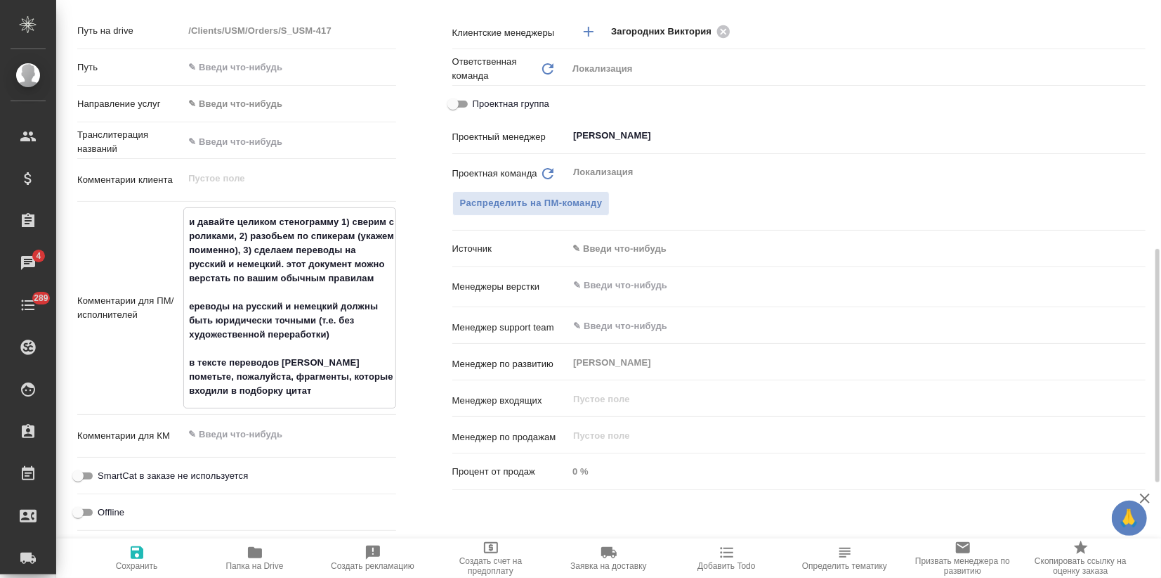
type textarea "и давайте целиком стенограмму 1) сверим с роликами, 2) разобьем по спикерам (ук…"
type textarea "x"
drag, startPoint x: 193, startPoint y: 221, endPoint x: 172, endPoint y: 219, distance: 21.1
click at [172, 219] on div "Комментарии для ПМ/исполнителей и давайте целиком стенограмму 1) сверим с ролик…" at bounding box center [236, 307] width 319 height 201
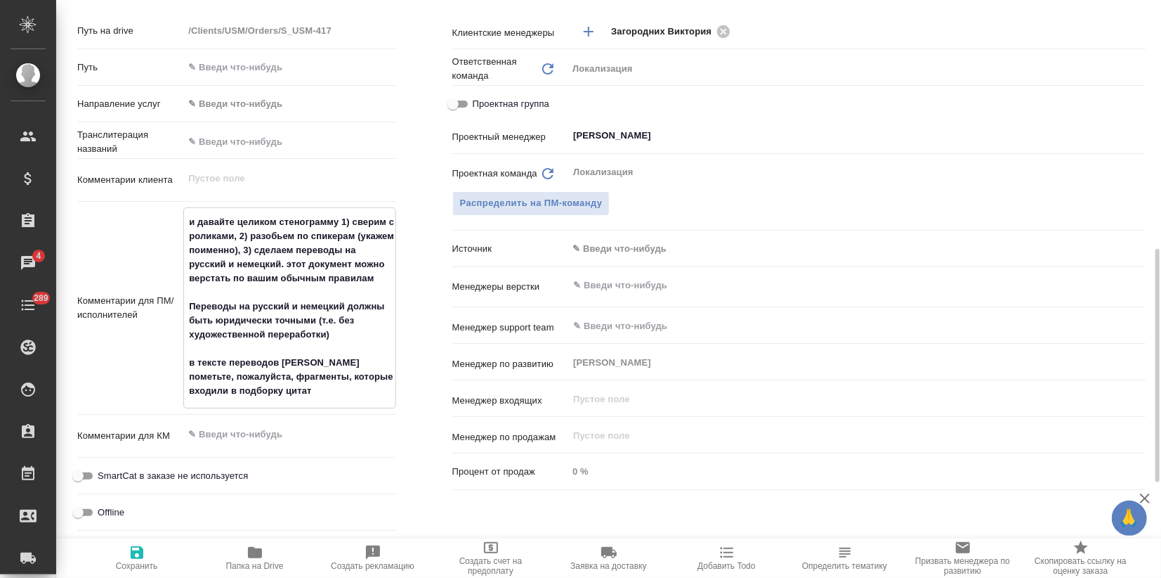
type textarea "x"
type textarea "И давайте целиком стенограмму 1) сверим с роликами, 2) разобьем по спикерам (ук…"
type textarea "x"
drag, startPoint x: 189, startPoint y: 360, endPoint x: 180, endPoint y: 359, distance: 9.2
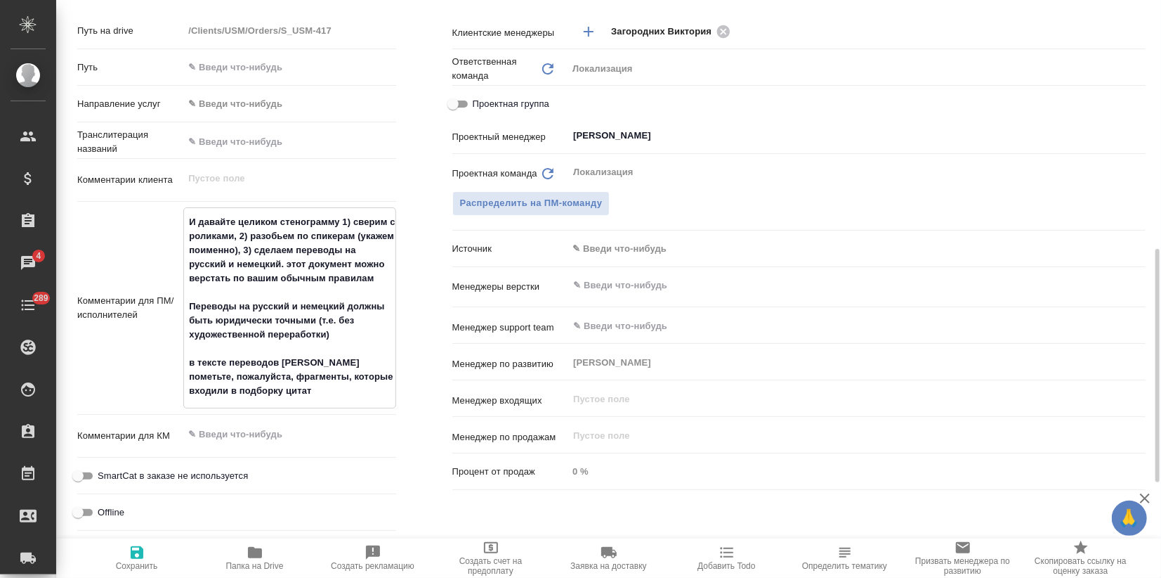
click at [180, 359] on div "Комментарии для ПМ/исполнителей И давайте целиком стенограмму 1) сверим с ролик…" at bounding box center [236, 307] width 319 height 201
type textarea "x"
type textarea "И давайте целиком стенограмму 1) сверим с роликами, 2) разобьем по спикерам (ук…"
type textarea "x"
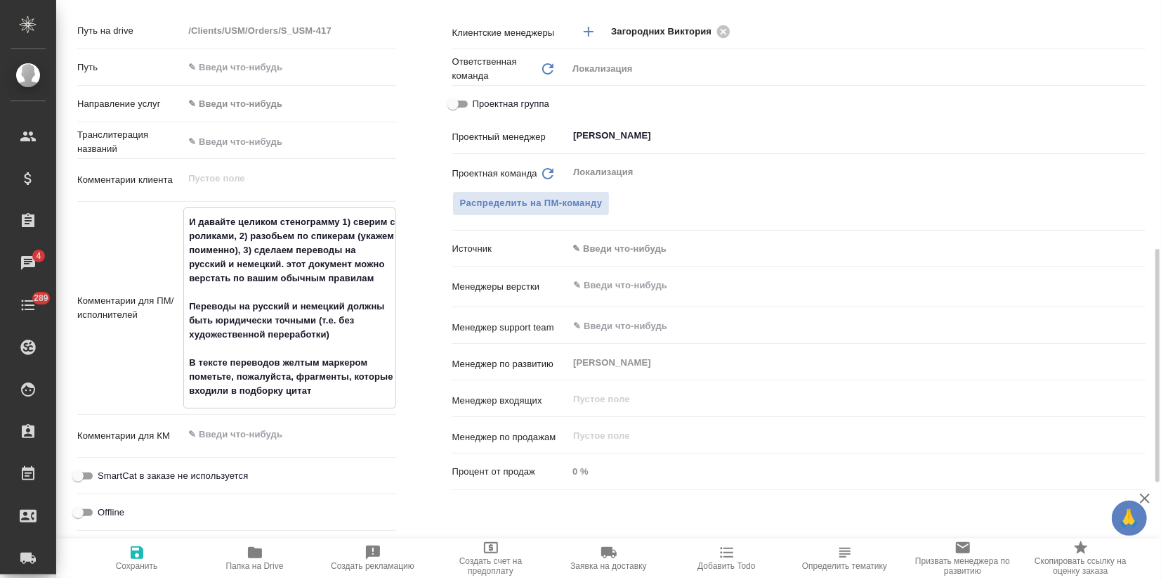
type textarea "И давайте целиком стенограмму 1) сверим с роликами, 2) разобьем по спикерам (ук…"
type textarea "x"
click at [138, 566] on span "Сохранить" at bounding box center [137, 566] width 42 height 10
type textarea "x"
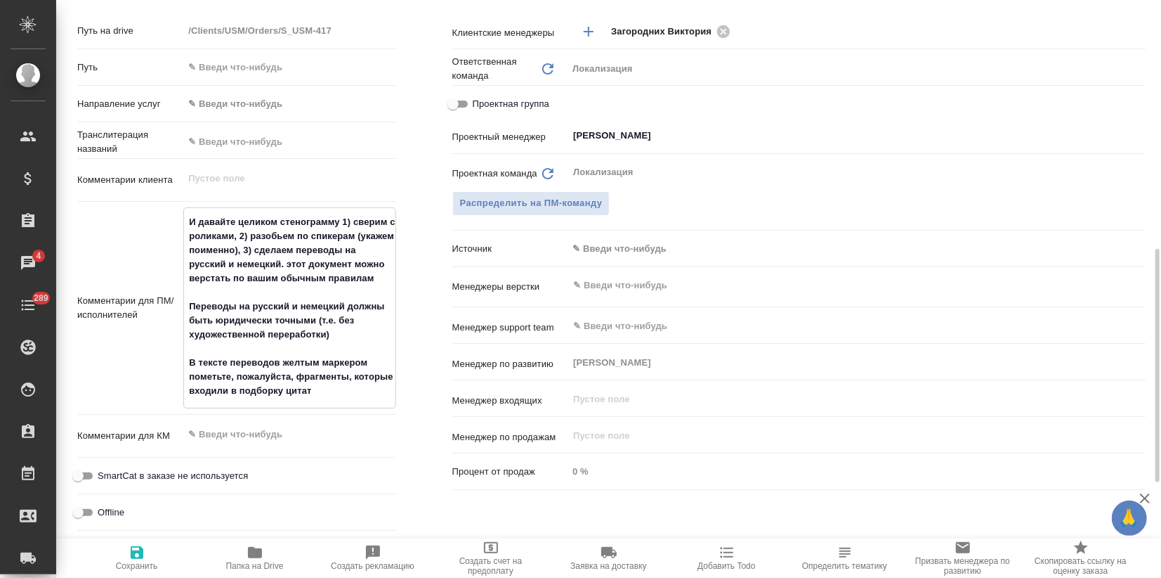
type textarea "x"
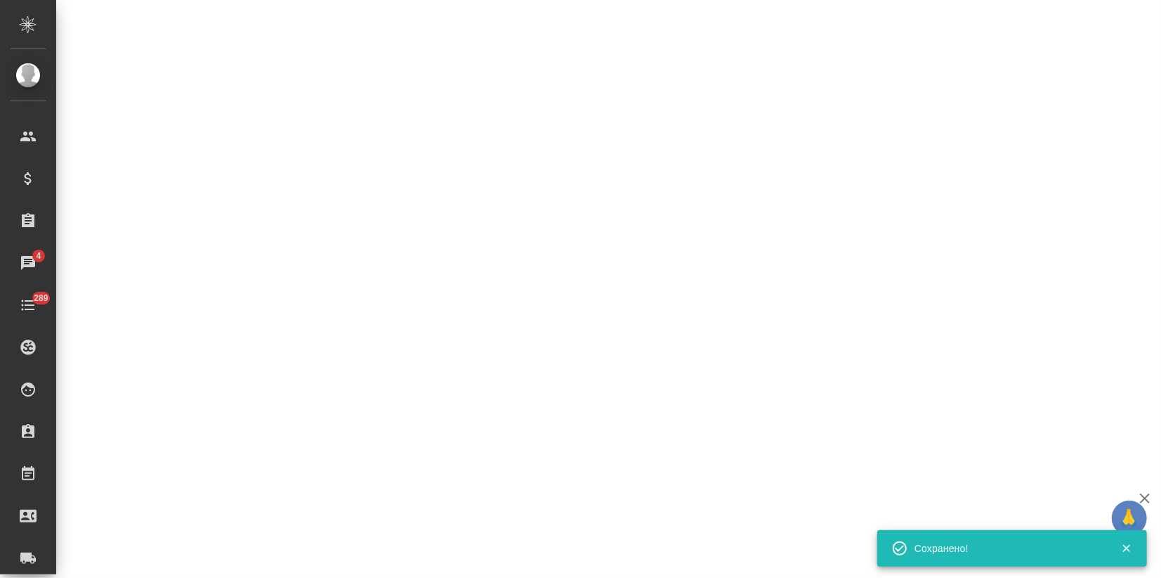
select select "RU"
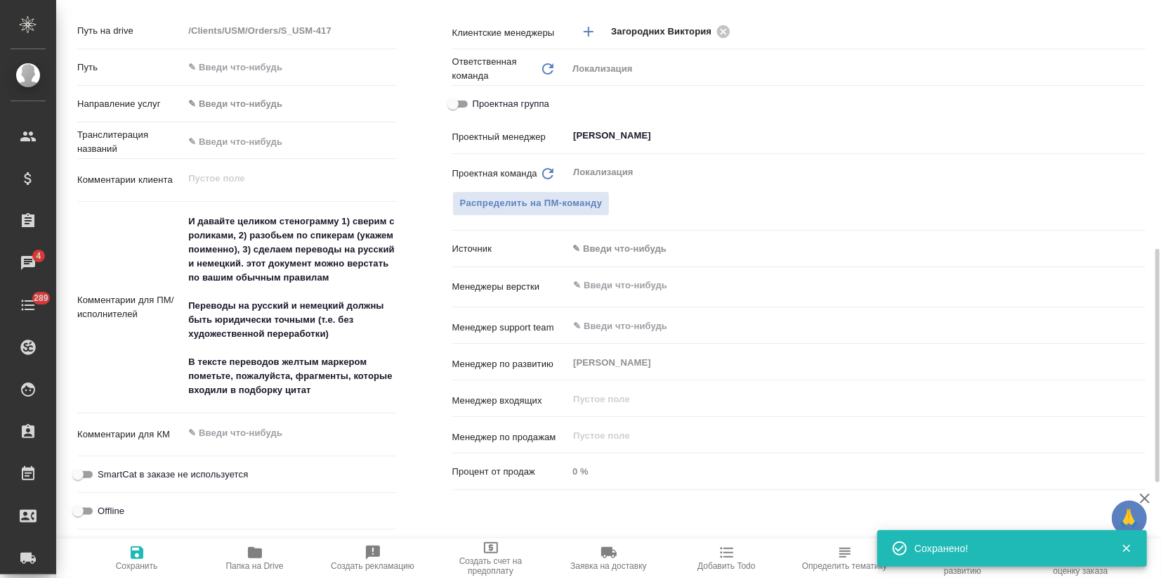
type textarea "x"
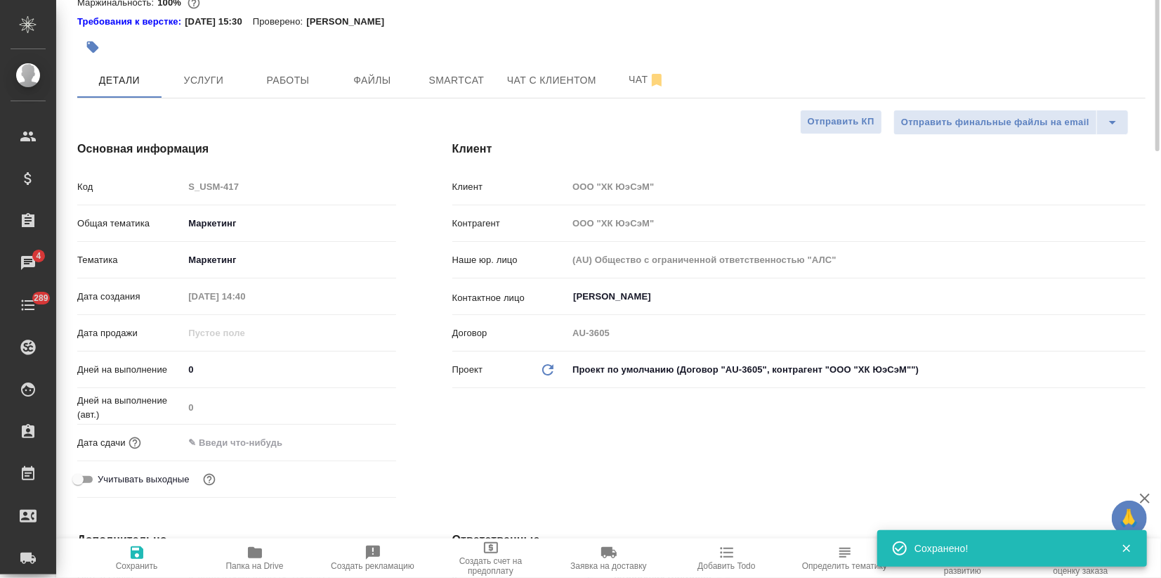
scroll to position [0, 0]
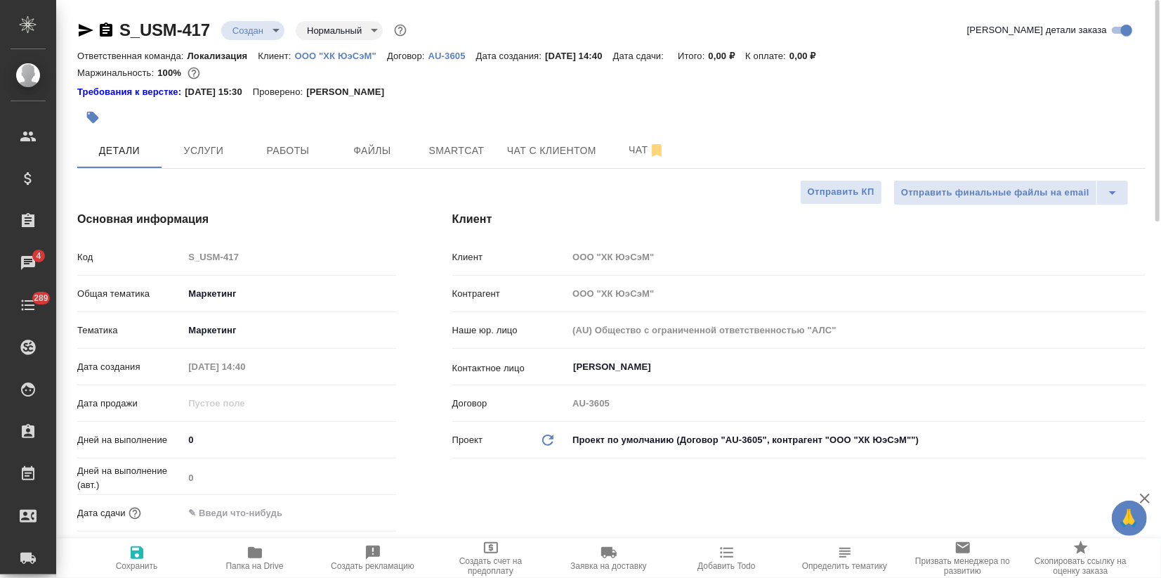
type textarea "x"
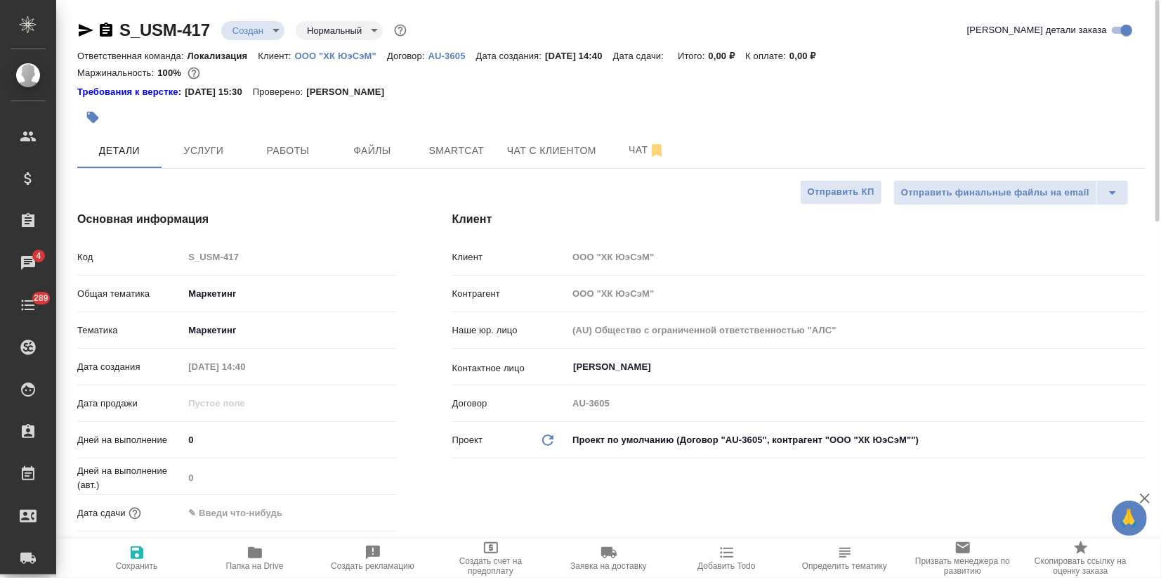
type textarea "x"
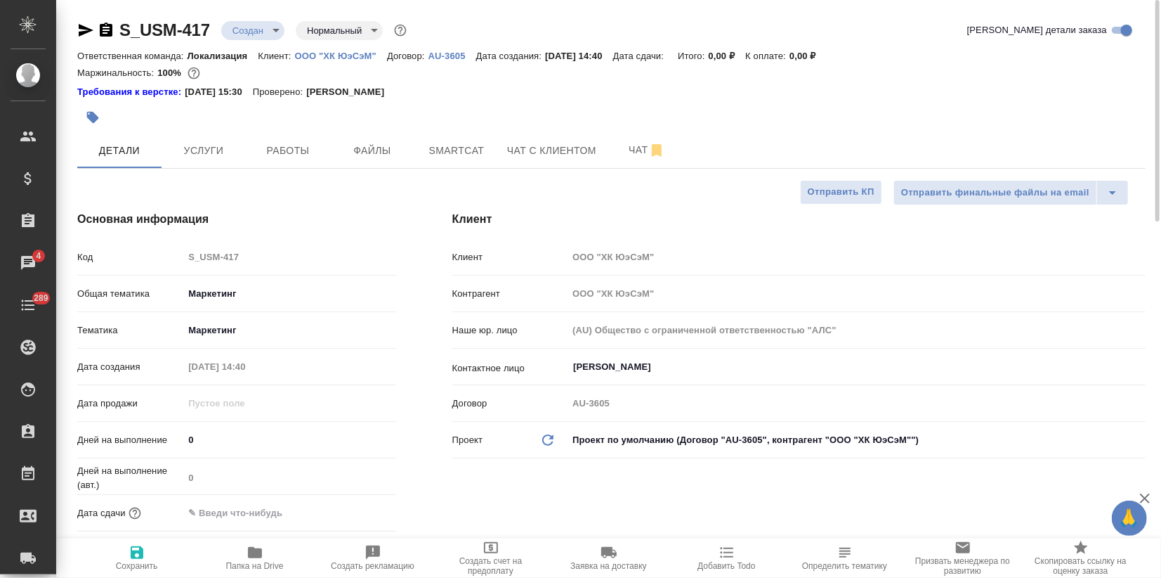
type textarea "x"
drag, startPoint x: 344, startPoint y: 215, endPoint x: 389, endPoint y: 228, distance: 46.7
click at [344, 215] on h4 "Основная информация" at bounding box center [236, 219] width 319 height 17
click at [392, 152] on span "Файлы" at bounding box center [372, 151] width 67 height 18
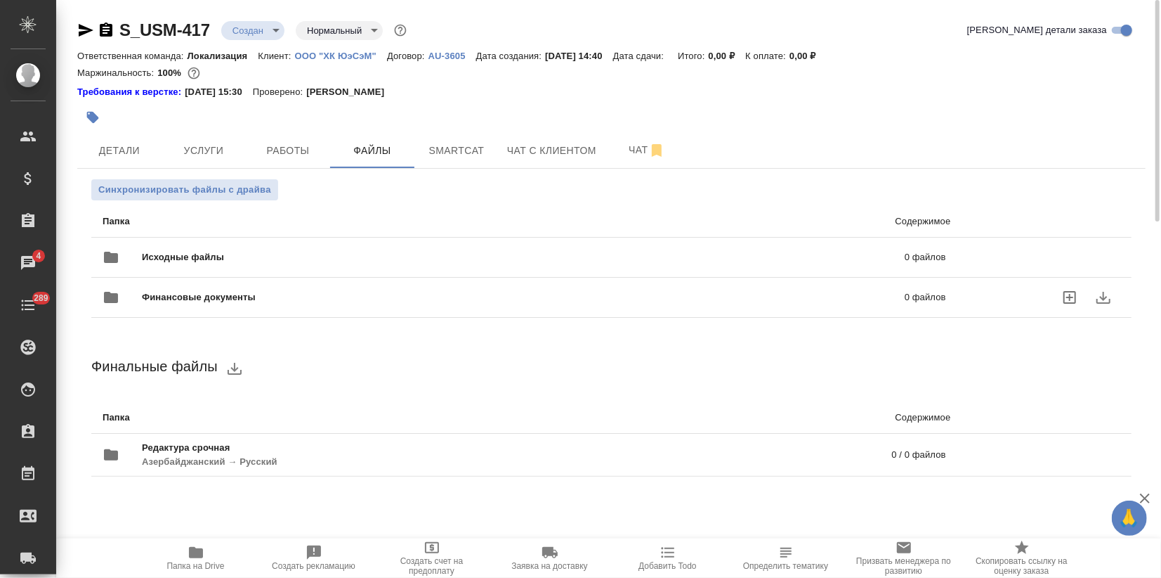
click at [180, 258] on span "Исходные файлы" at bounding box center [353, 257] width 423 height 14
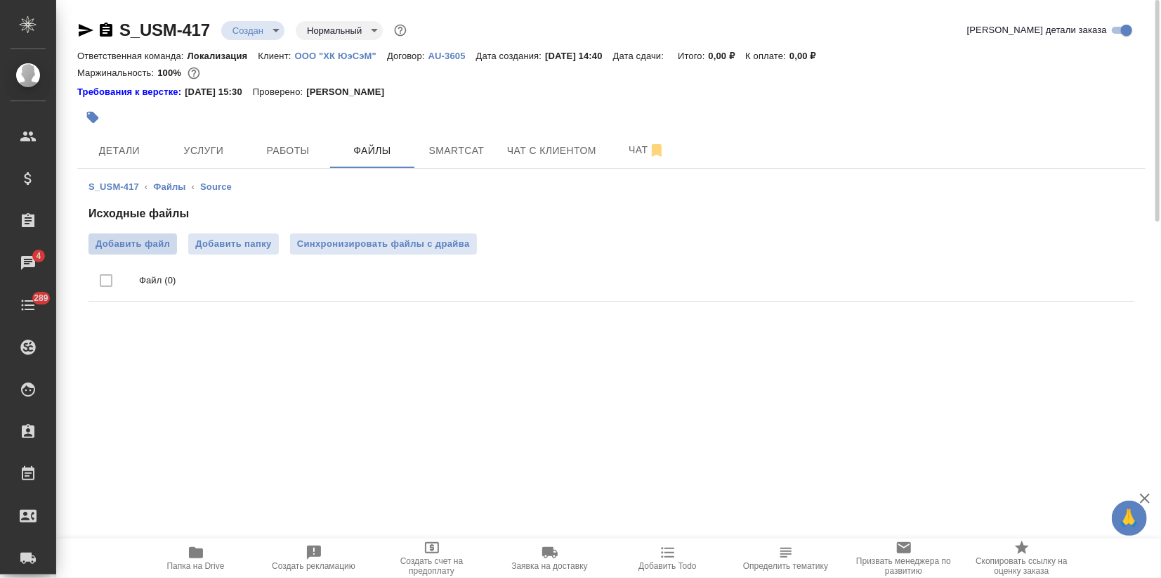
click at [146, 252] on label "Добавить файл" at bounding box center [133, 243] width 89 height 21
click at [0, 0] on input "Добавить файл" at bounding box center [0, 0] width 0 height 0
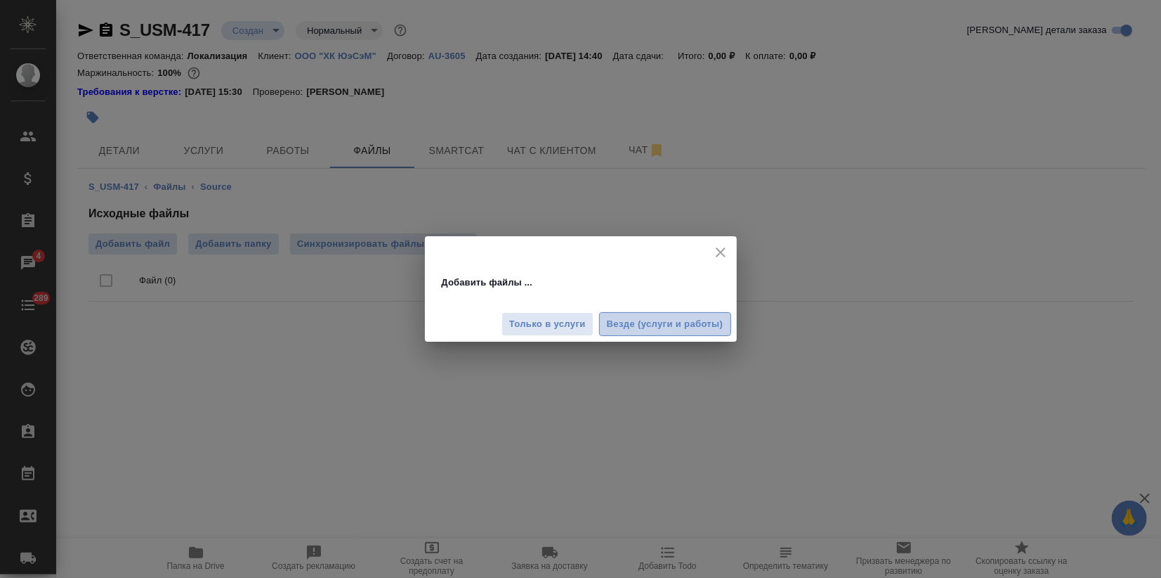
click at [689, 326] on span "Везде (услуги и работы)" at bounding box center [665, 324] width 117 height 16
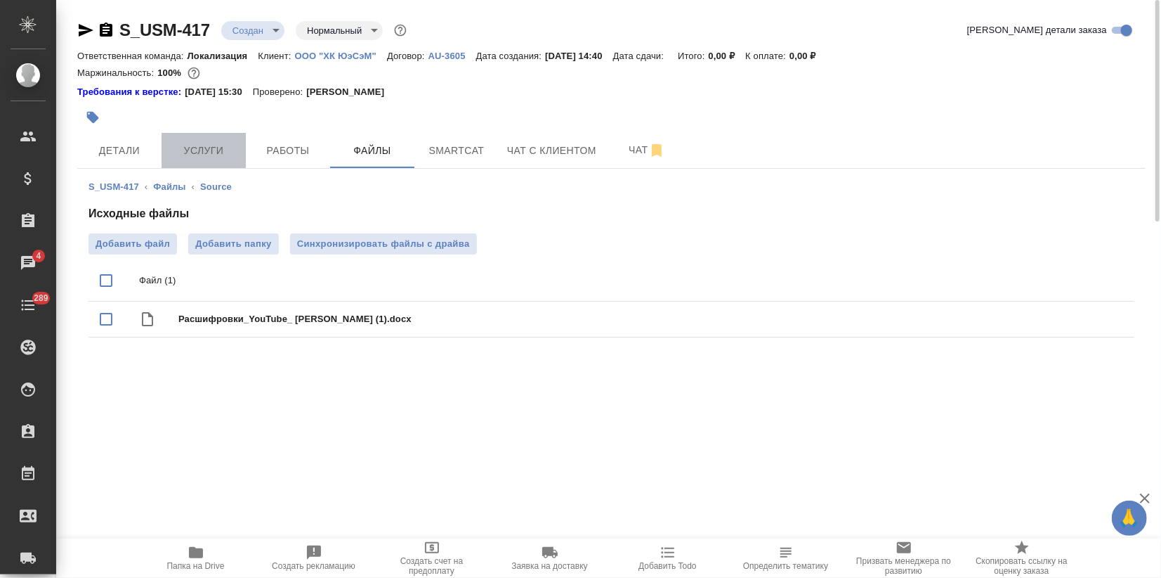
click at [181, 144] on span "Услуги" at bounding box center [203, 151] width 67 height 18
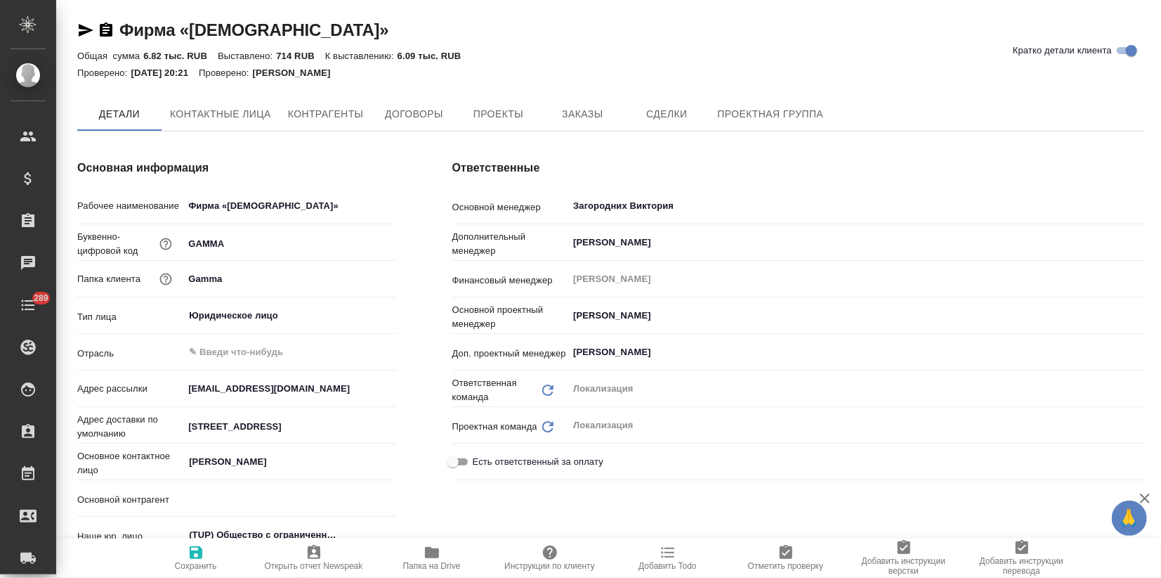
type textarea "x"
type input "АО «Гамма ТД»"
type textarea "x"
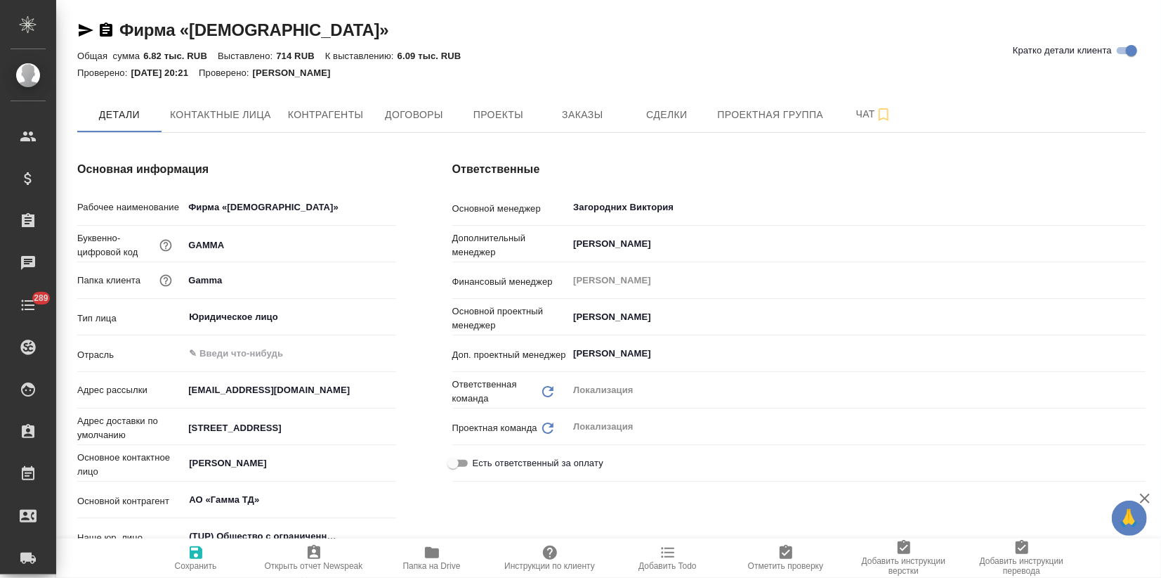
type textarea "x"
click at [1147, 500] on icon "button" at bounding box center [1145, 498] width 17 height 17
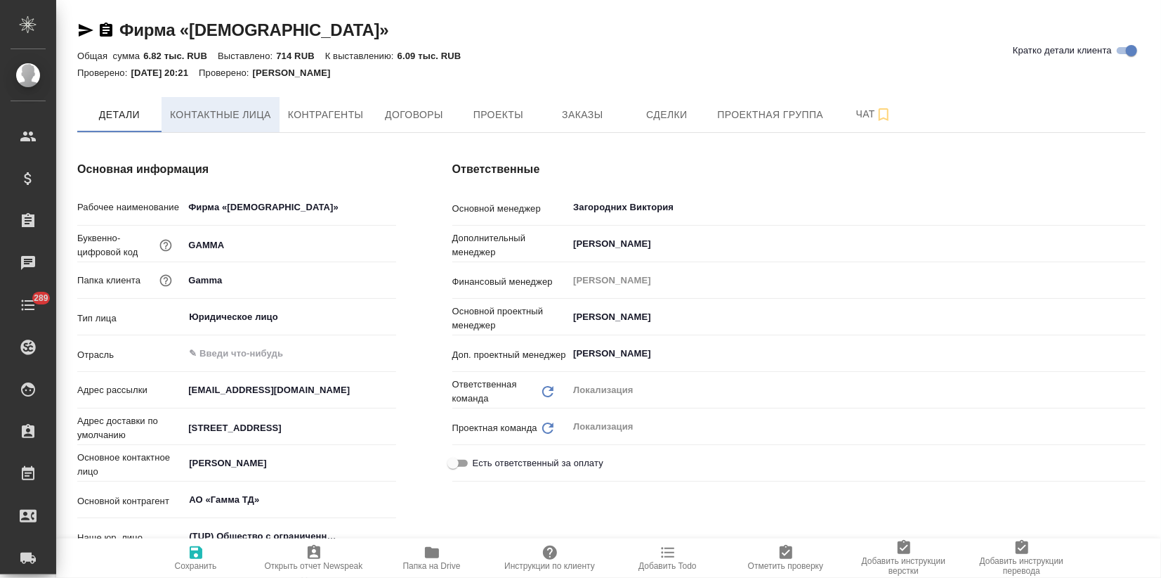
click at [237, 110] on span "Контактные лица" at bounding box center [220, 115] width 101 height 18
type textarea "x"
select select "RU"
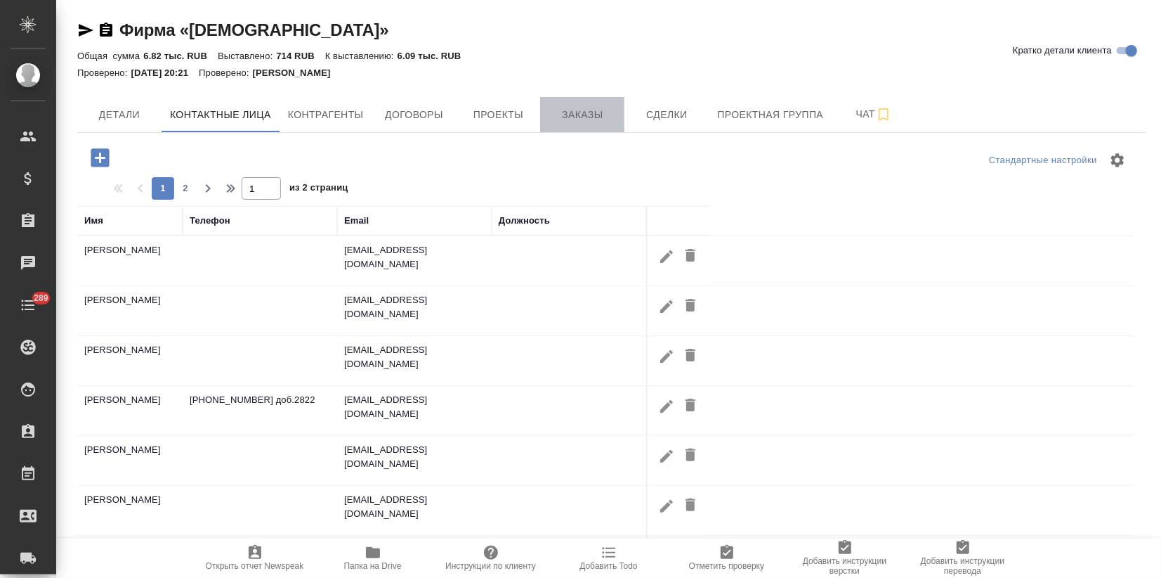
click at [577, 114] on span "Заказы" at bounding box center [582, 115] width 67 height 18
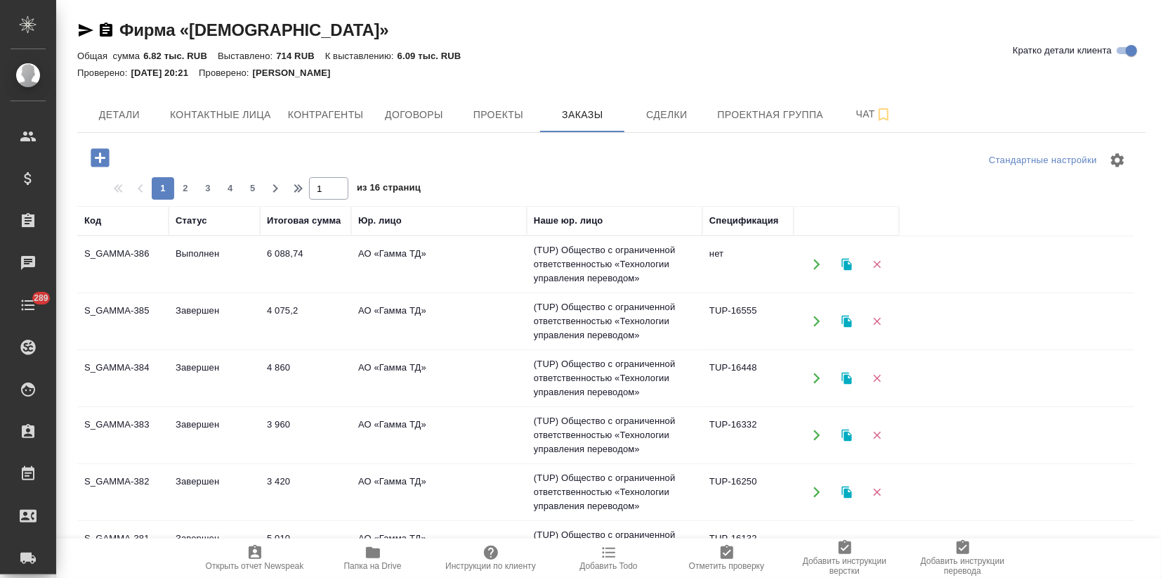
click at [212, 268] on td "Выполнен" at bounding box center [214, 264] width 91 height 49
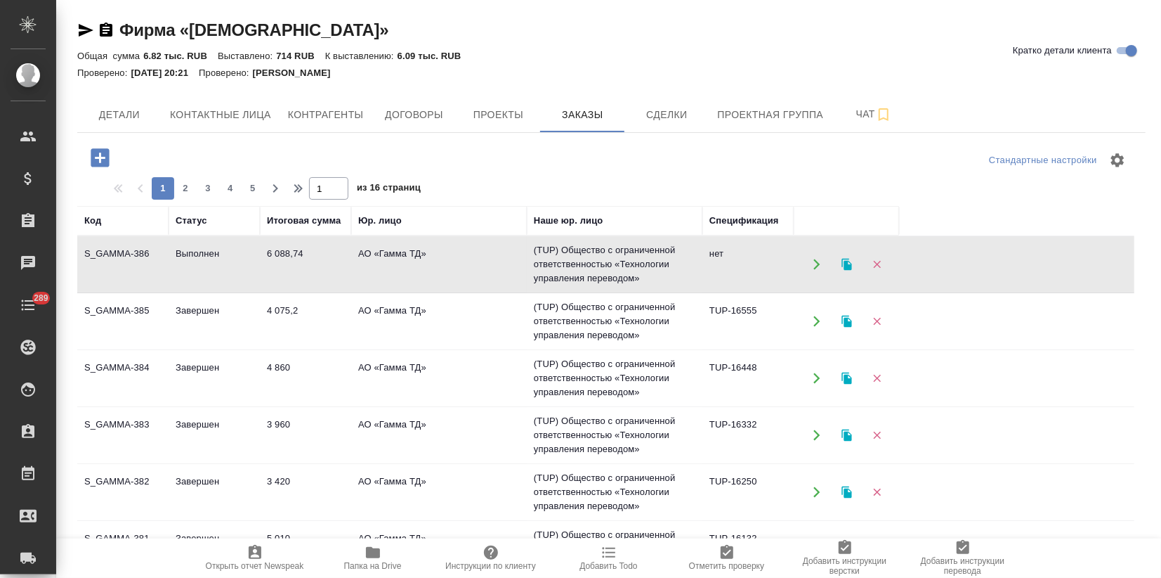
click at [212, 268] on td "Выполнен" at bounding box center [214, 264] width 91 height 49
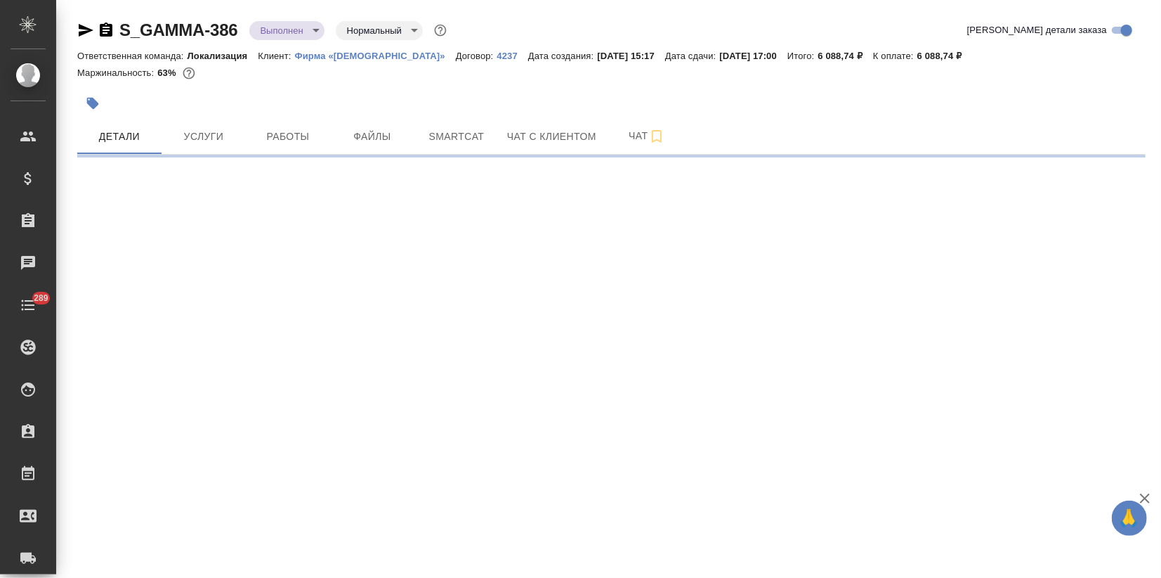
select select "RU"
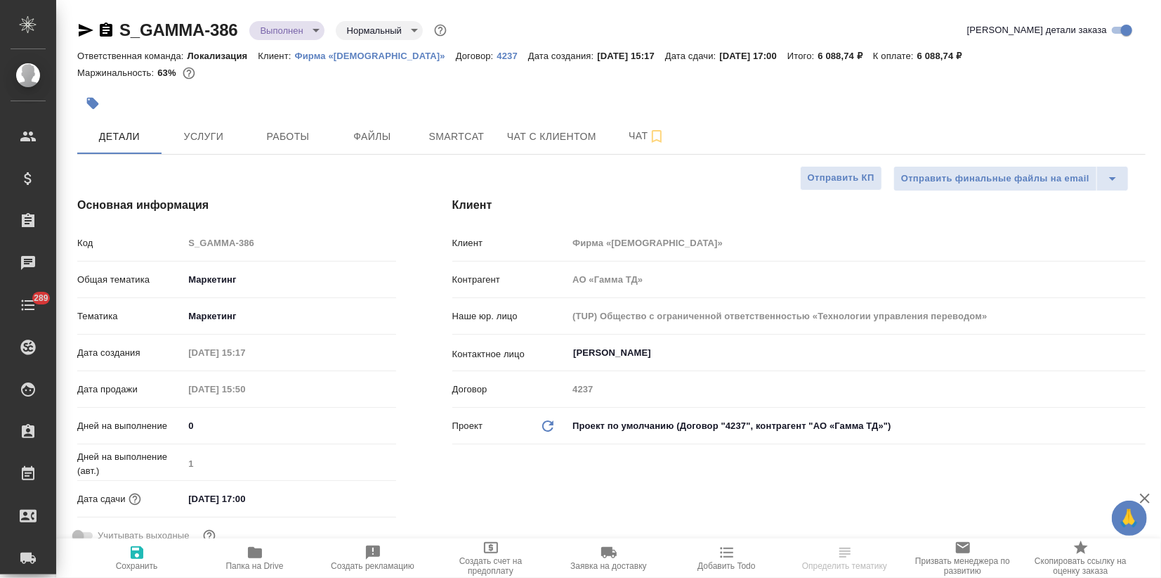
type textarea "x"
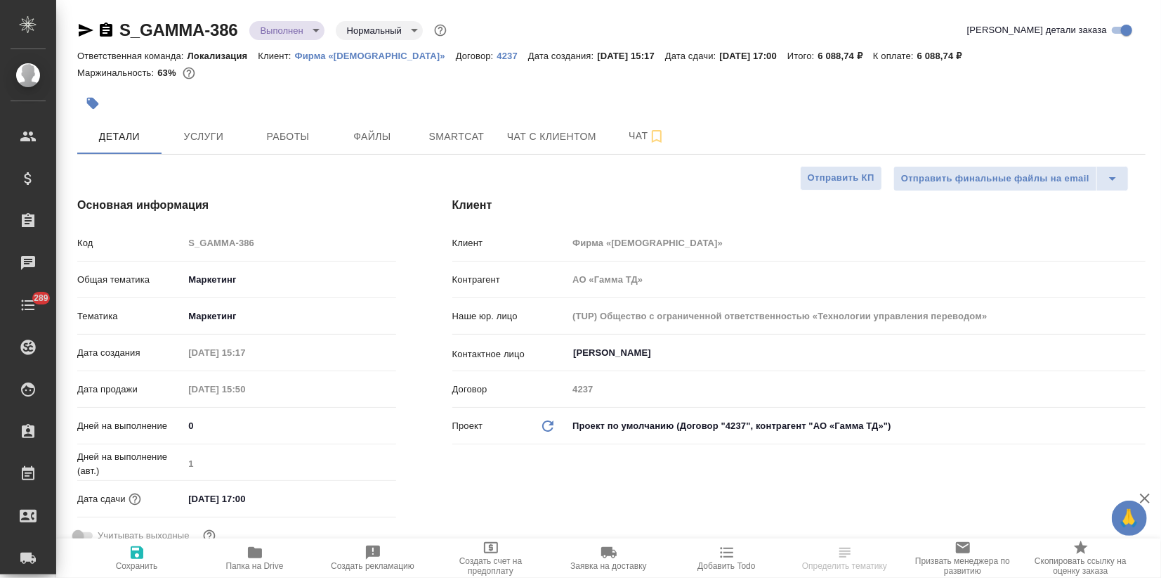
type textarea "x"
click at [201, 140] on span "Услуги" at bounding box center [203, 137] width 67 height 18
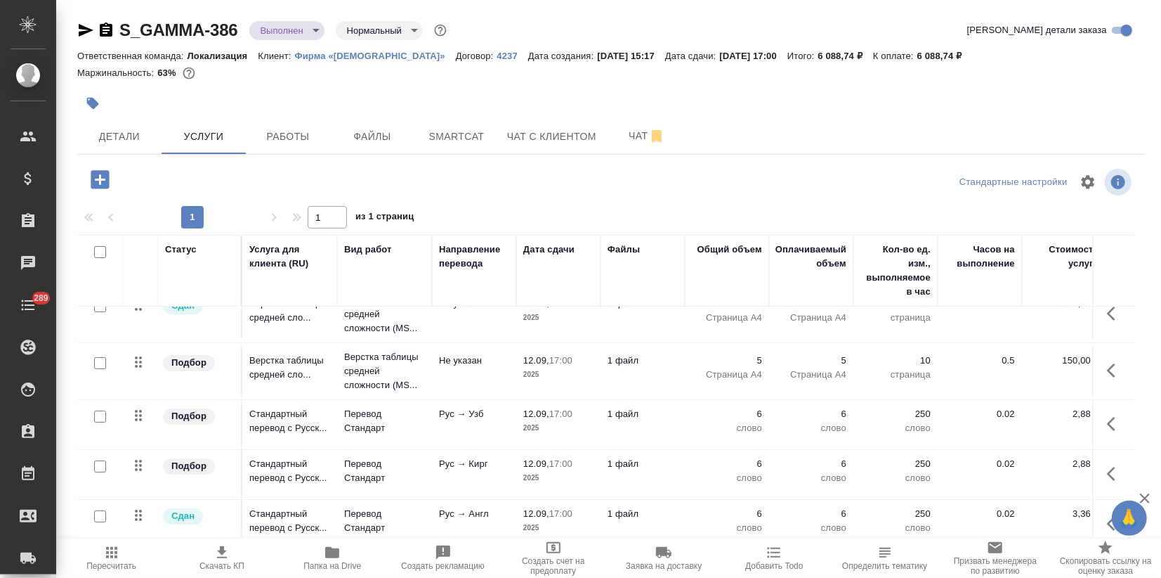
scroll to position [95, 0]
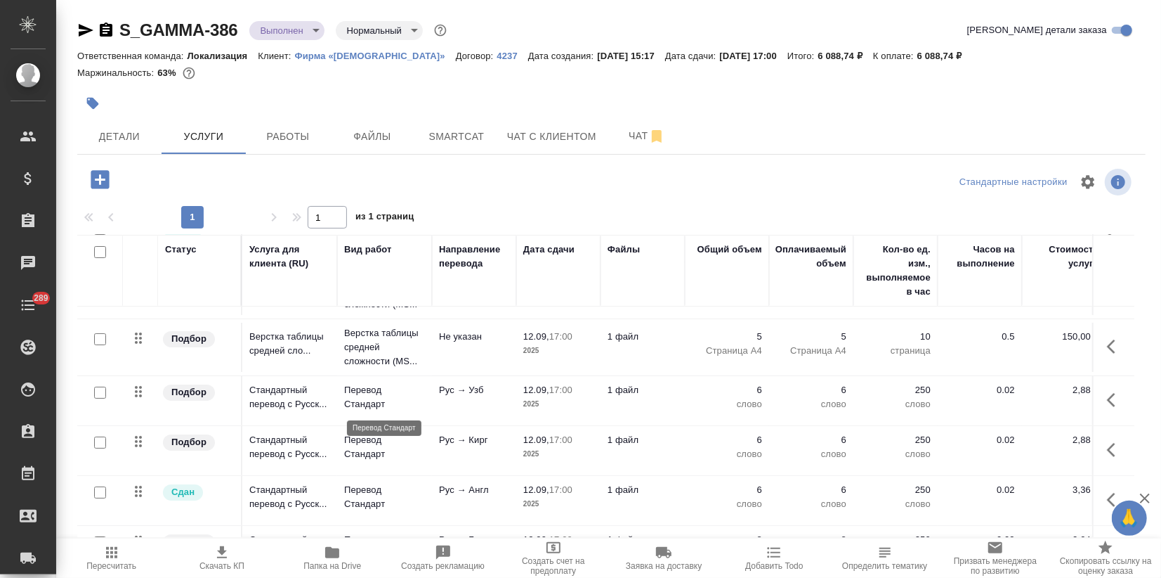
click at [374, 394] on p "Перевод Стандарт" at bounding box center [384, 397] width 81 height 28
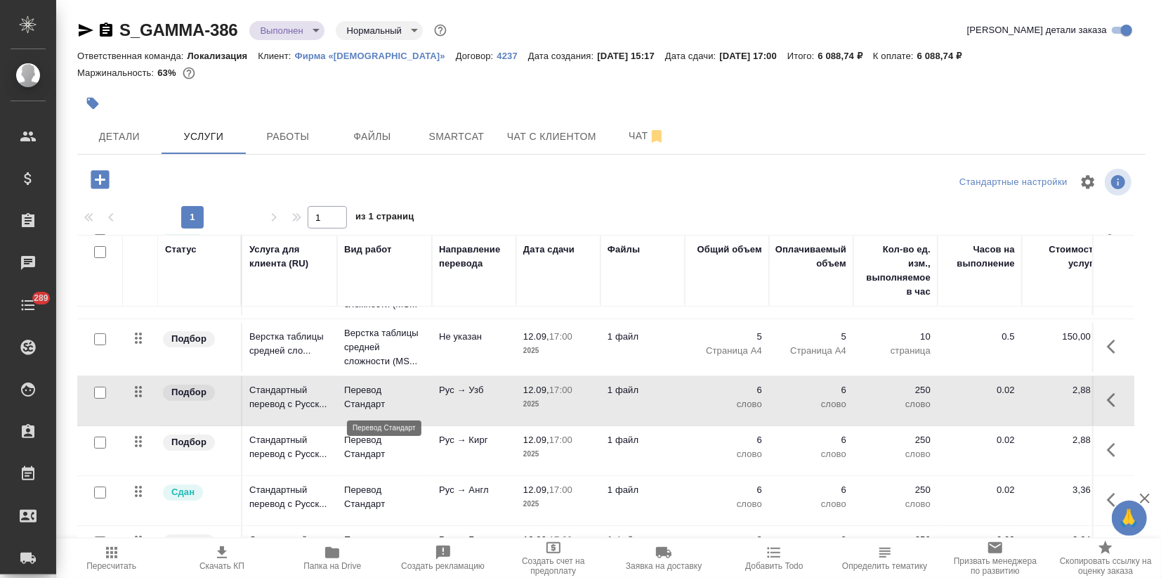
click at [363, 393] on p "Перевод Стандарт" at bounding box center [384, 397] width 81 height 28
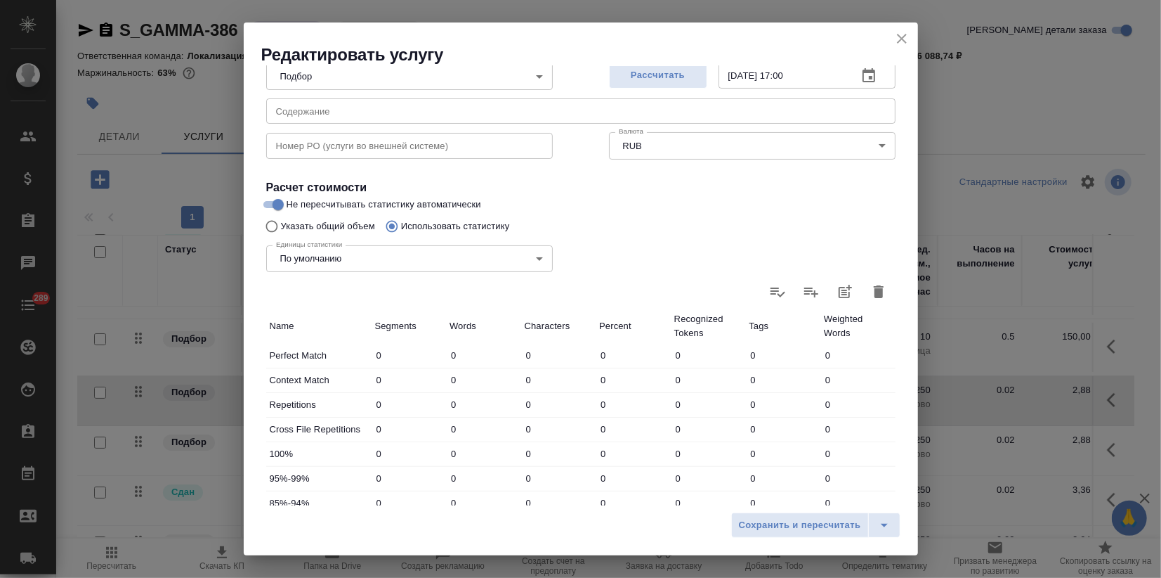
scroll to position [67, 0]
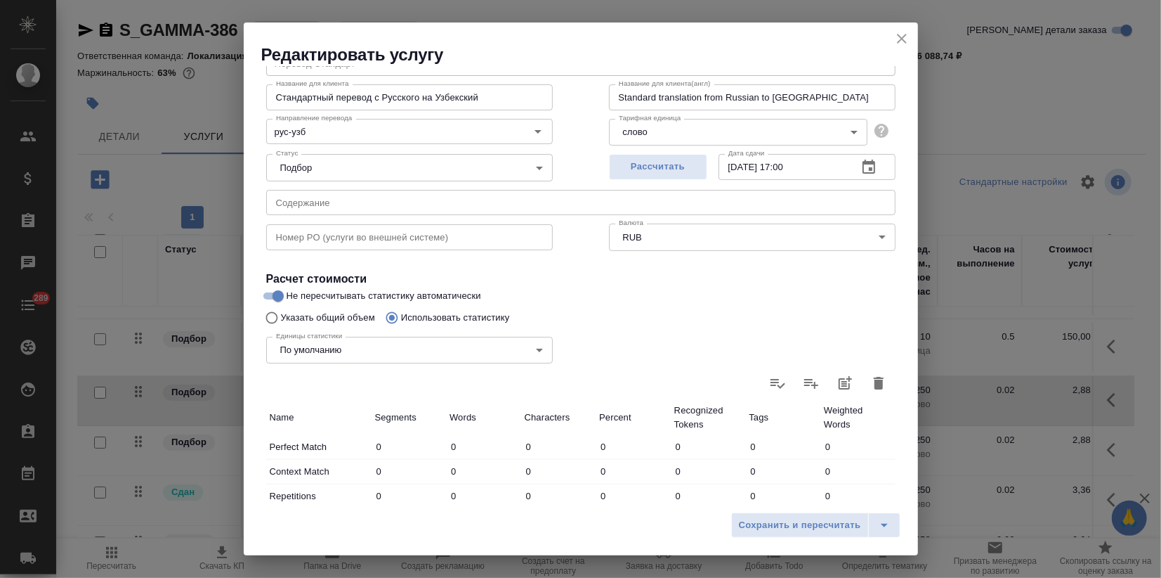
click at [874, 388] on icon "button" at bounding box center [879, 383] width 10 height 13
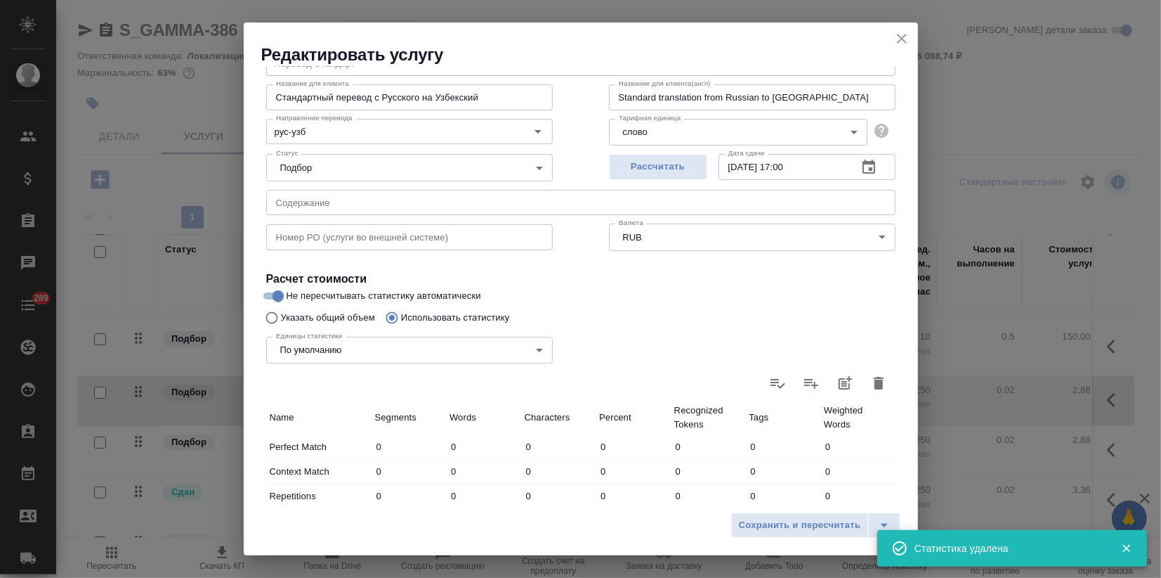
type input "0"
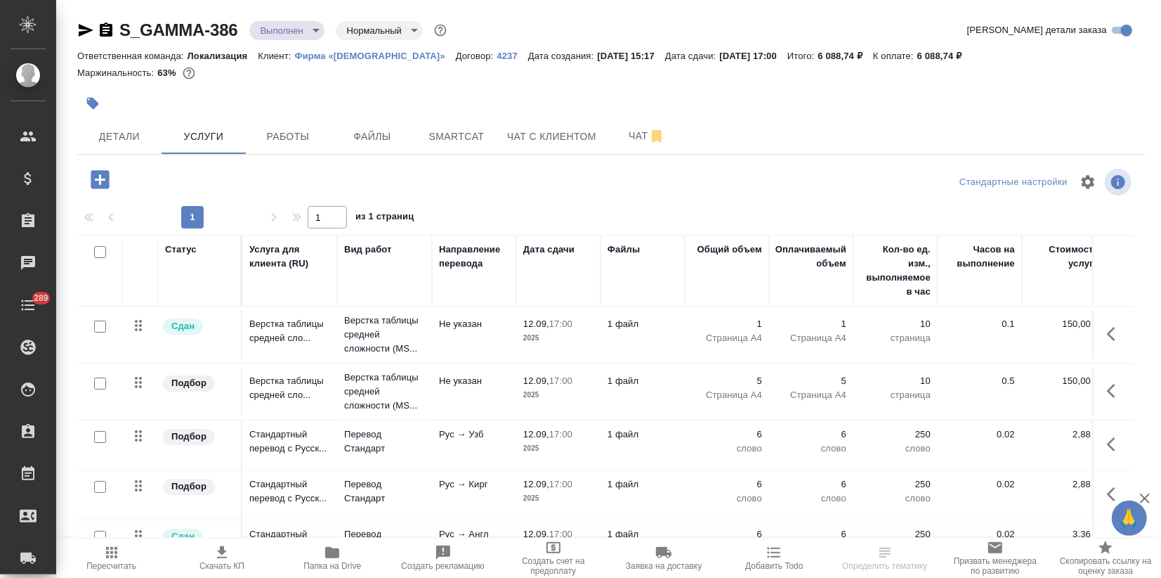
scroll to position [78, 0]
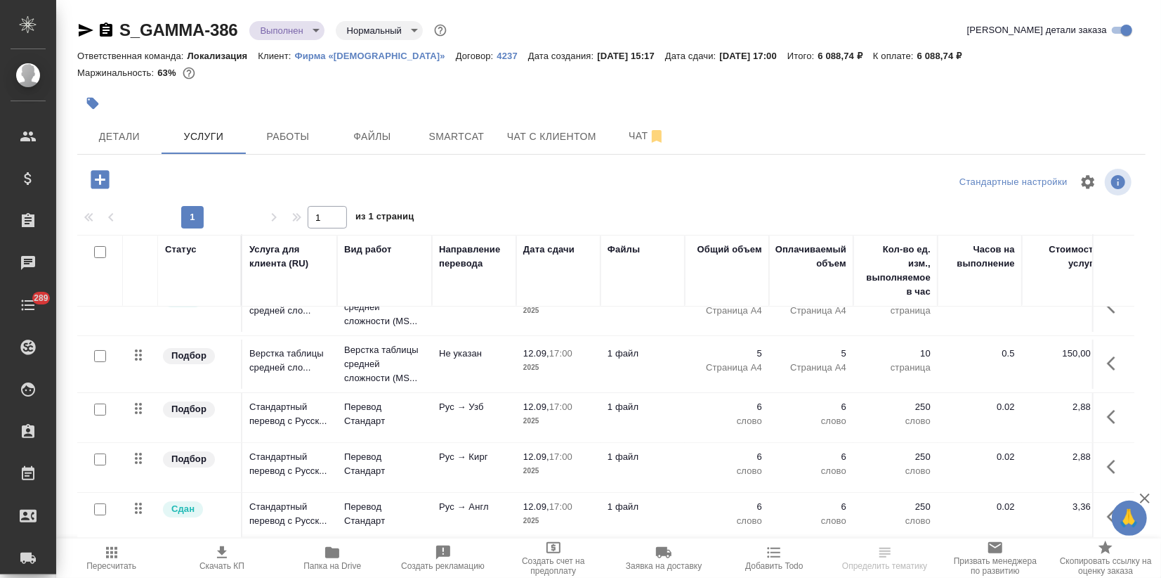
click at [395, 393] on td "Перевод Стандарт" at bounding box center [384, 417] width 95 height 49
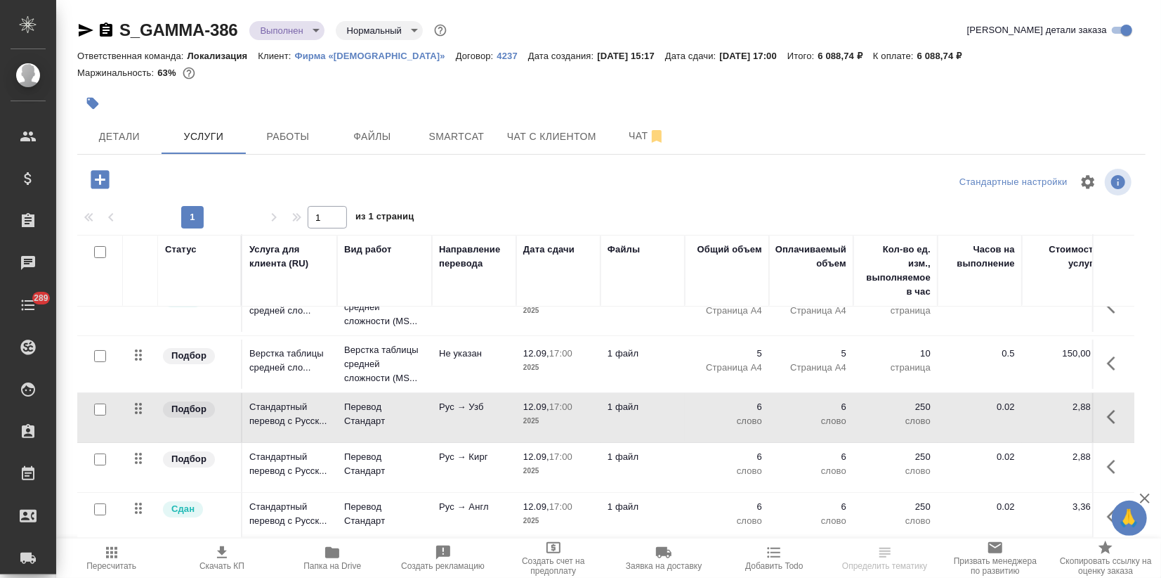
click at [395, 393] on td "Перевод Стандарт" at bounding box center [384, 417] width 95 height 49
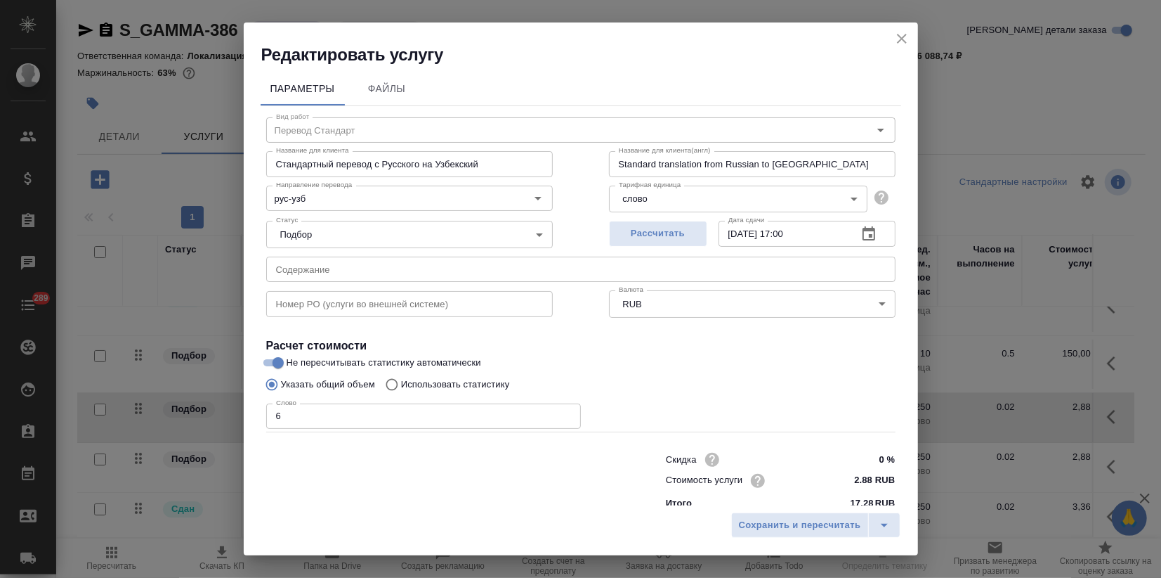
drag, startPoint x: 252, startPoint y: 415, endPoint x: 208, endPoint y: 420, distance: 44.6
click at [225, 414] on div "Редактировать услугу Параметры Файлы Вид работ Перевод Стандарт Вид работ Назва…" at bounding box center [580, 289] width 1161 height 578
type input "250"
click at [747, 523] on span "Сохранить и пересчитать" at bounding box center [800, 525] width 122 height 16
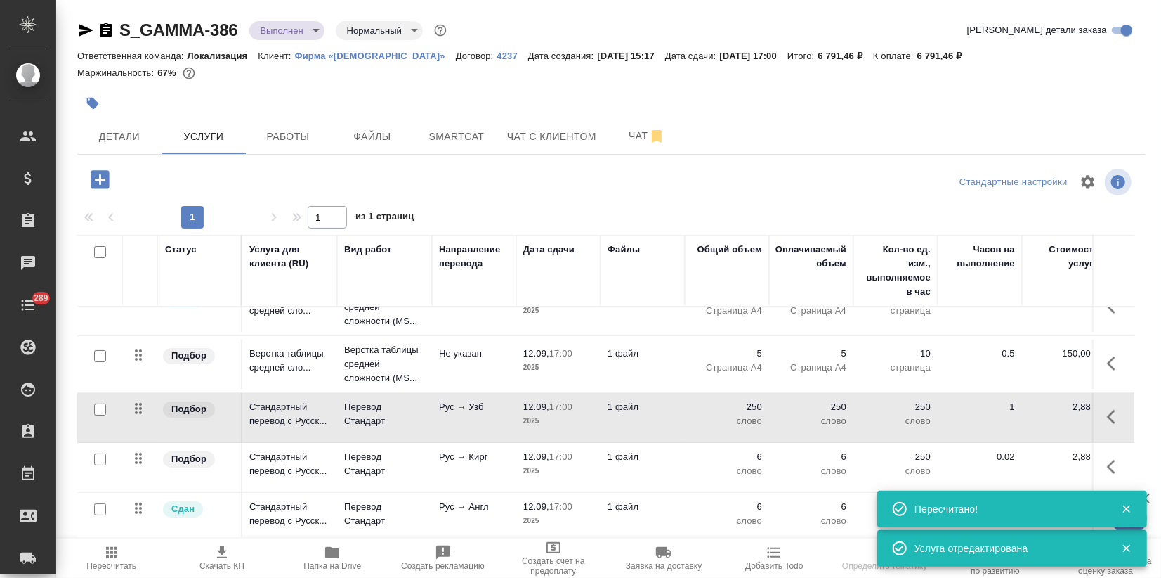
click at [452, 472] on td "Рус → Кирг" at bounding box center [474, 467] width 84 height 49
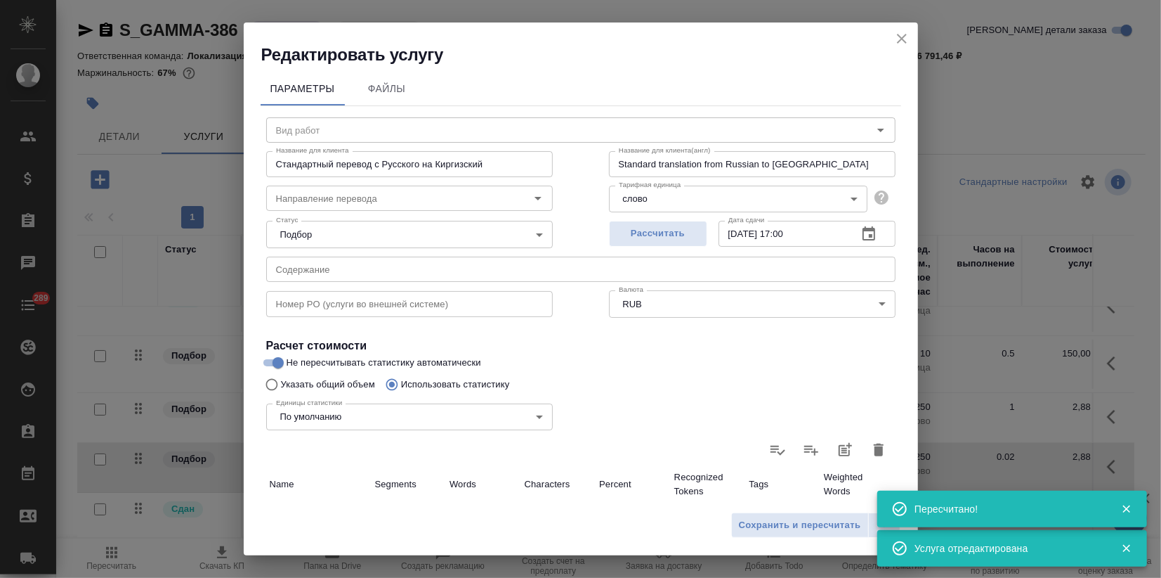
type input "Перевод Стандарт"
type input "рус-кирг"
click at [874, 448] on icon "button" at bounding box center [879, 449] width 10 height 13
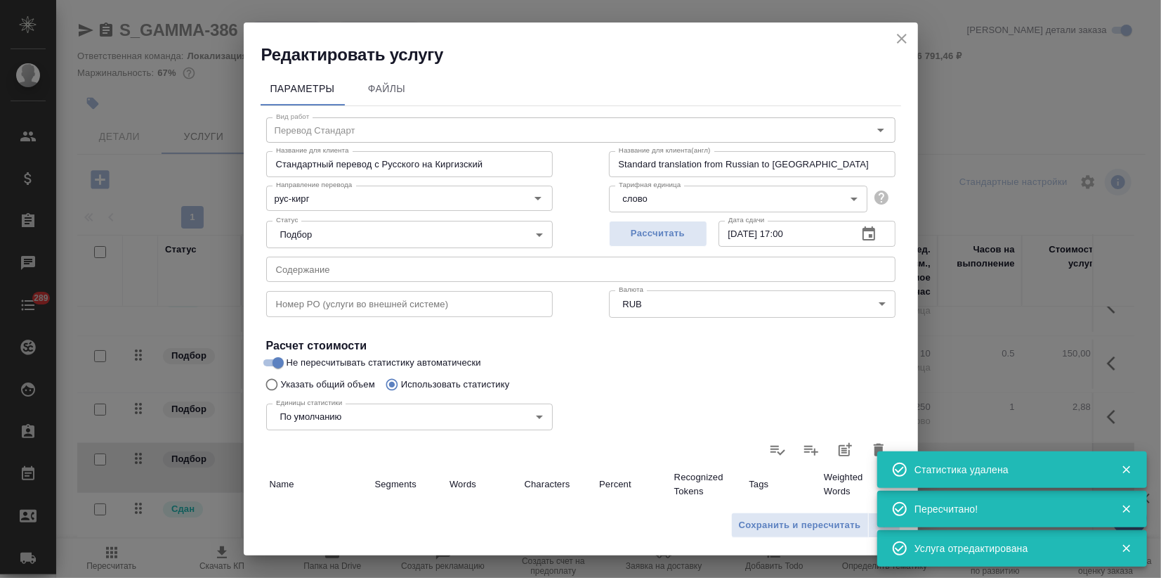
type input "0"
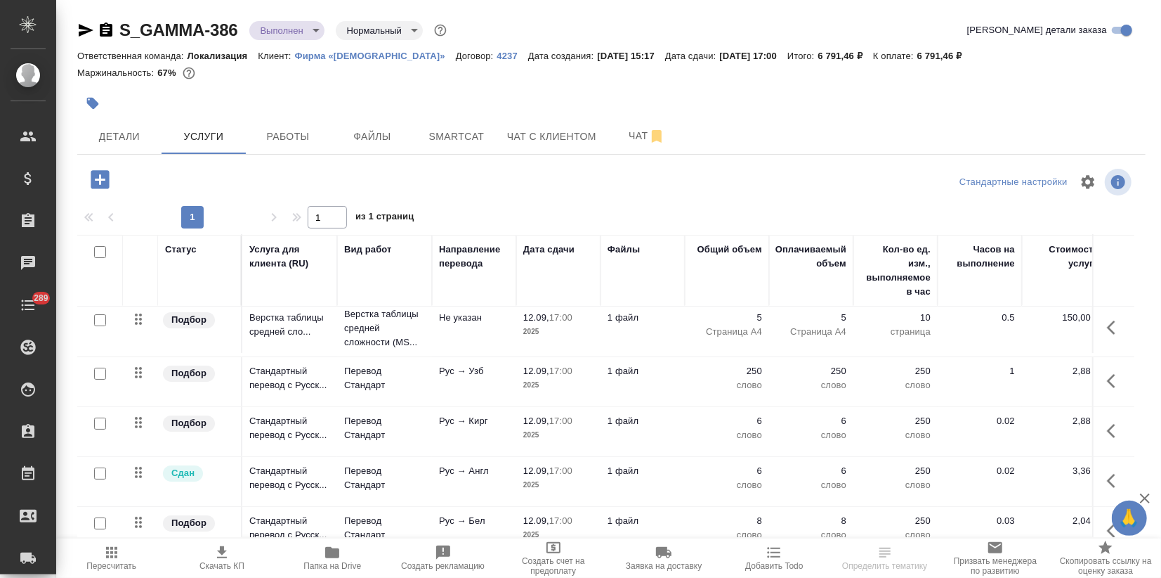
scroll to position [78, 0]
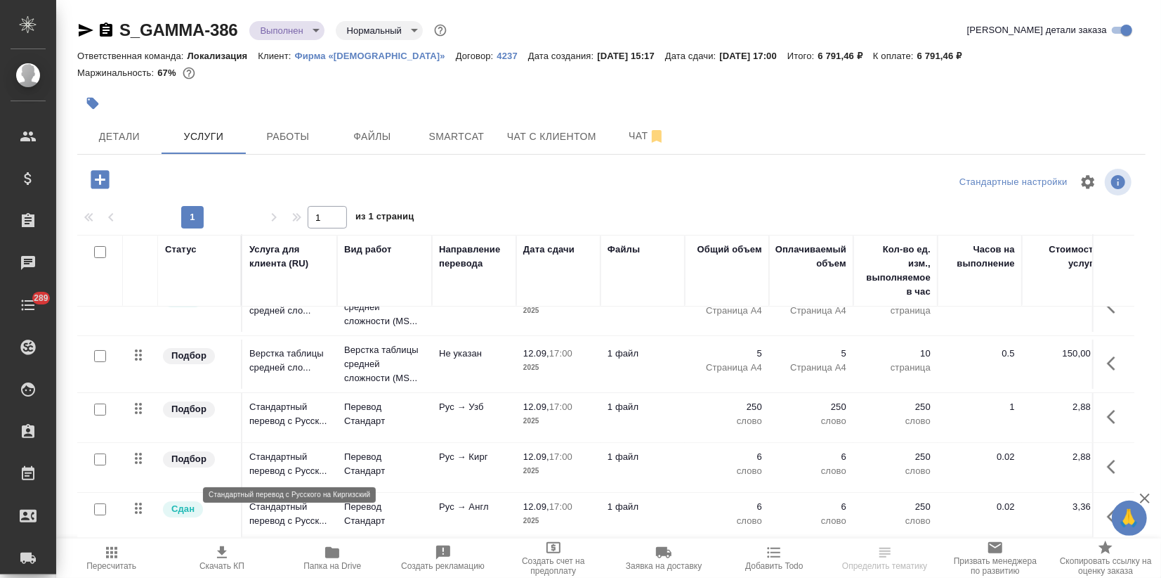
click at [326, 471] on p "Стандартный перевод с Русск..." at bounding box center [289, 464] width 81 height 28
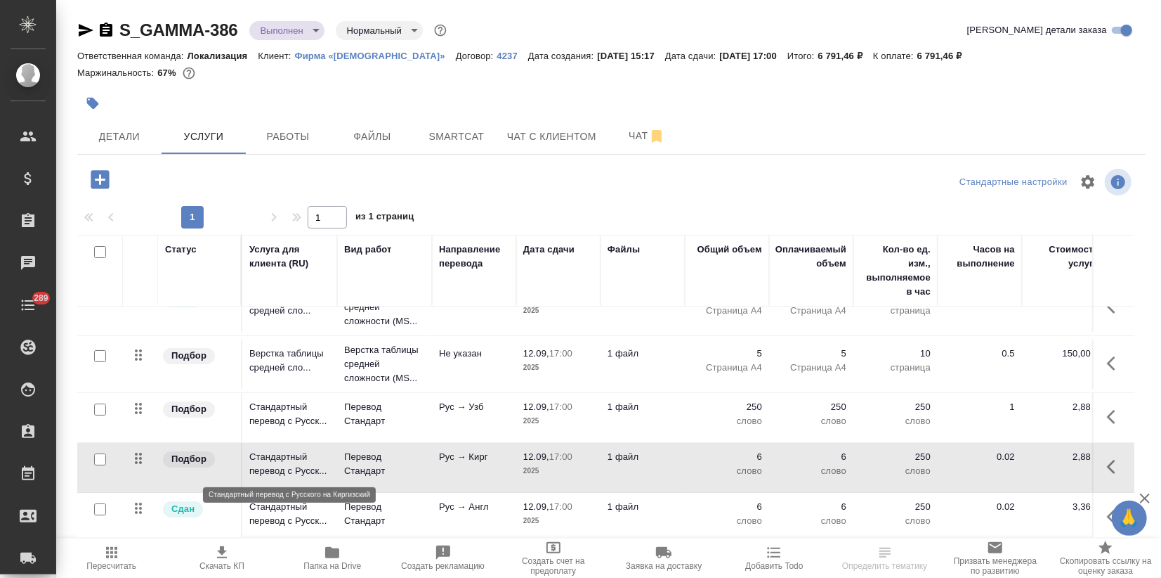
click at [326, 471] on p "Стандартный перевод с Русск..." at bounding box center [289, 464] width 81 height 28
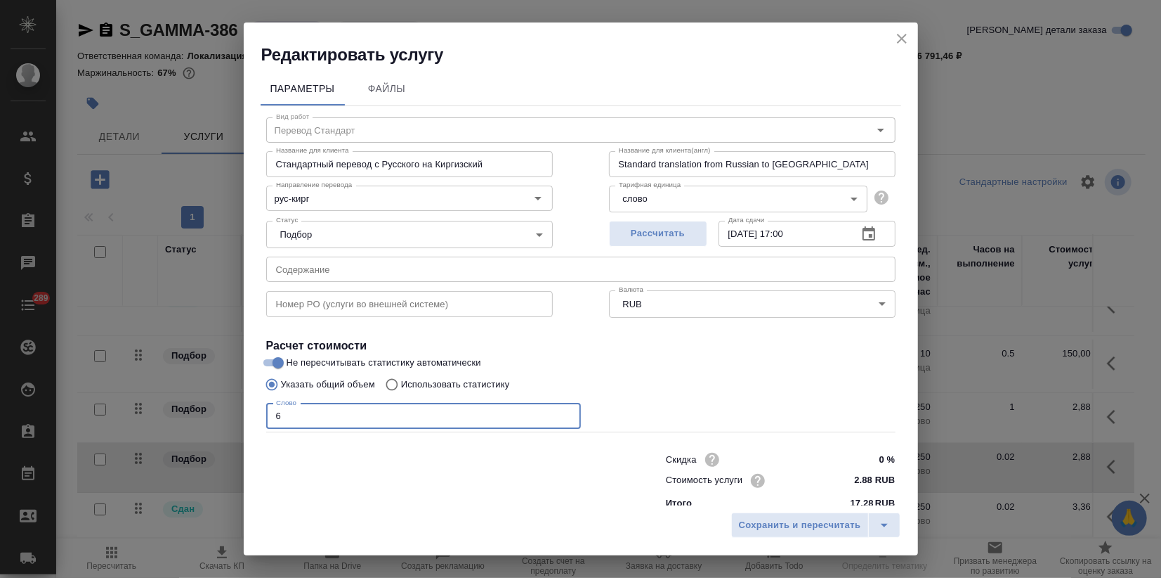
drag, startPoint x: 272, startPoint y: 410, endPoint x: 187, endPoint y: 454, distance: 95.5
click at [226, 403] on div "Редактировать услугу Параметры Файлы Вид работ Перевод Стандарт Вид работ Назва…" at bounding box center [580, 289] width 1161 height 578
type input "5"
type input "250"
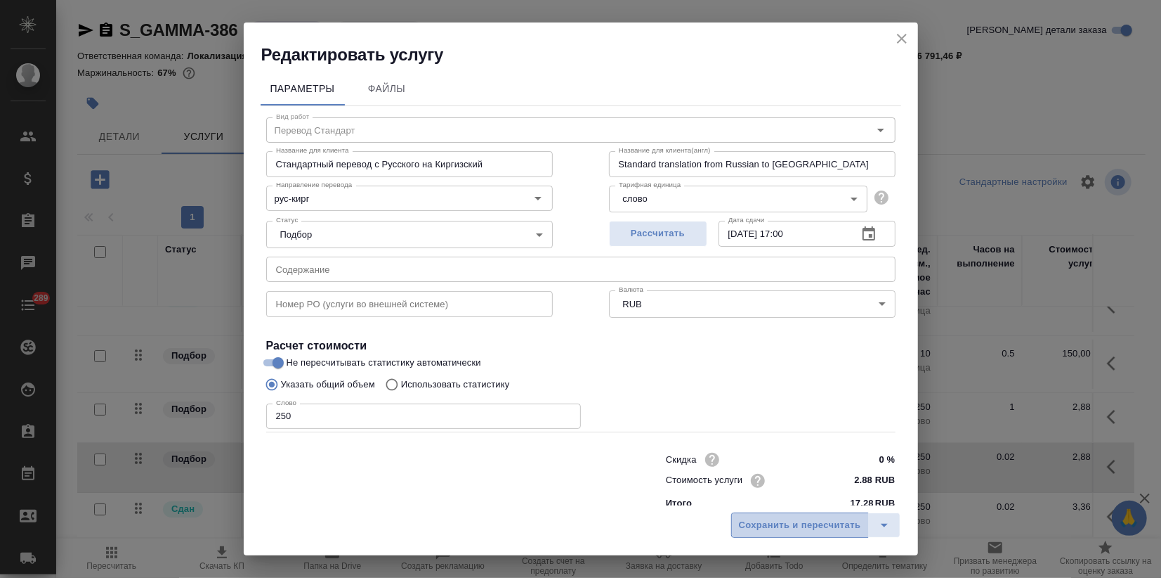
click at [785, 533] on button "Сохранить и пересчитать" at bounding box center [800, 524] width 138 height 25
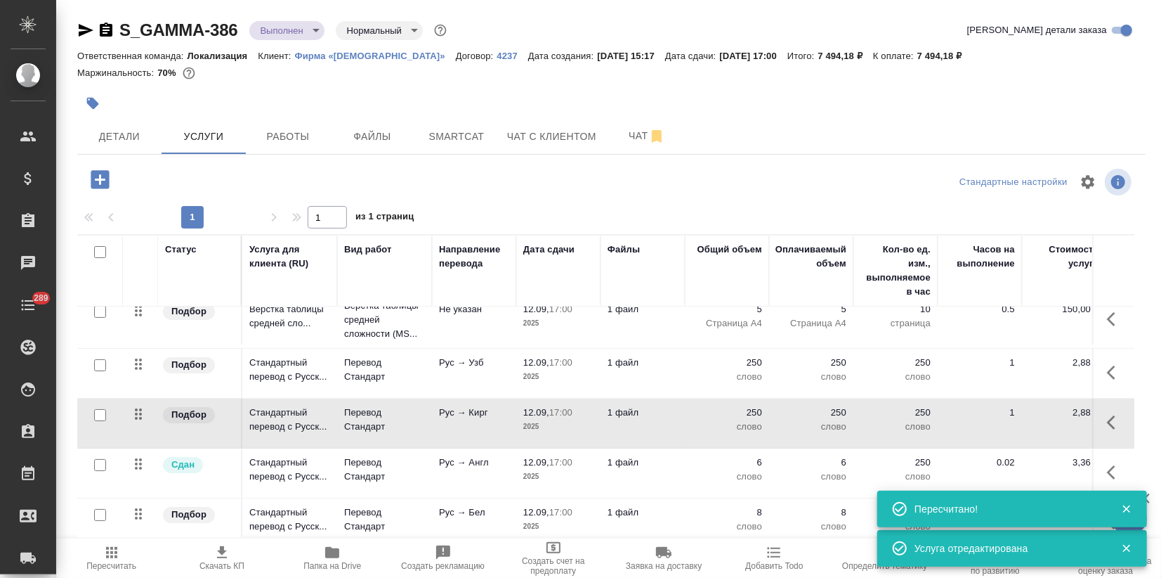
scroll to position [156, 0]
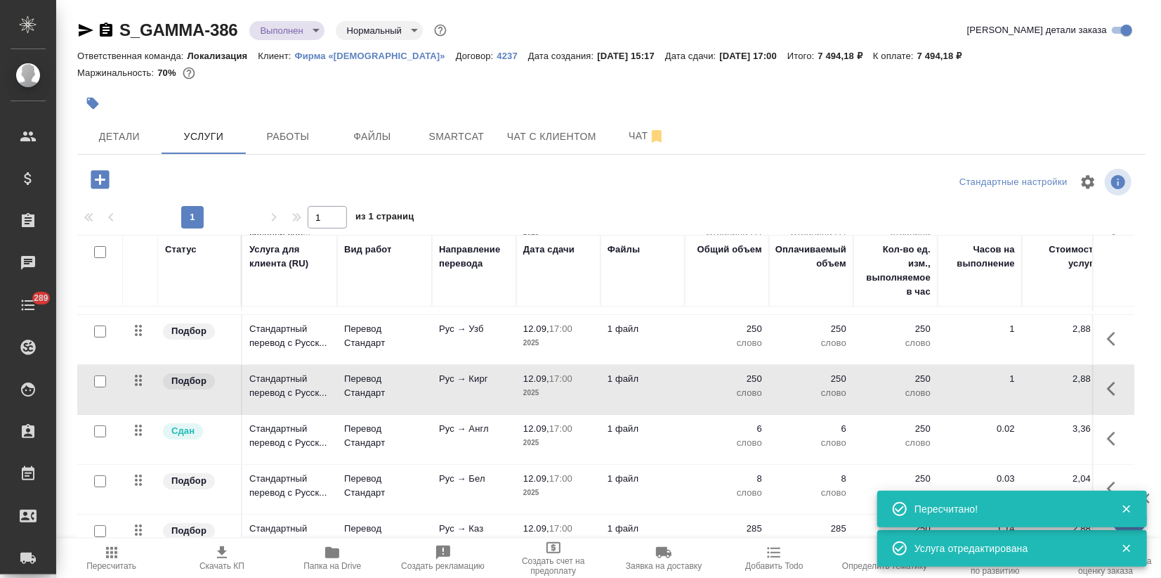
click at [535, 448] on p "2025" at bounding box center [558, 443] width 70 height 14
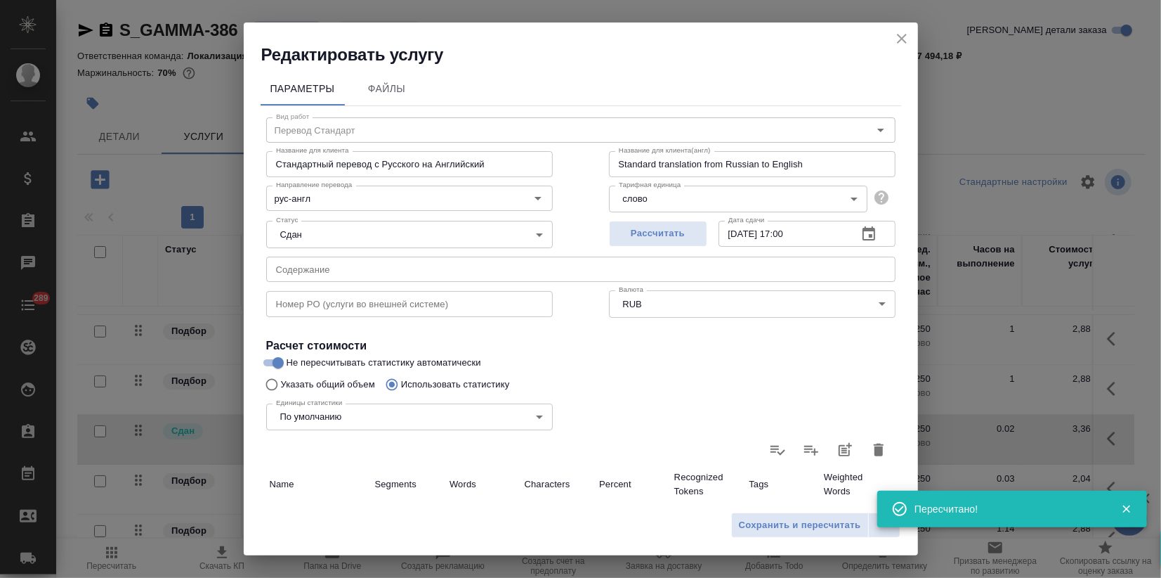
click at [874, 444] on icon "button" at bounding box center [879, 449] width 10 height 13
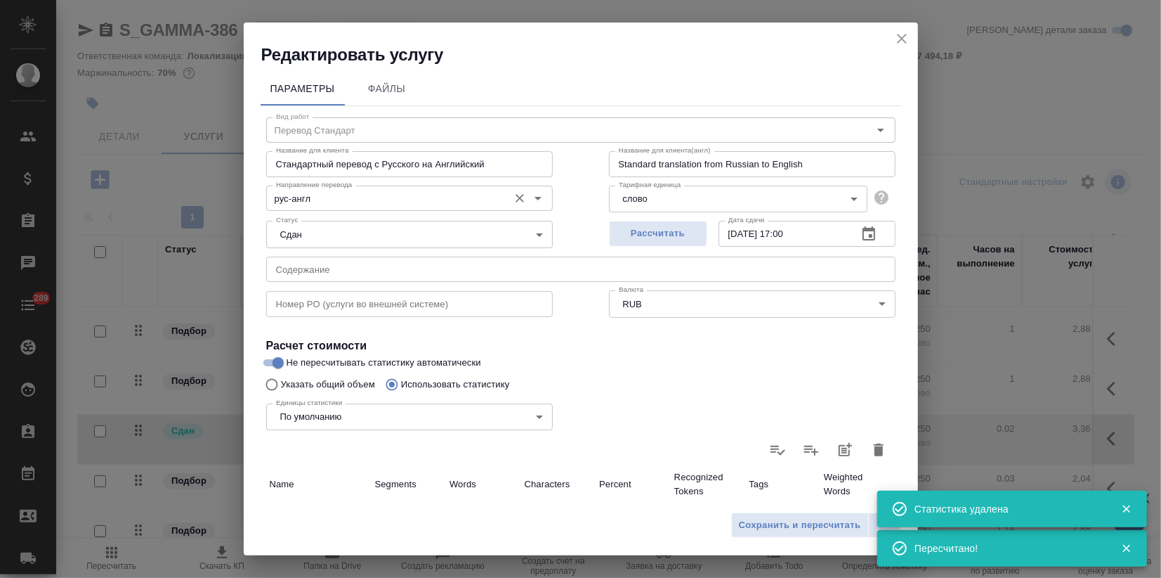
type input "0"
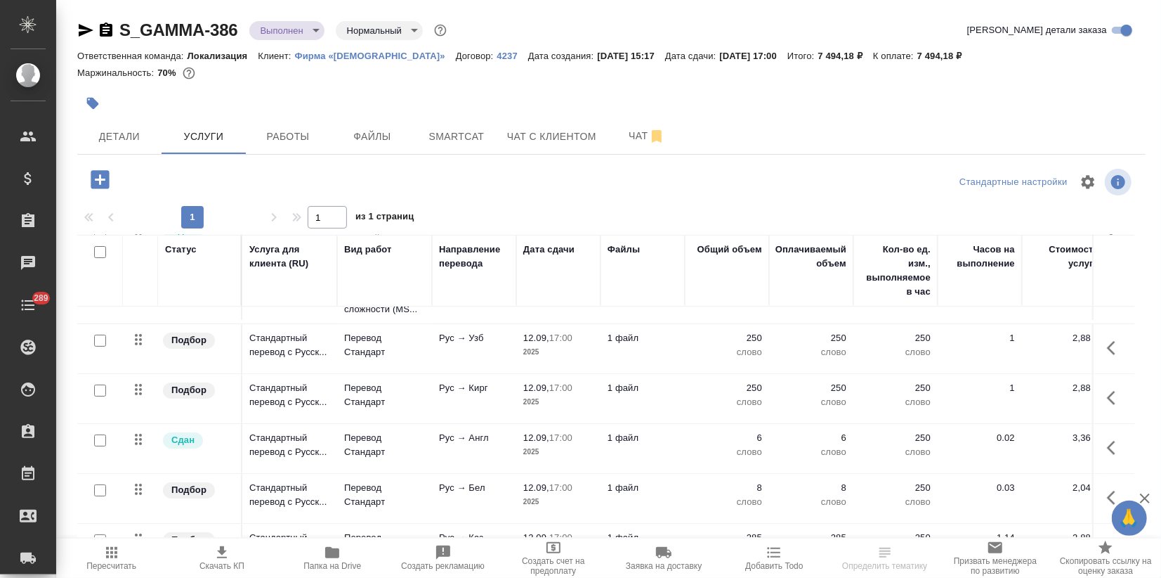
scroll to position [156, 0]
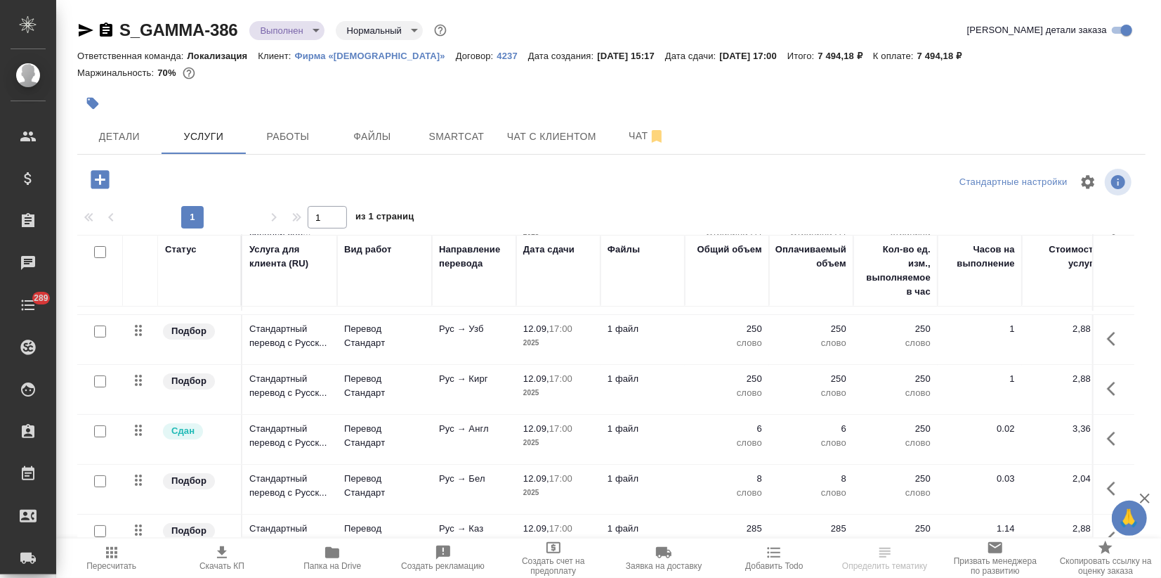
click at [451, 450] on td "Рус → Англ" at bounding box center [474, 439] width 84 height 49
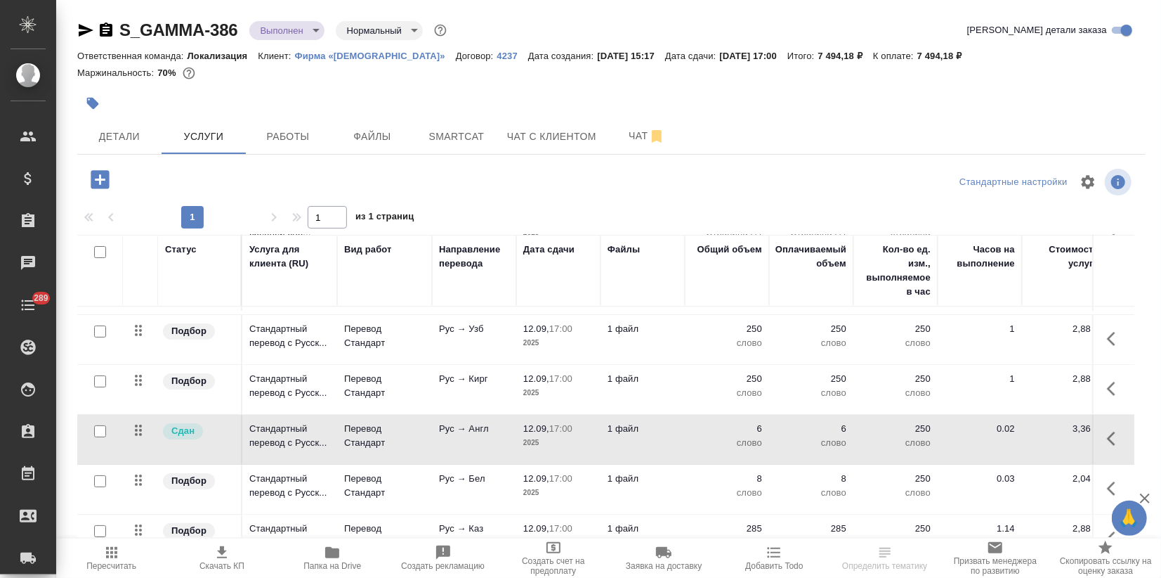
click at [451, 450] on td "Рус → Англ" at bounding box center [474, 439] width 84 height 49
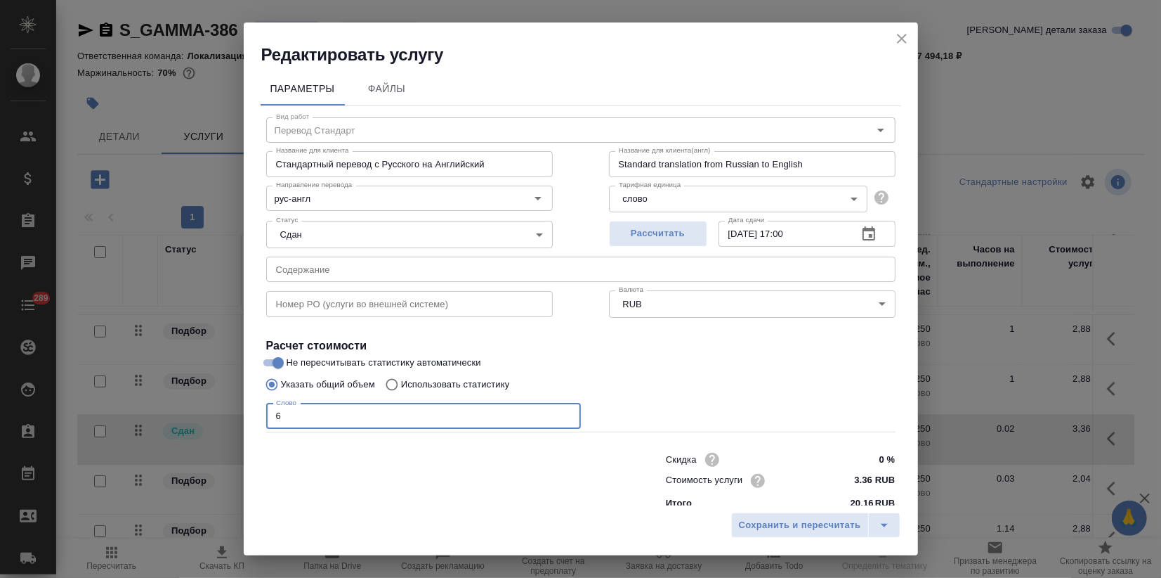
drag, startPoint x: 299, startPoint y: 417, endPoint x: 160, endPoint y: 411, distance: 138.5
click at [204, 402] on div "Редактировать услугу Параметры Файлы Вид работ Перевод Стандарт Вид работ Назва…" at bounding box center [580, 289] width 1161 height 578
type input "250"
click at [781, 528] on span "Сохранить и пересчитать" at bounding box center [800, 525] width 122 height 16
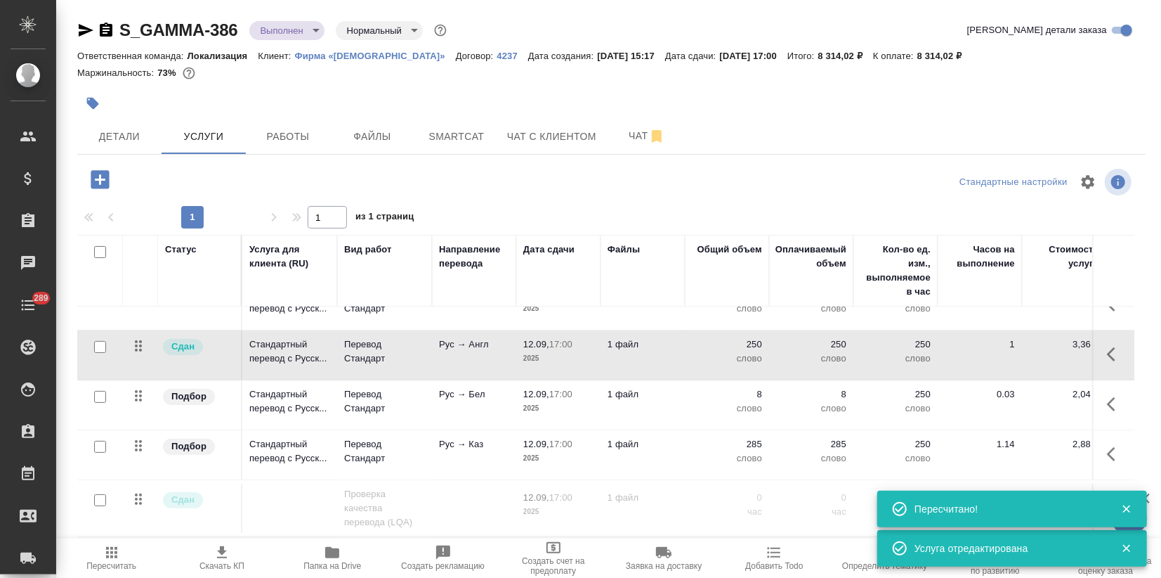
scroll to position [251, 0]
click at [516, 393] on td "12.09, 17:00 2025" at bounding box center [558, 404] width 84 height 49
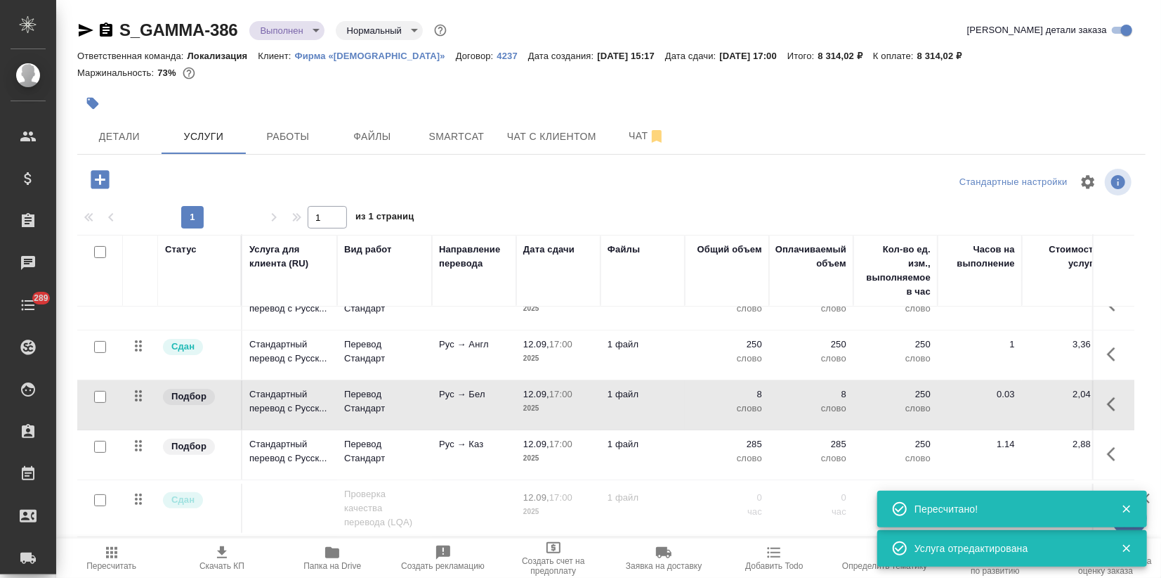
click at [516, 393] on td "12.09, 17:00 2025" at bounding box center [558, 404] width 84 height 49
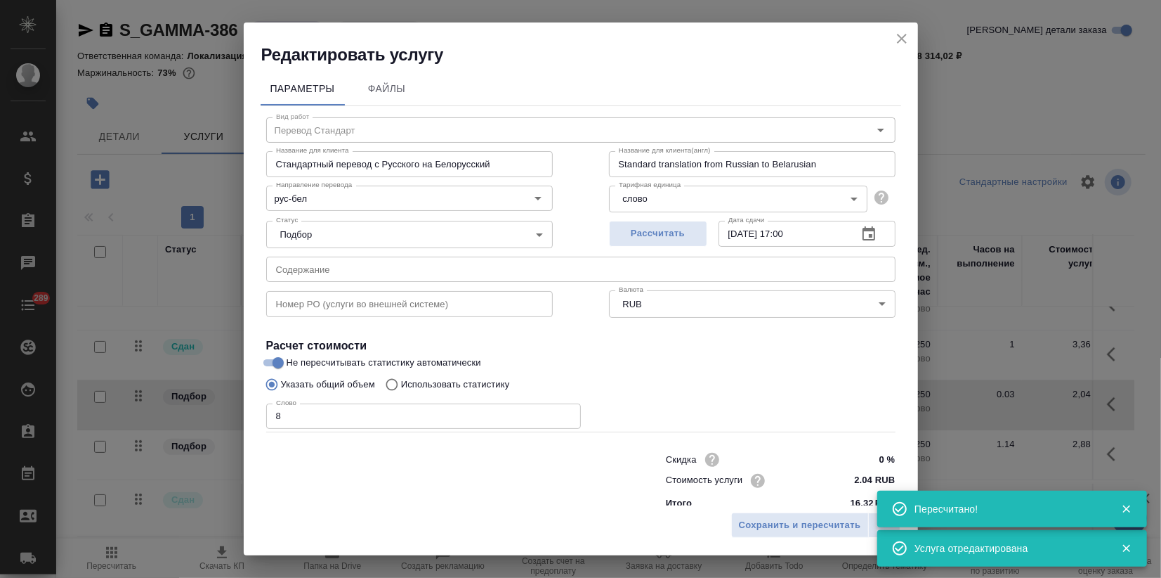
drag, startPoint x: 268, startPoint y: 415, endPoint x: 42, endPoint y: 440, distance: 226.9
click at [214, 417] on div "Редактировать услугу Параметры Файлы Вид работ Перевод Стандарт Вид работ Назва…" at bounding box center [580, 289] width 1161 height 578
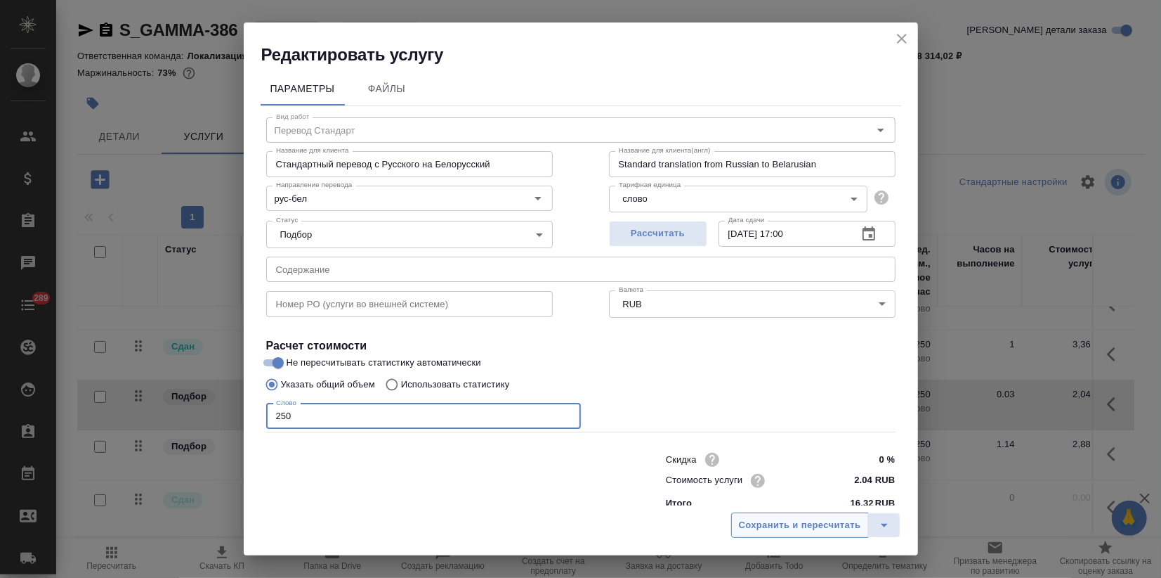
type input "250"
click at [779, 528] on span "Сохранить и пересчитать" at bounding box center [800, 525] width 122 height 16
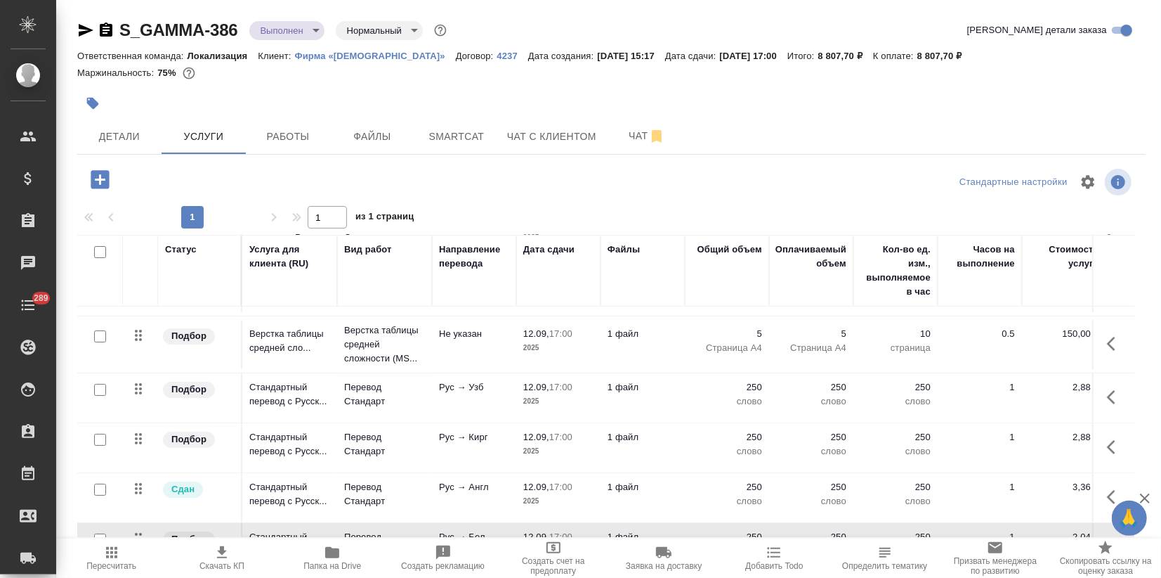
scroll to position [0, 0]
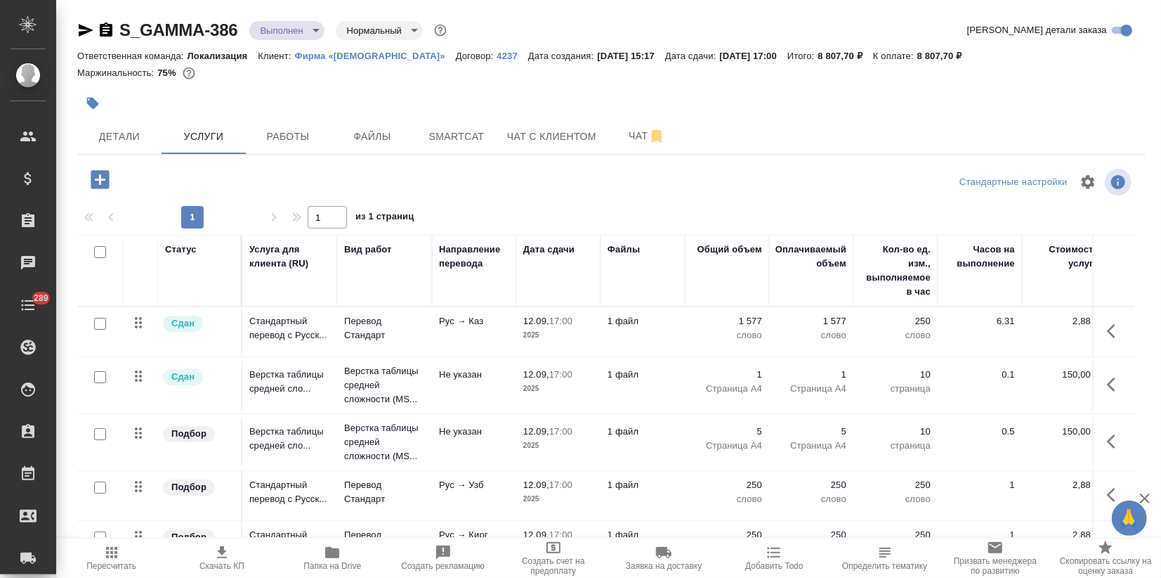
click at [1151, 490] on icon "button" at bounding box center [1145, 498] width 17 height 17
